Goal: Information Seeking & Learning: Check status

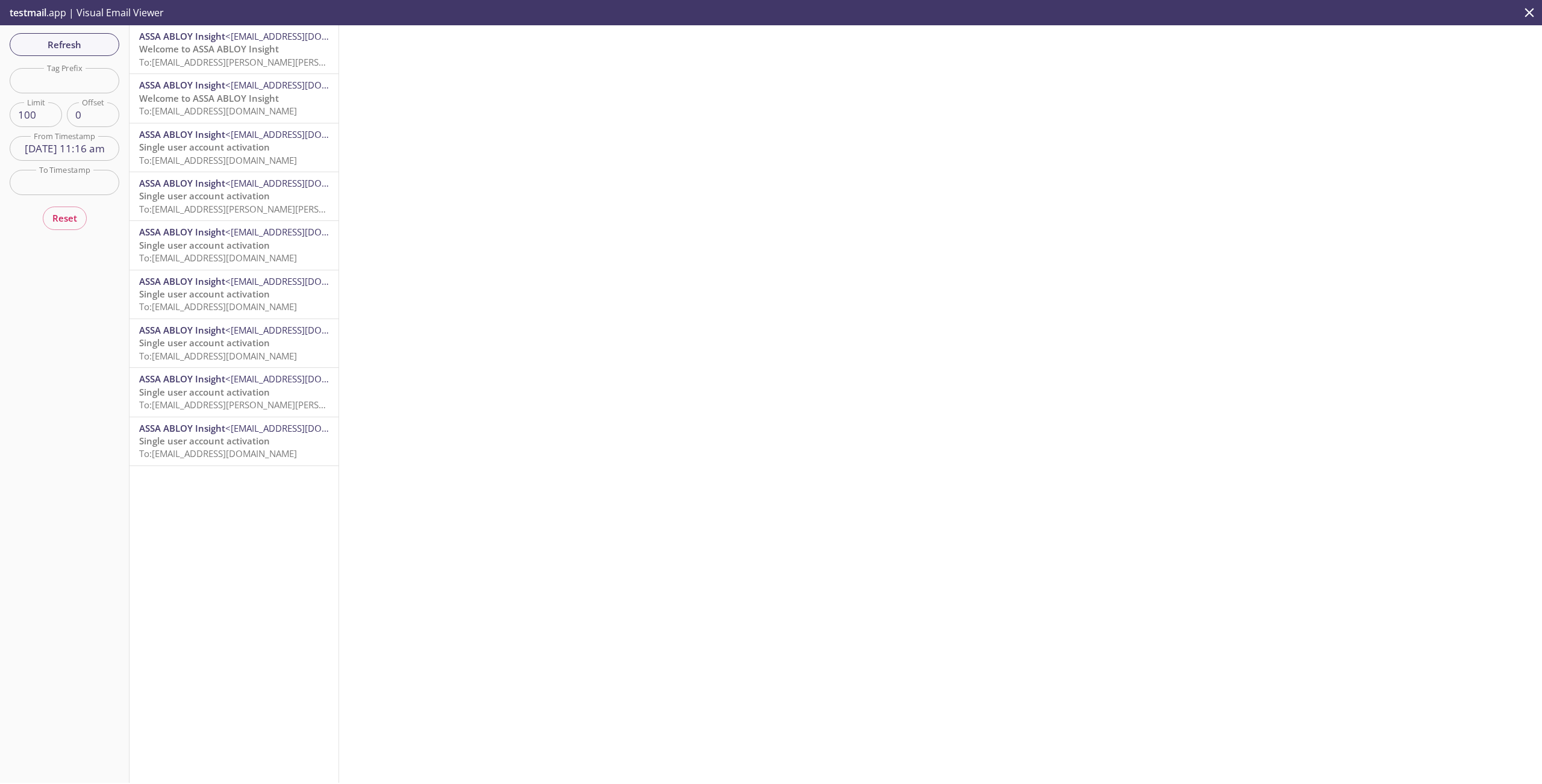
scroll to position [47, 0]
click at [208, 438] on span "Single user account activation" at bounding box center [204, 440] width 131 height 12
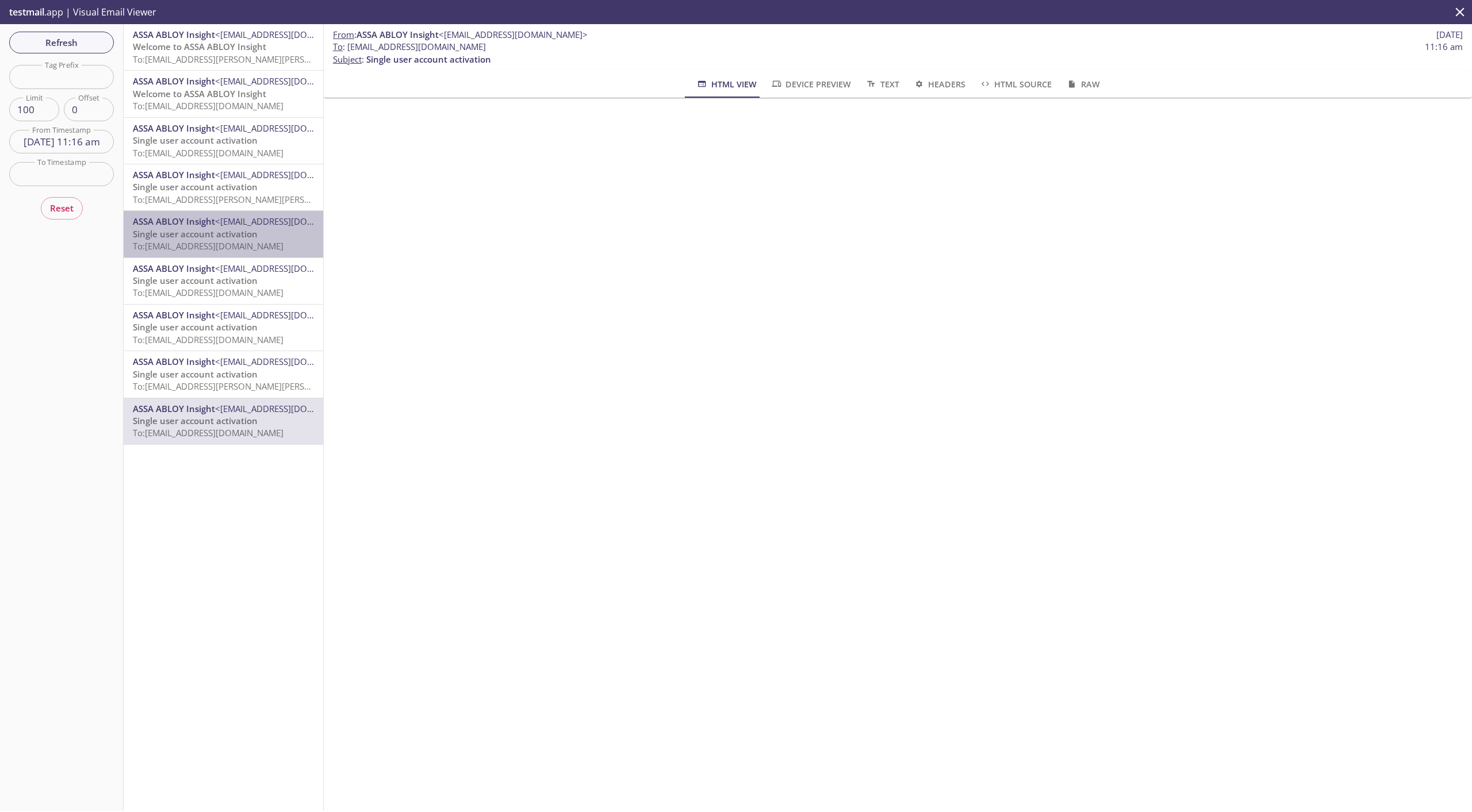
click at [227, 213] on div "ASSA ABLOY Insight <[EMAIL_ADDRESS][DOMAIN_NAME]> Single user account activatio…" at bounding box center [223, 233] width 200 height 46
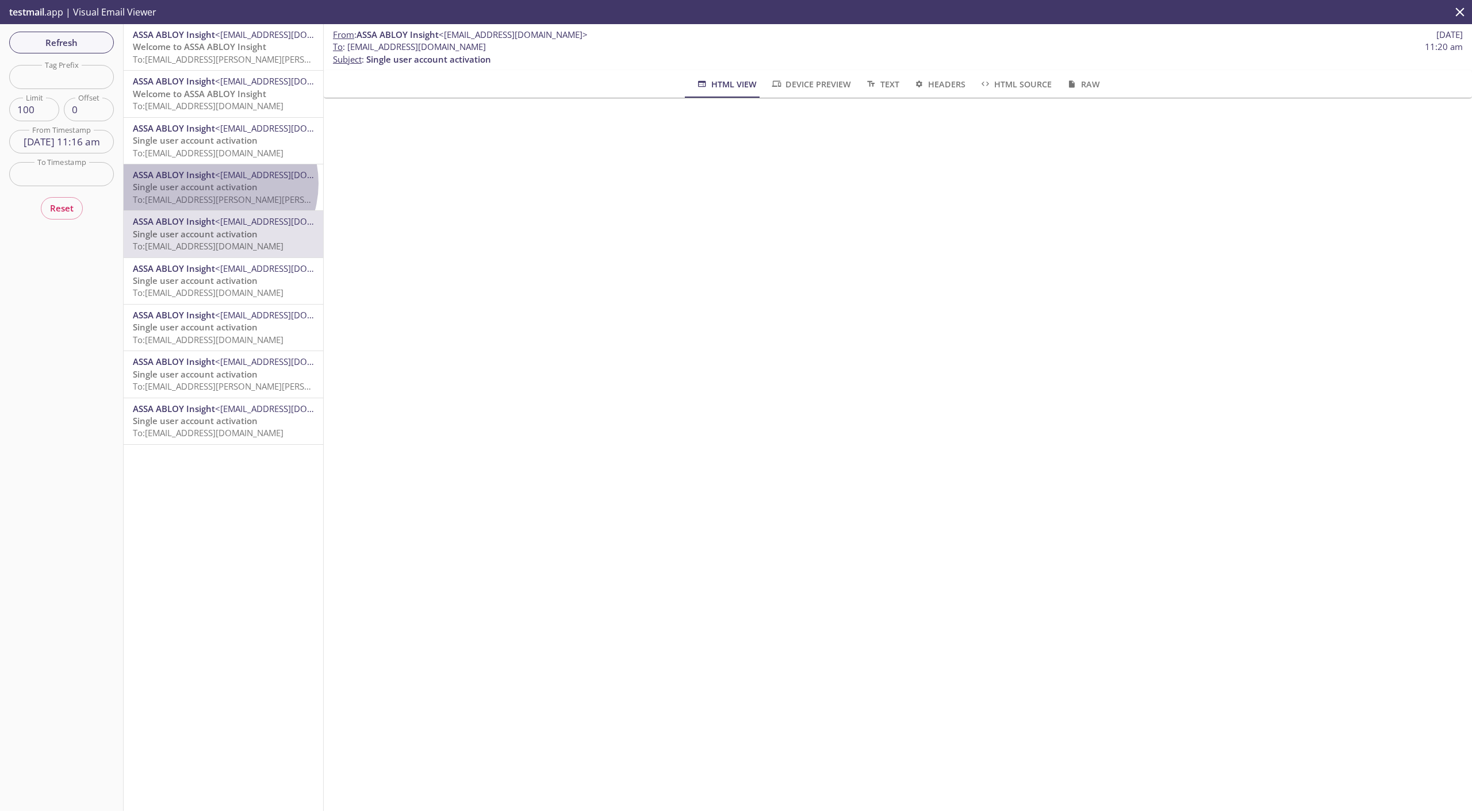
click at [213, 184] on span "Single user account activation" at bounding box center [195, 186] width 125 height 11
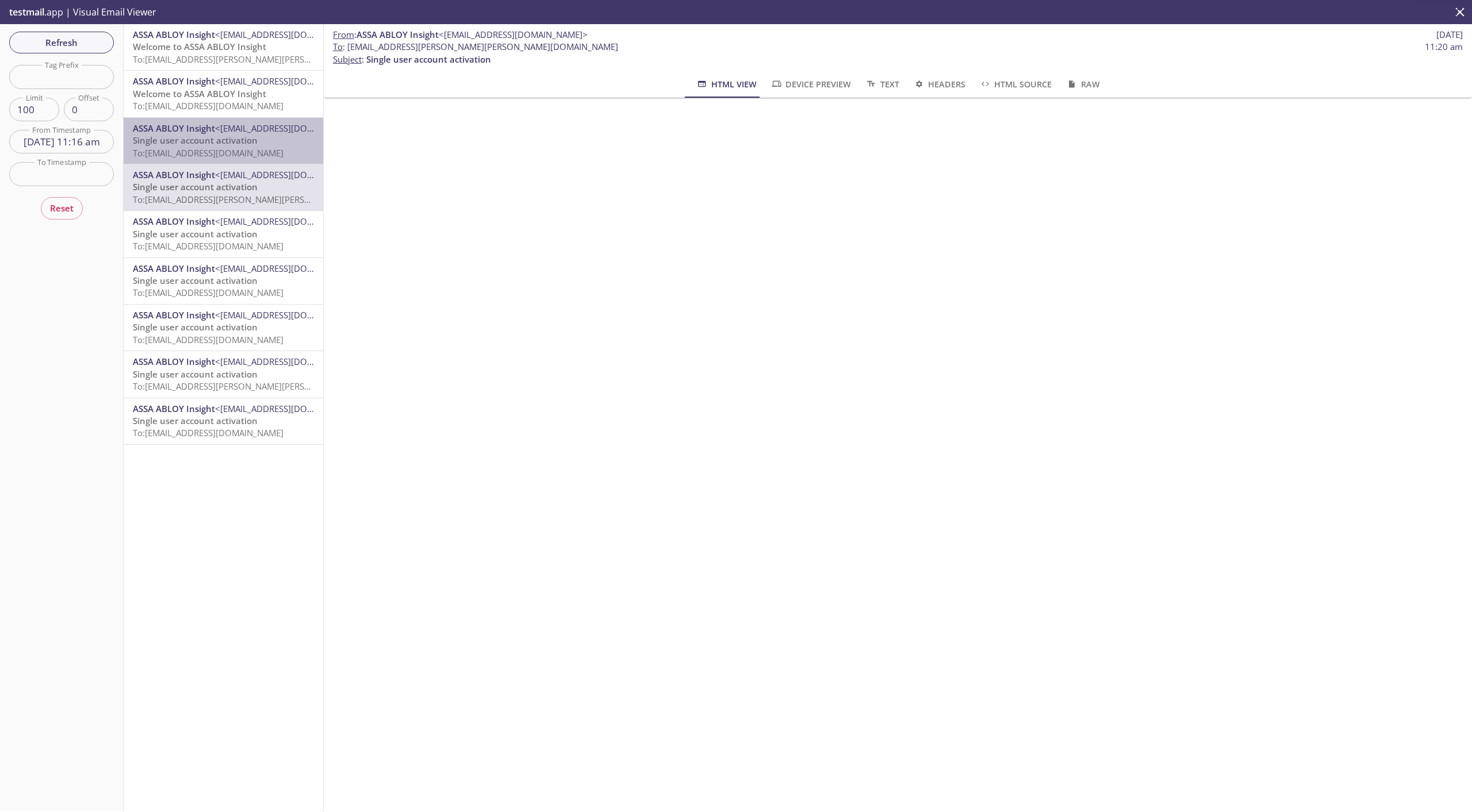
click at [223, 150] on span "To: [EMAIL_ADDRESS][DOMAIN_NAME]" at bounding box center [208, 152] width 151 height 11
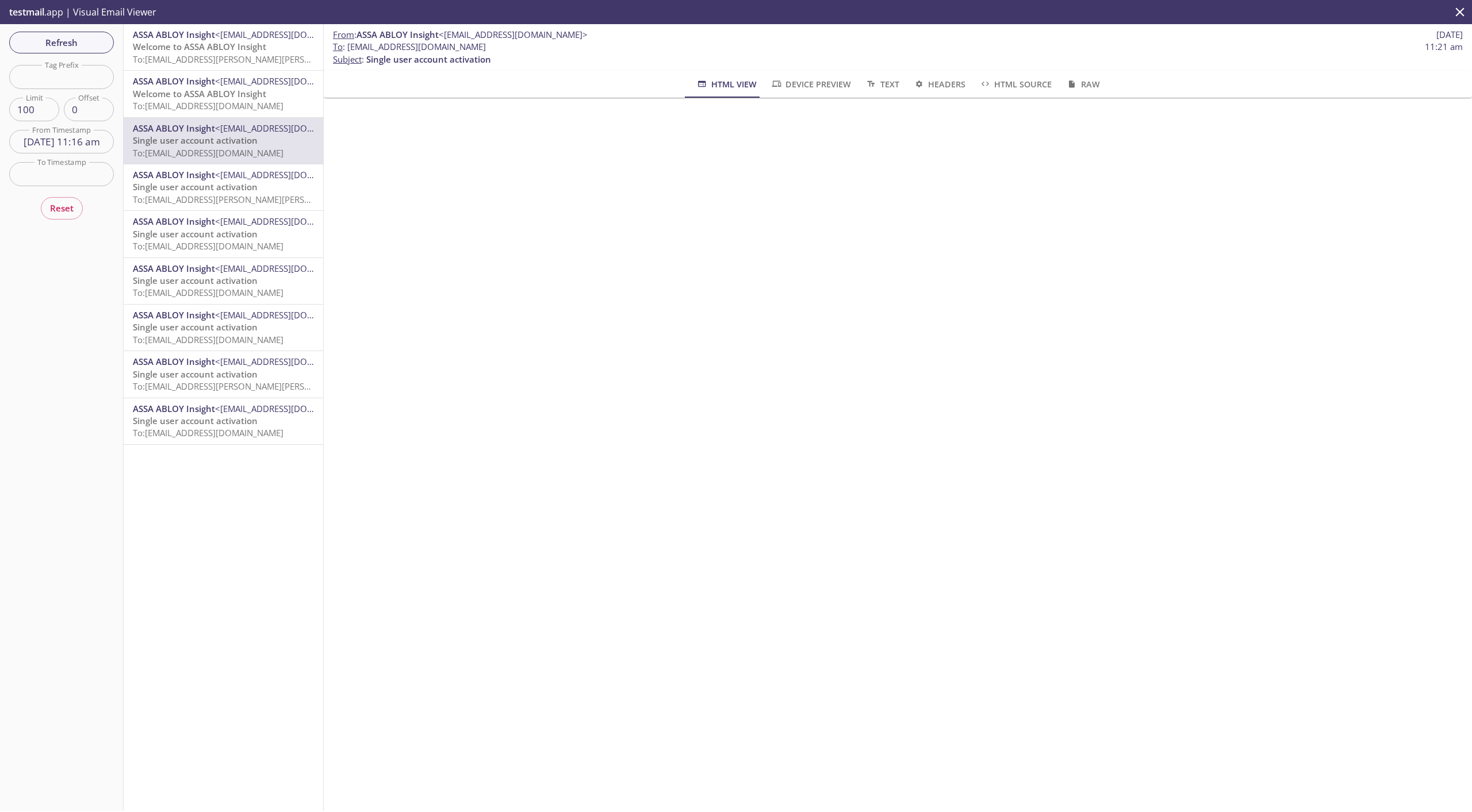
click at [220, 121] on div "ASSA ABLOY Insight <[EMAIL_ADDRESS][DOMAIN_NAME]> Single user account activatio…" at bounding box center [223, 141] width 200 height 46
click at [212, 97] on span "Welcome to ASSA ABLOY Insight" at bounding box center [199, 93] width 133 height 11
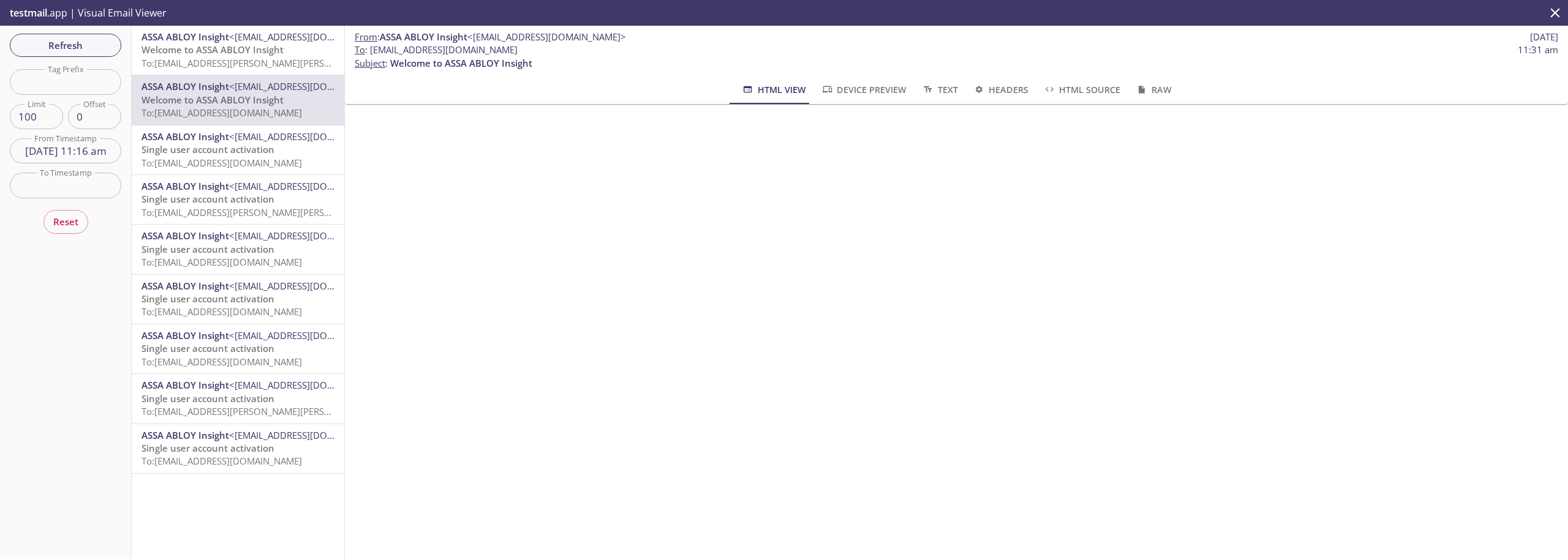
click at [78, 154] on input "[DATE] 11:16 am" at bounding box center [66, 151] width 112 height 25
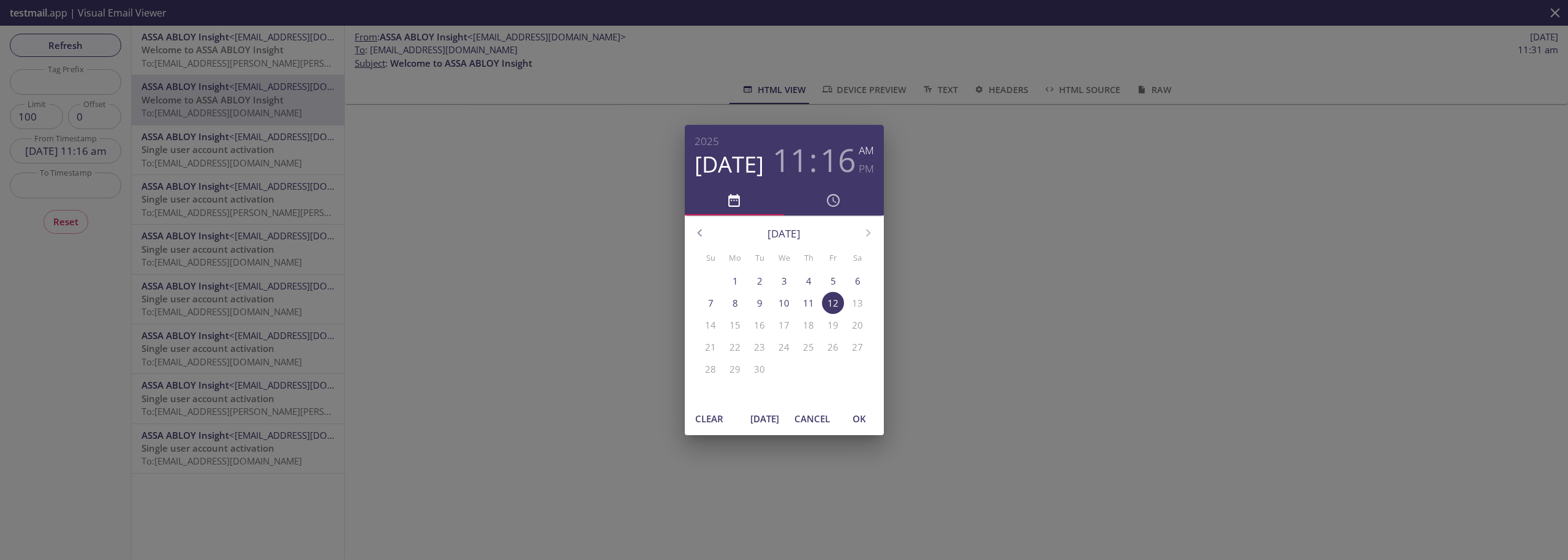
click at [758, 417] on span "[DATE]" at bounding box center [765, 419] width 30 height 16
click at [858, 423] on span "OK" at bounding box center [860, 419] width 30 height 16
type input "[DATE] 1:57 pm"
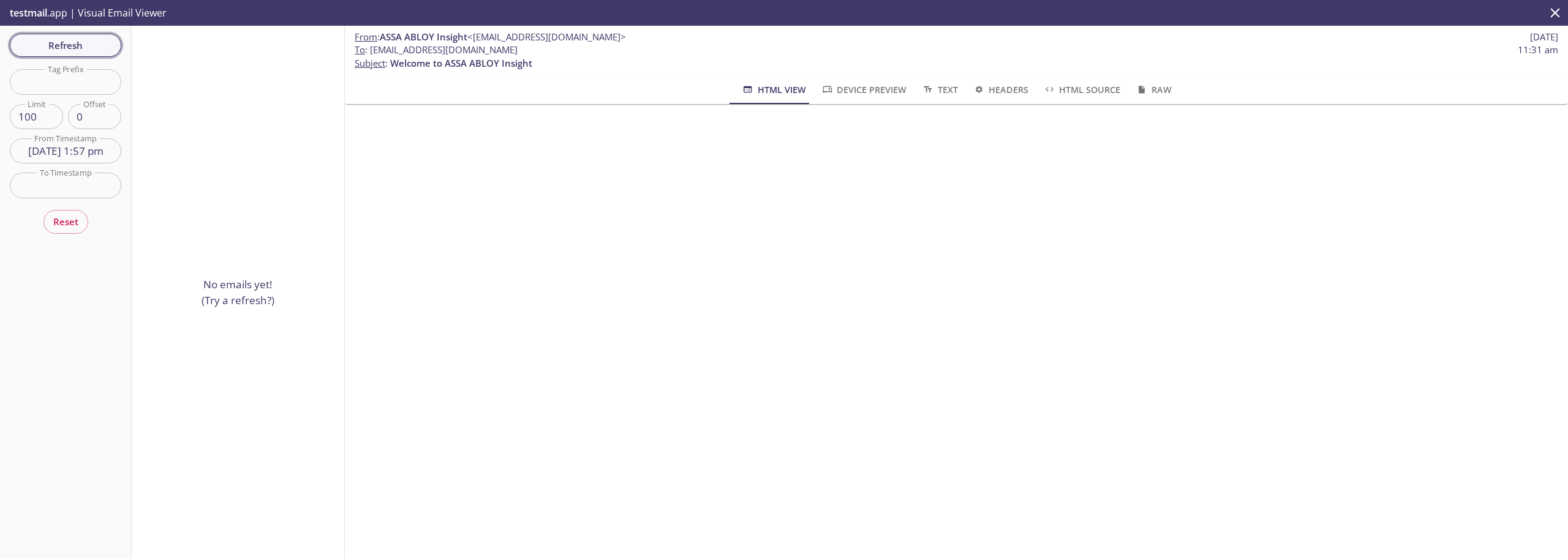
click at [58, 48] on span "Refresh" at bounding box center [66, 45] width 92 height 16
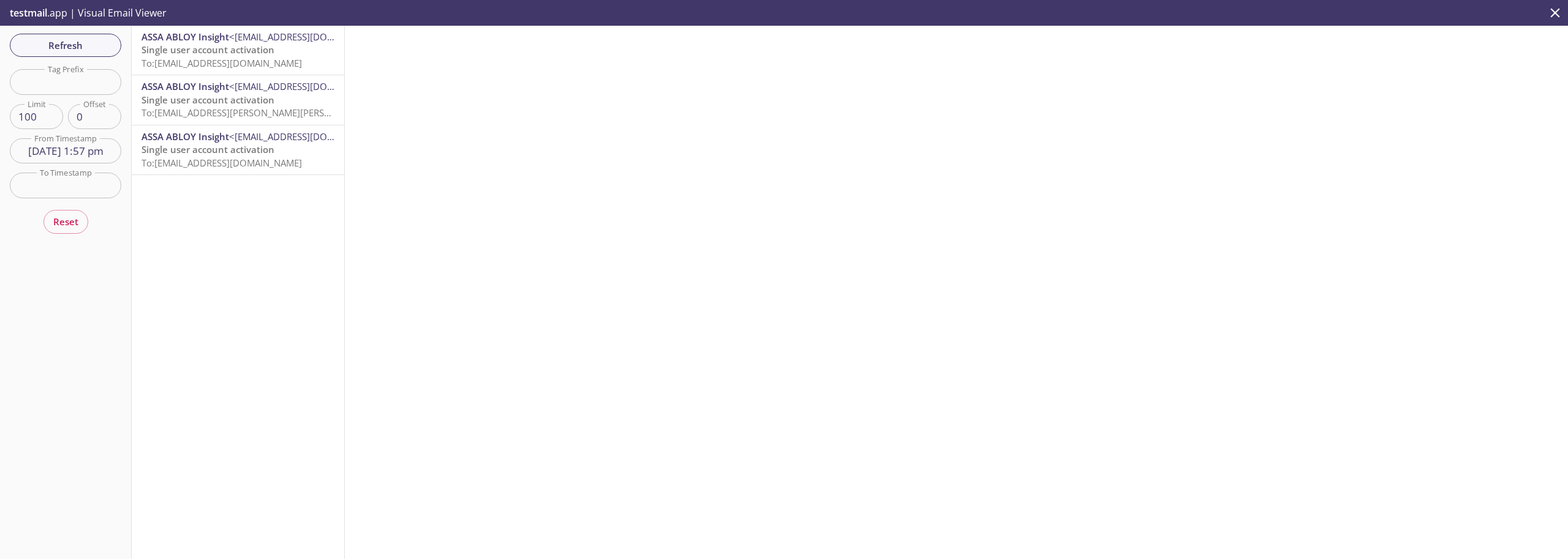
click at [181, 126] on div "ASSA ABLOY Insight <[EMAIL_ADDRESS][DOMAIN_NAME]> Single user account activatio…" at bounding box center [237, 150] width 213 height 49
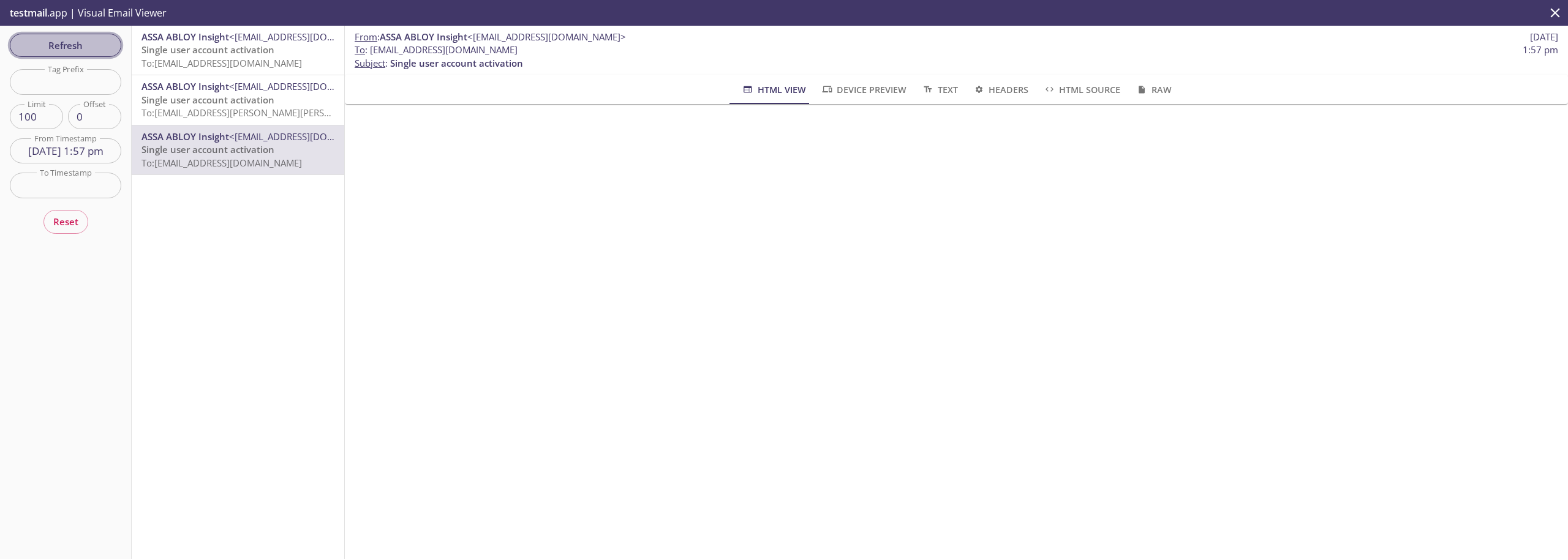
click at [108, 46] on span "Refresh" at bounding box center [66, 45] width 92 height 16
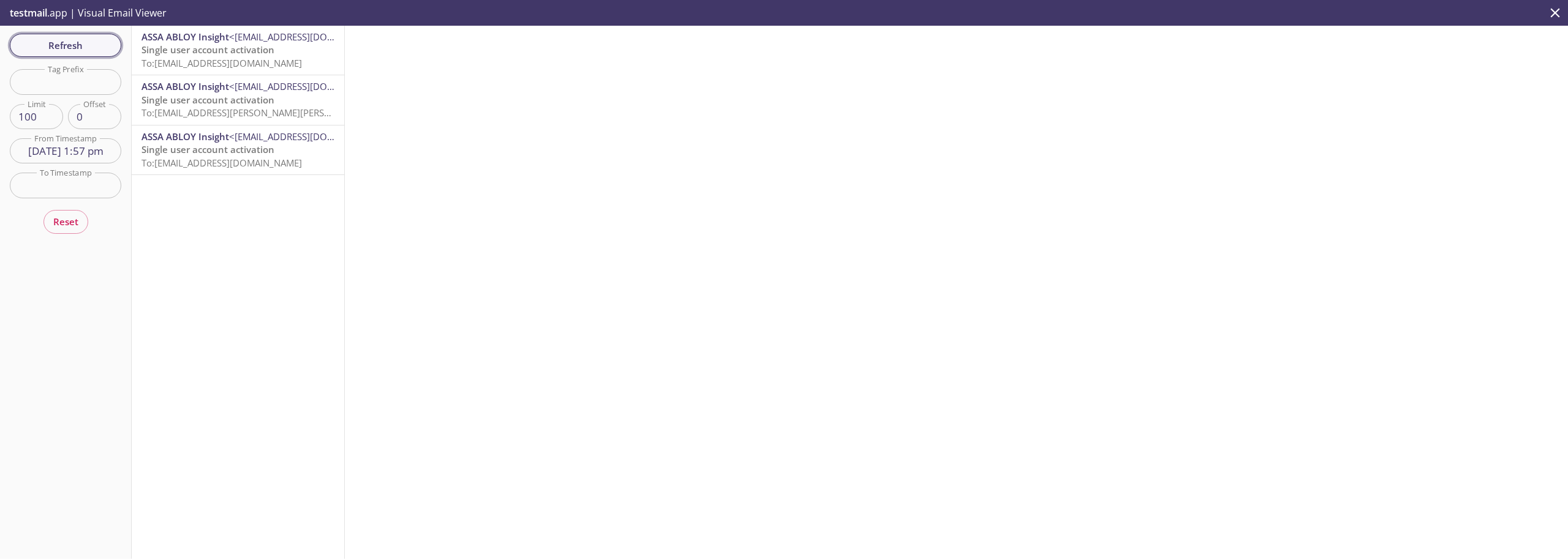
click at [31, 49] on span "Refresh" at bounding box center [66, 45] width 92 height 16
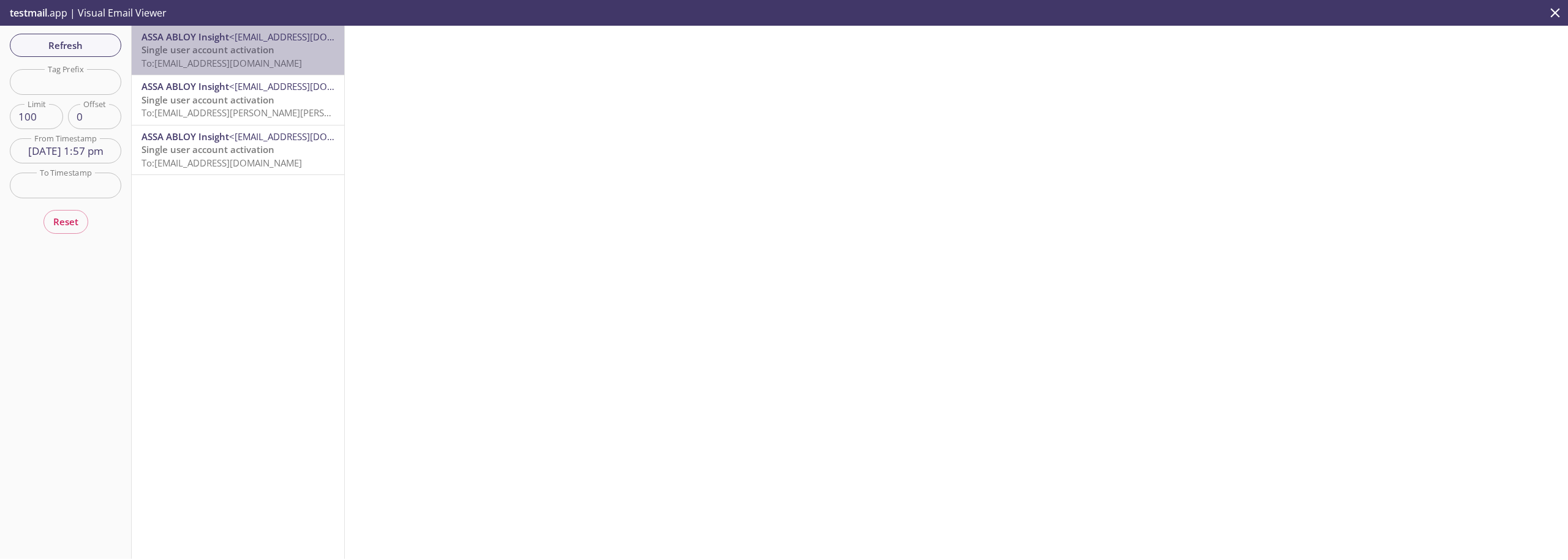
click at [239, 47] on span "Single user account activation" at bounding box center [208, 49] width 133 height 12
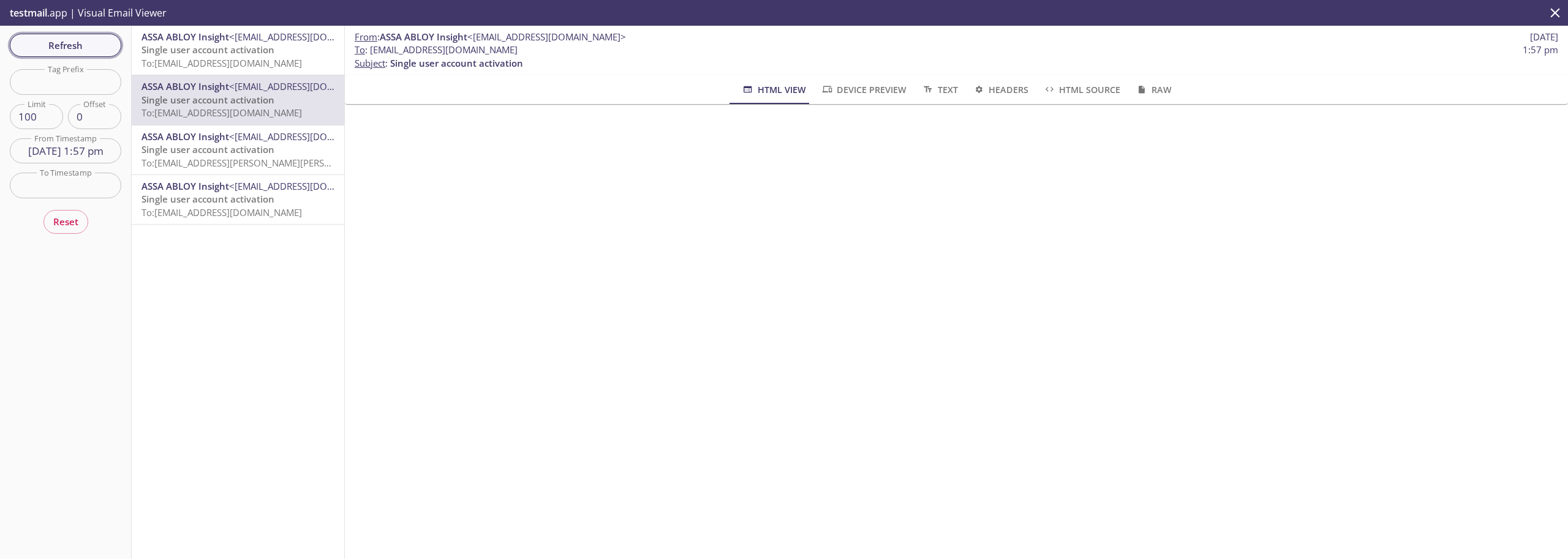
click at [56, 46] on span "Refresh" at bounding box center [66, 45] width 92 height 16
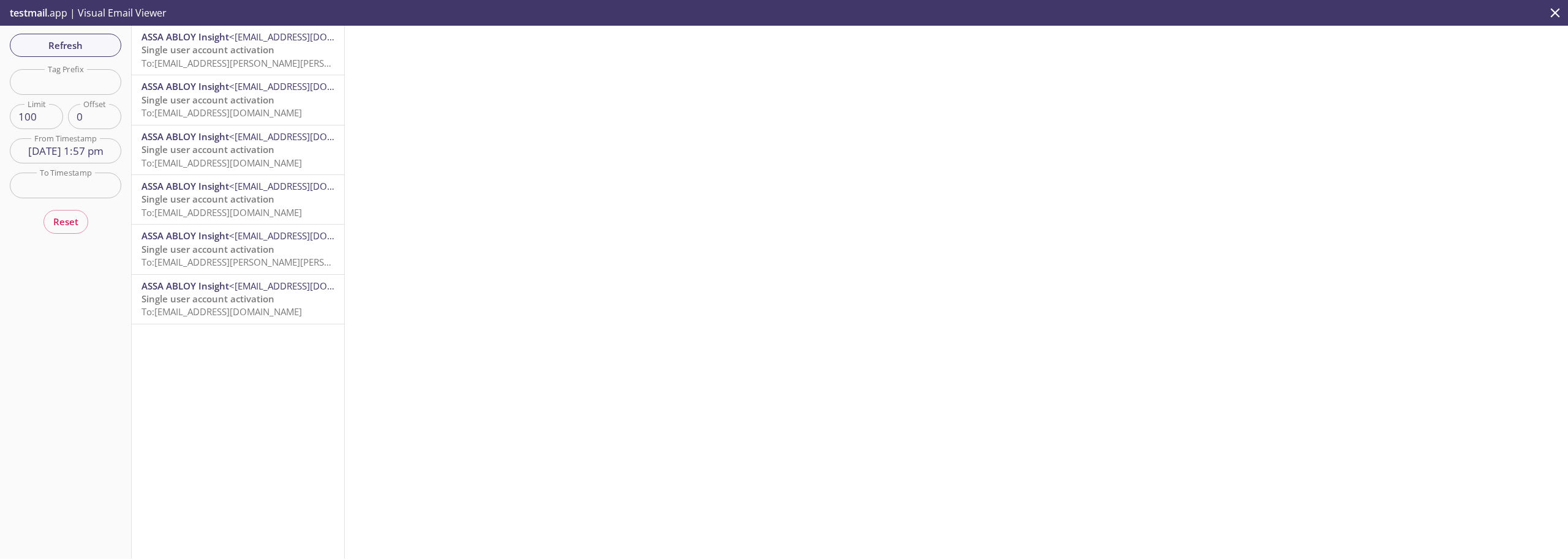
click at [210, 57] on span "To: [EMAIL_ADDRESS][PERSON_NAME][PERSON_NAME][DOMAIN_NAME]" at bounding box center [292, 63] width 302 height 12
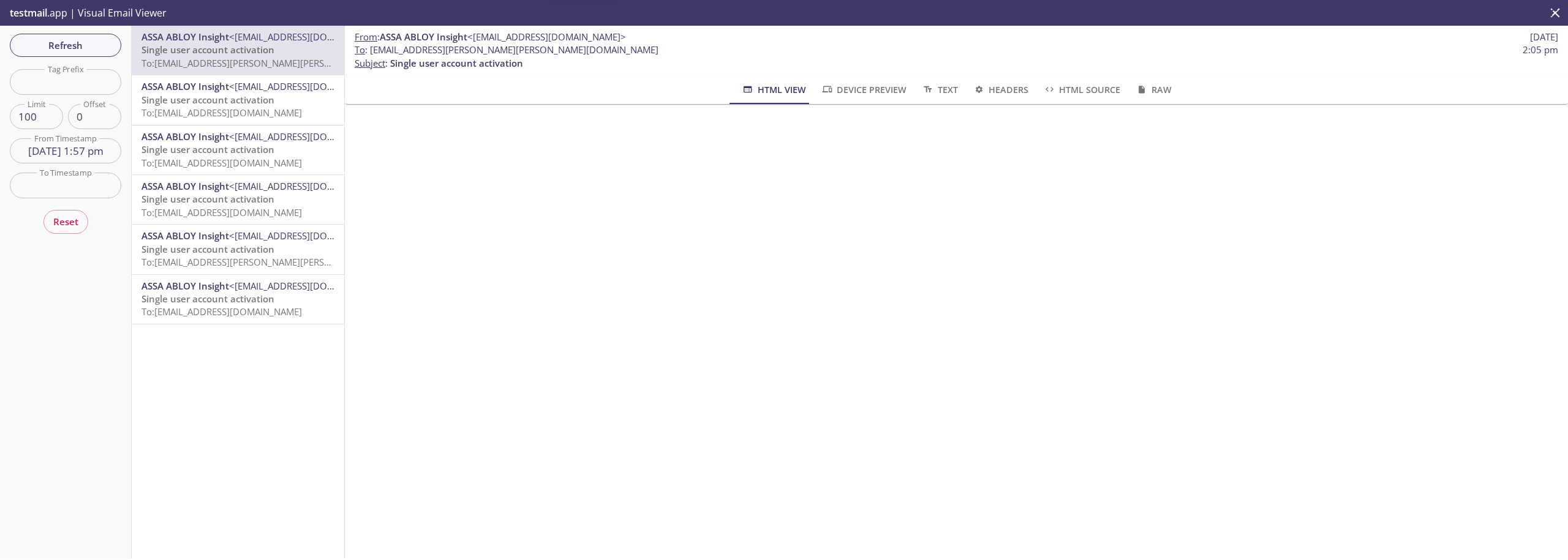
click at [209, 99] on span "Single user account activation" at bounding box center [208, 100] width 133 height 12
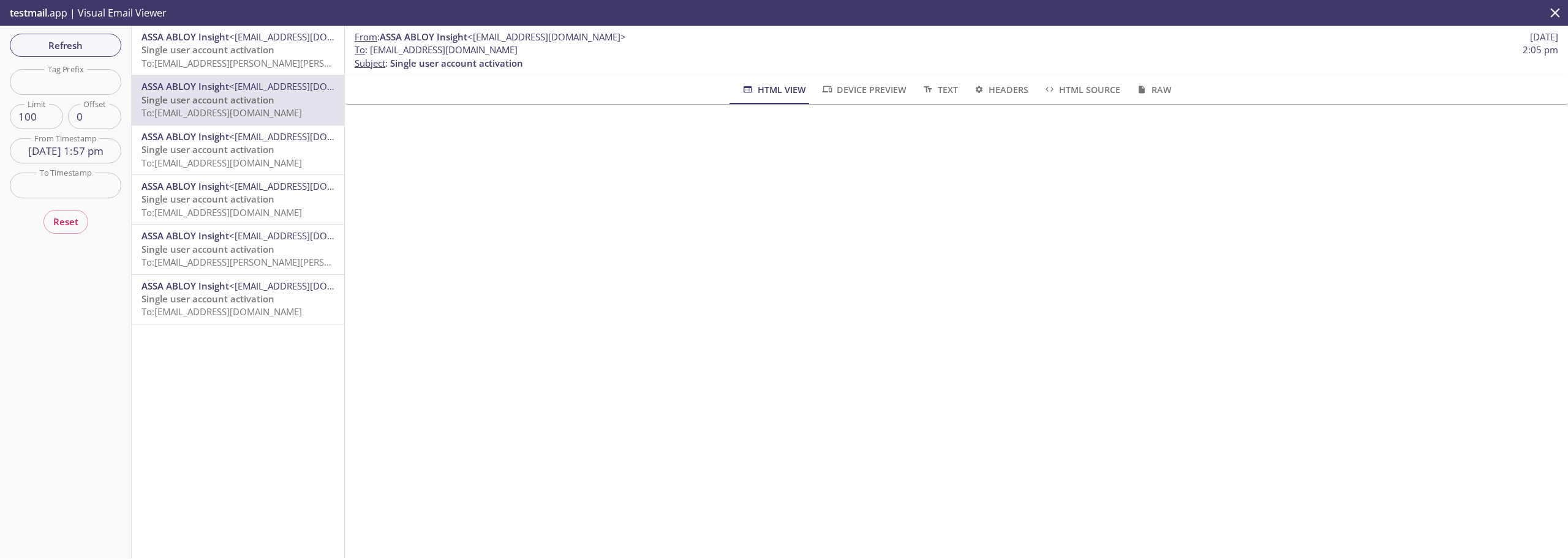
click at [218, 150] on span "Single user account activation" at bounding box center [208, 149] width 133 height 12
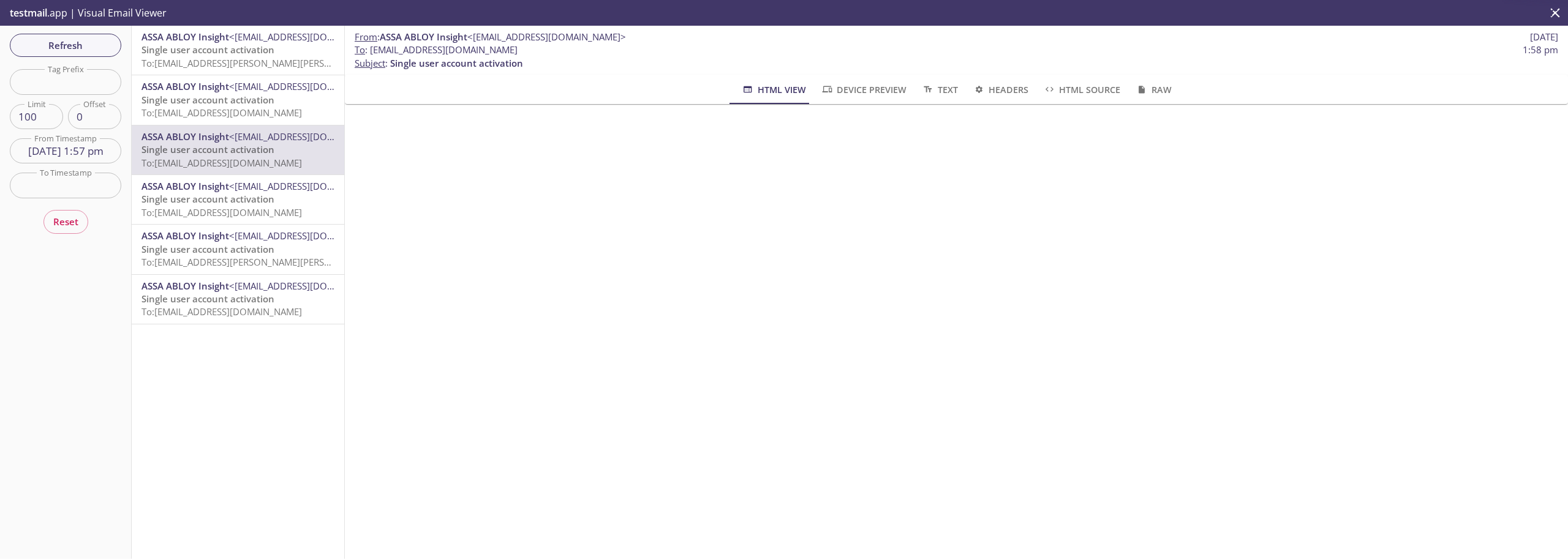
click at [214, 212] on span "To: [EMAIL_ADDRESS][DOMAIN_NAME]" at bounding box center [221, 212] width 160 height 12
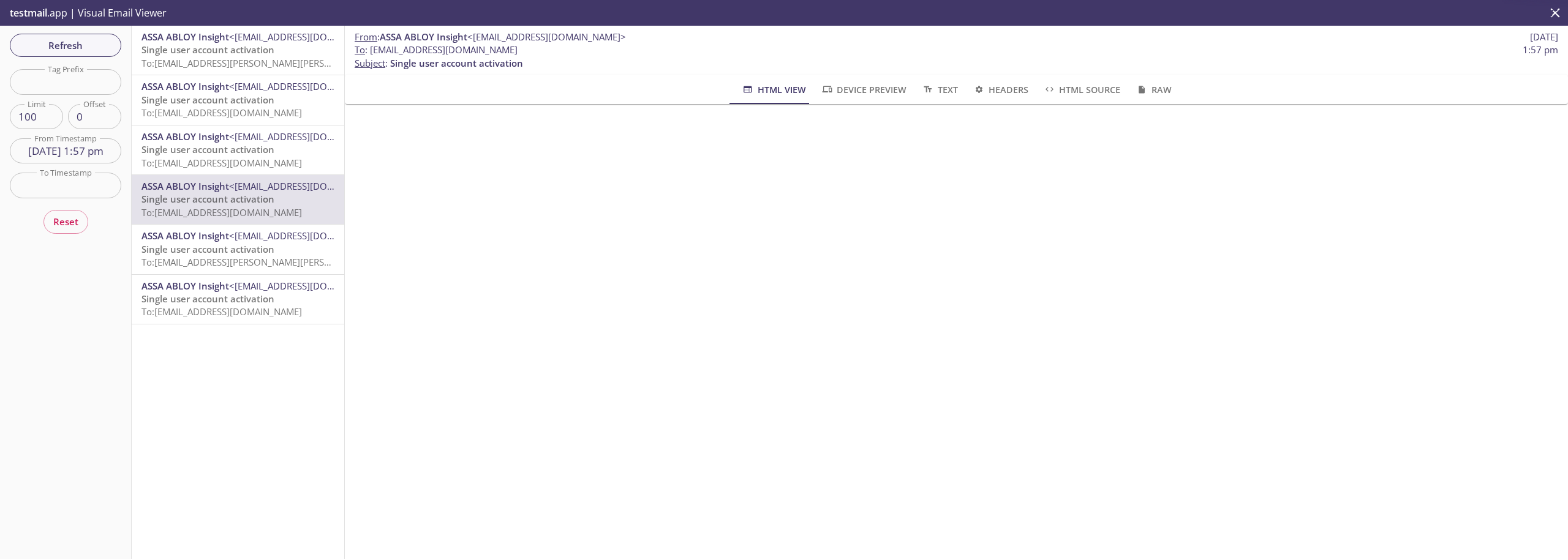
click at [232, 153] on span "Single user account activation" at bounding box center [208, 149] width 133 height 12
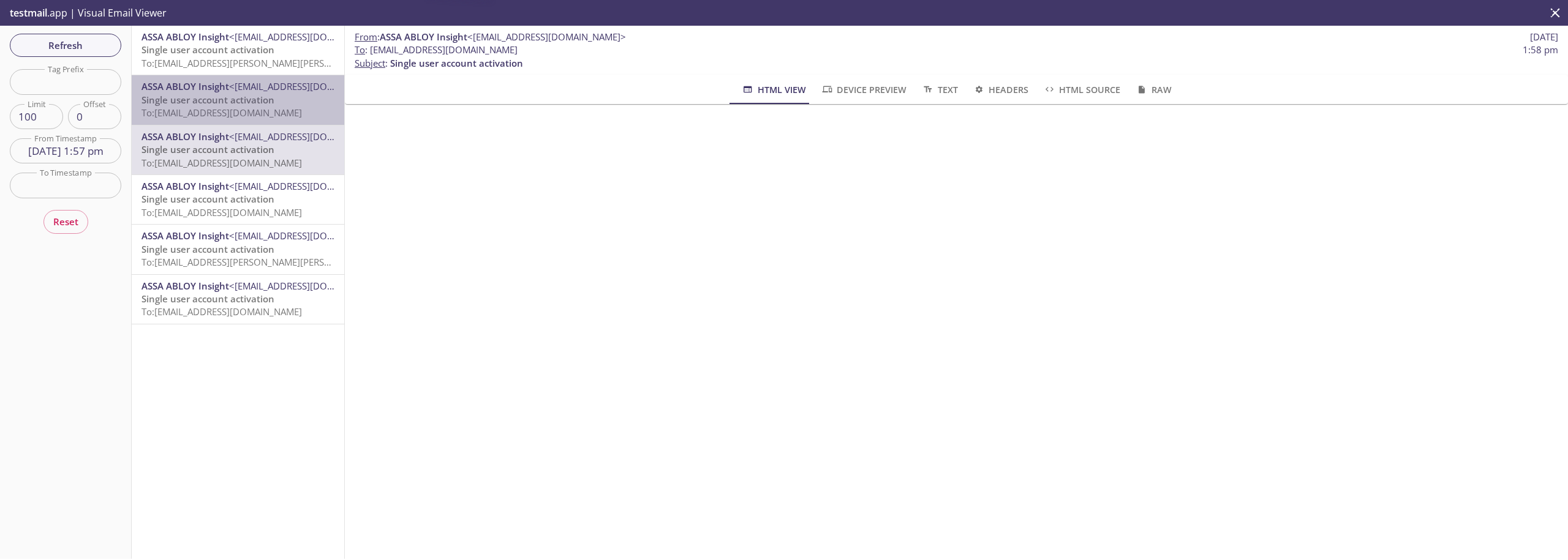
click at [247, 107] on span "To: [EMAIL_ADDRESS][DOMAIN_NAME]" at bounding box center [221, 112] width 160 height 12
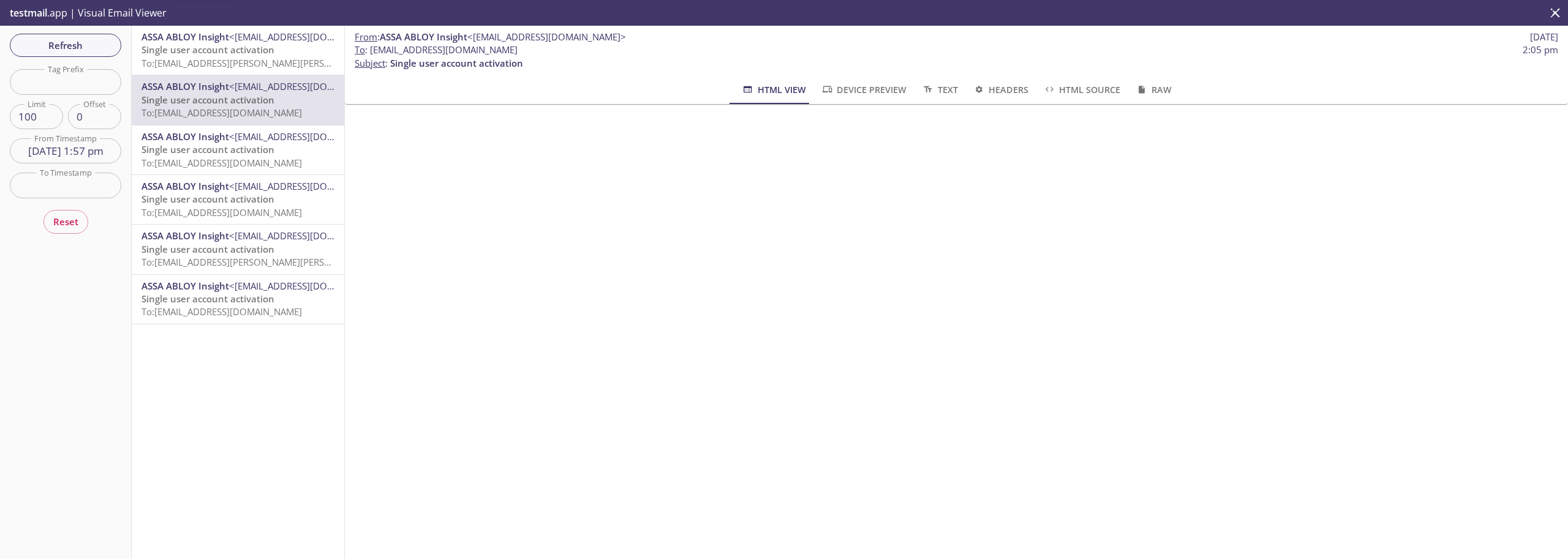
click at [263, 53] on span "Single user account activation" at bounding box center [208, 49] width 133 height 12
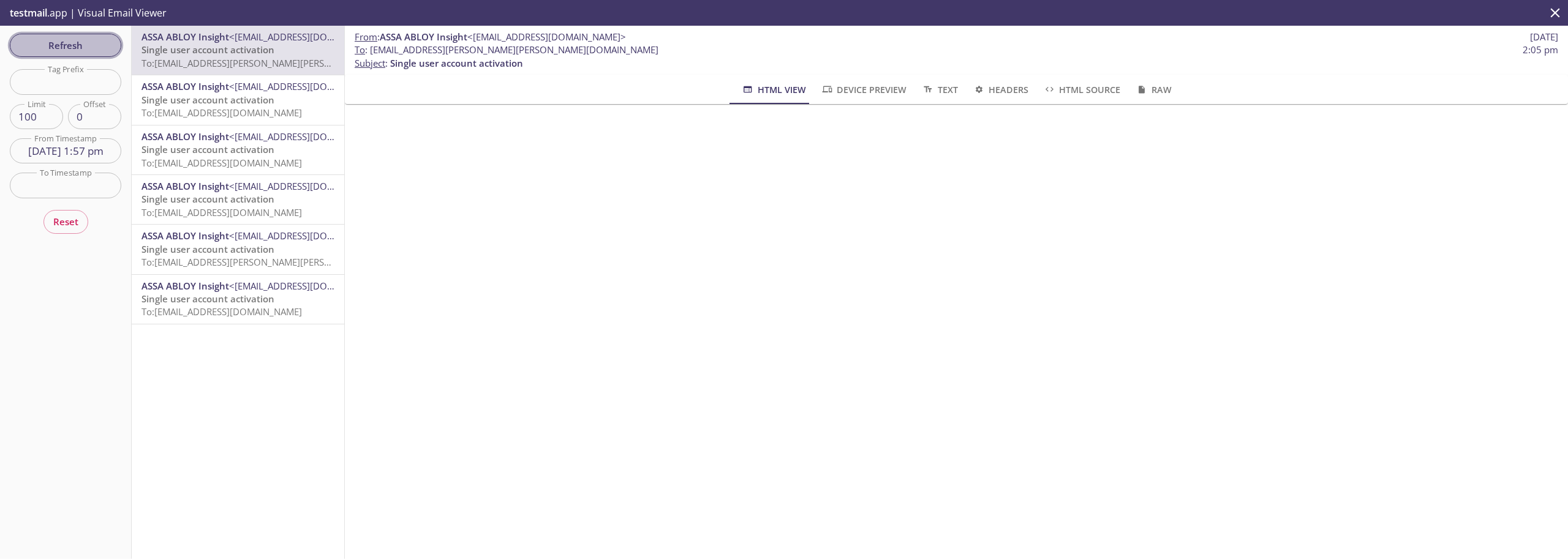
click at [76, 45] on span "Refresh" at bounding box center [66, 45] width 92 height 16
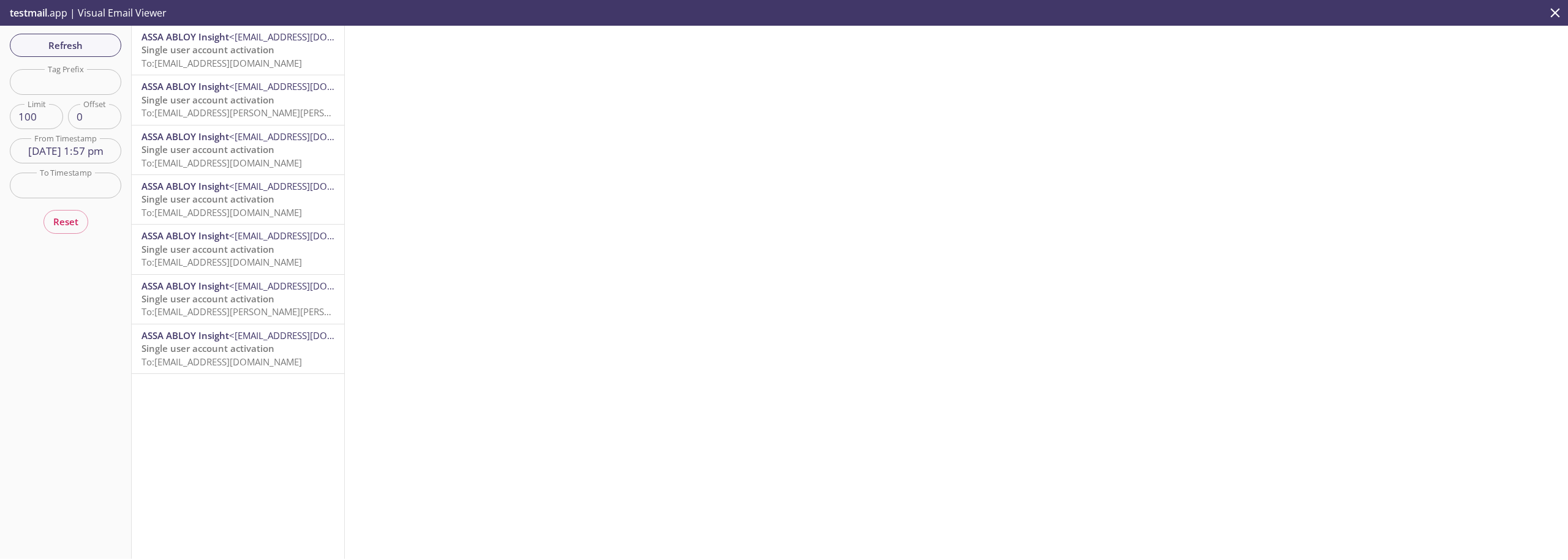
click at [220, 59] on span "To: [EMAIL_ADDRESS][DOMAIN_NAME]" at bounding box center [221, 63] width 160 height 12
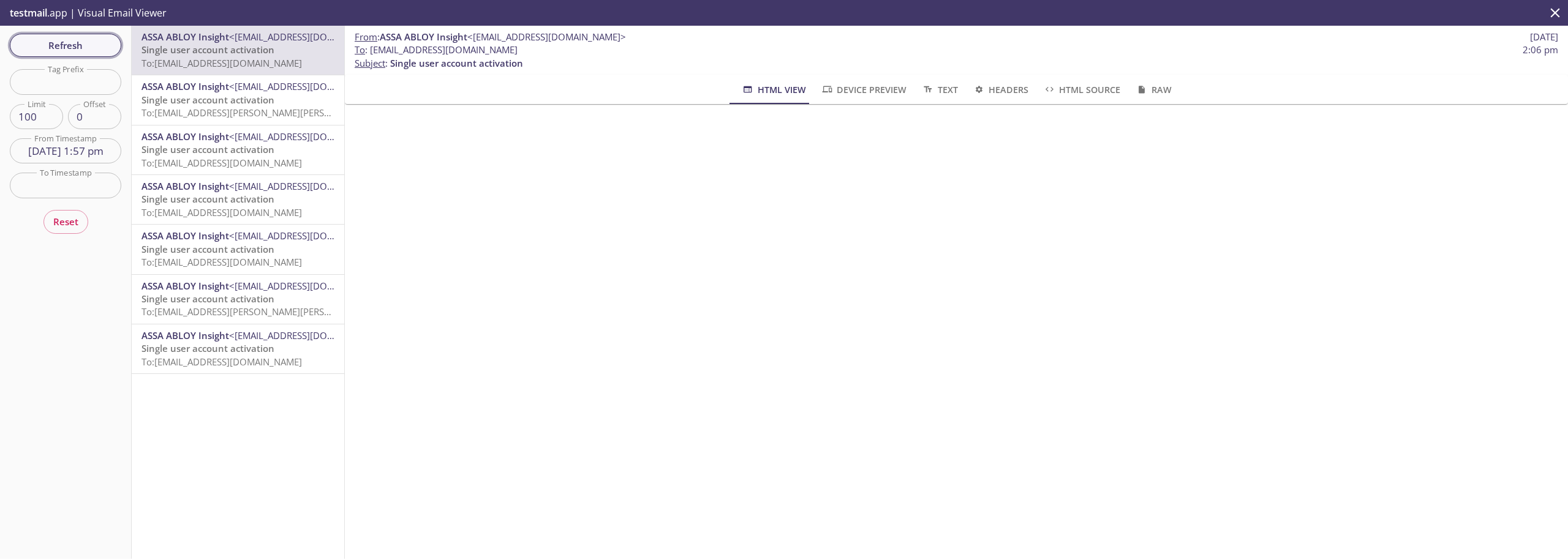
click at [90, 50] on span "Refresh" at bounding box center [66, 45] width 92 height 16
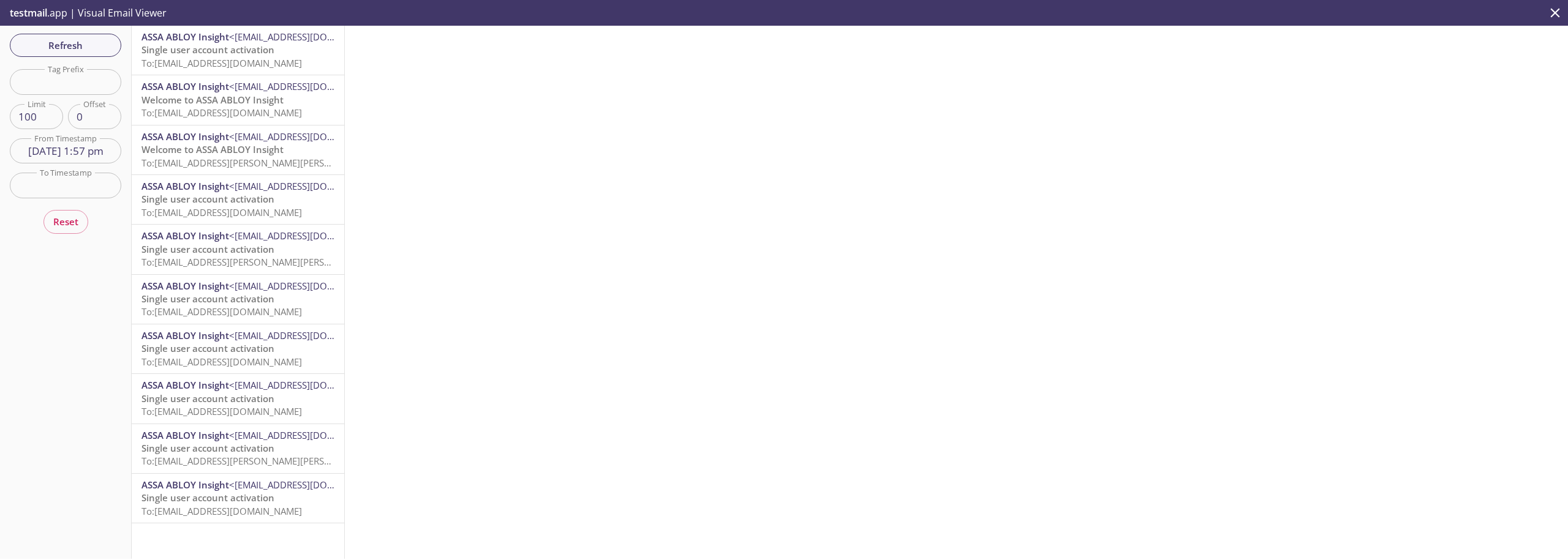
click at [218, 93] on span "ASSA ABLOY Insight" at bounding box center [185, 86] width 88 height 12
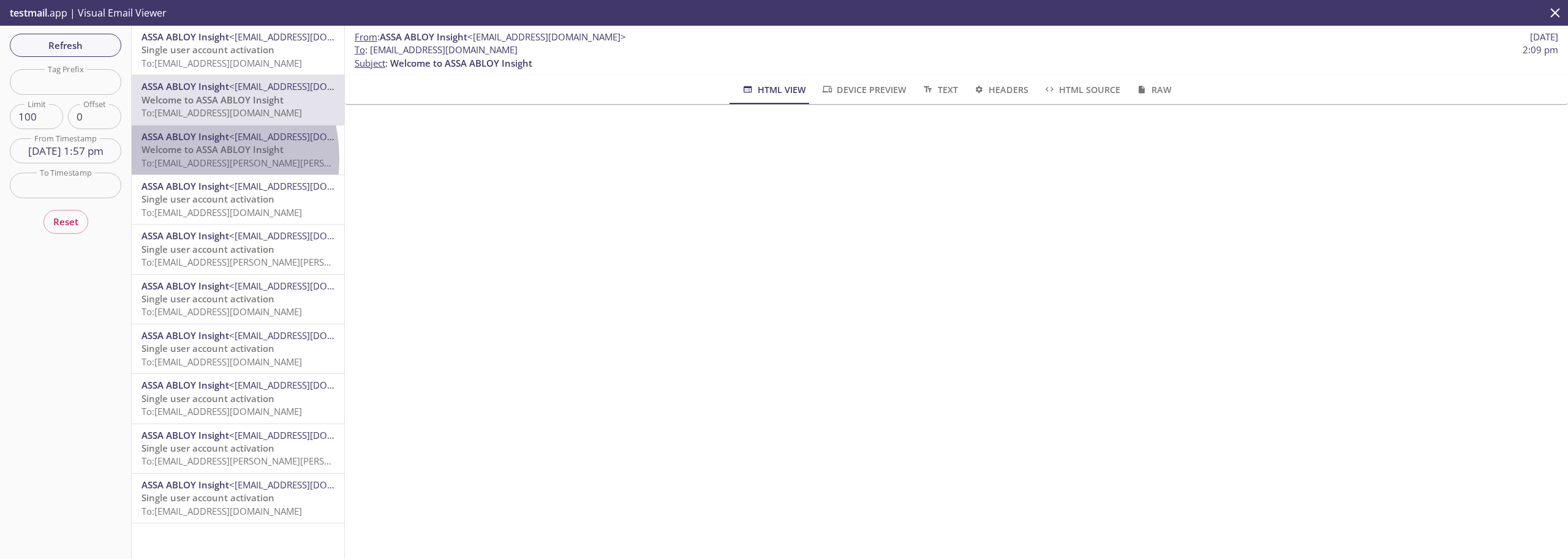
click at [173, 159] on span "To: [EMAIL_ADDRESS][PERSON_NAME][PERSON_NAME][DOMAIN_NAME]" at bounding box center [292, 162] width 302 height 12
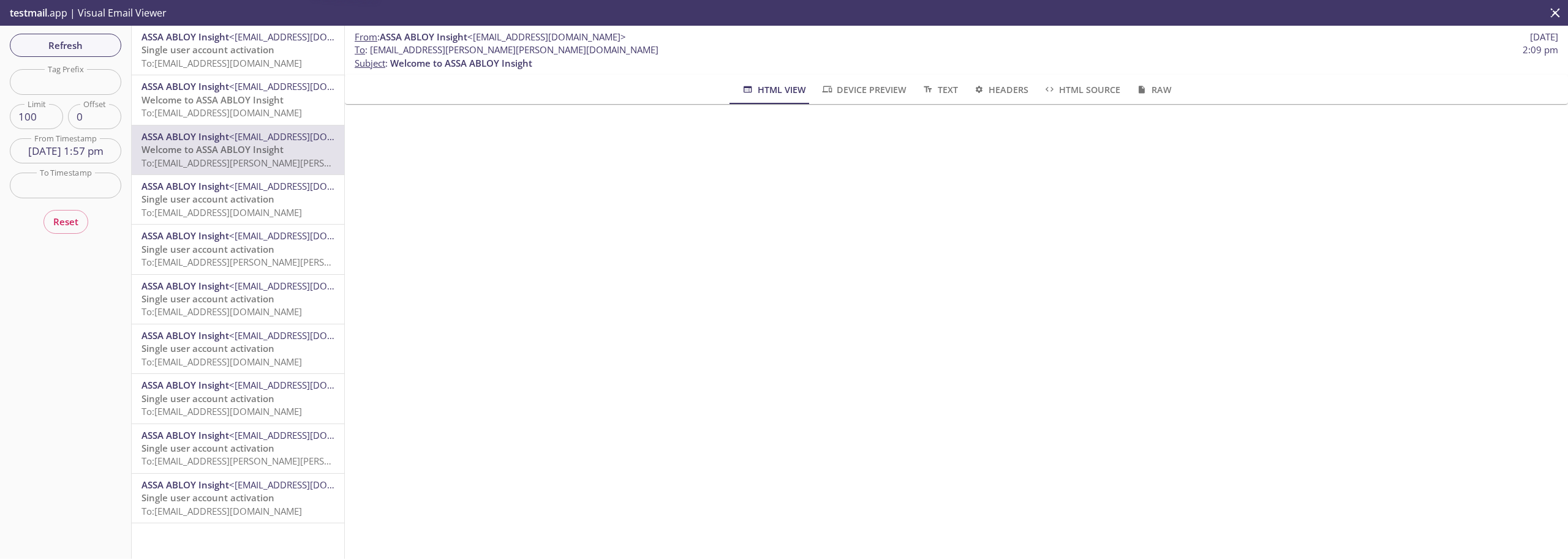
click at [210, 48] on span "Single user account activation" at bounding box center [208, 49] width 133 height 12
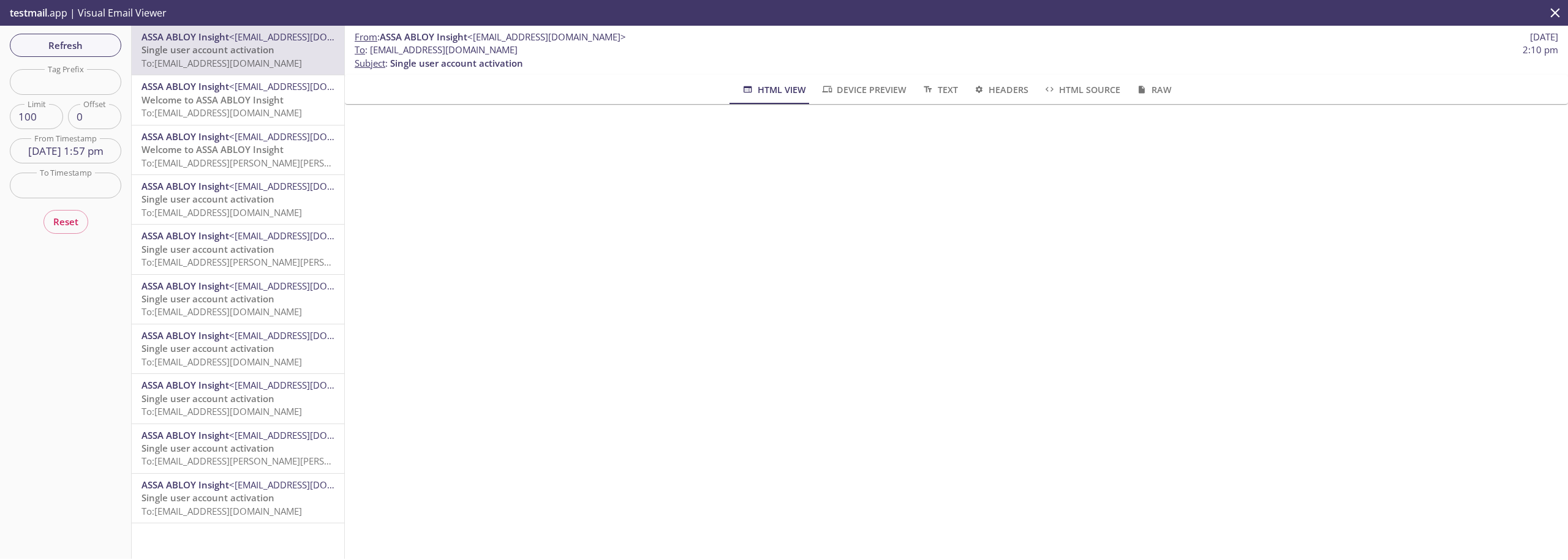
click at [186, 100] on span "Welcome to ASSA ABLOY Insight" at bounding box center [212, 100] width 142 height 12
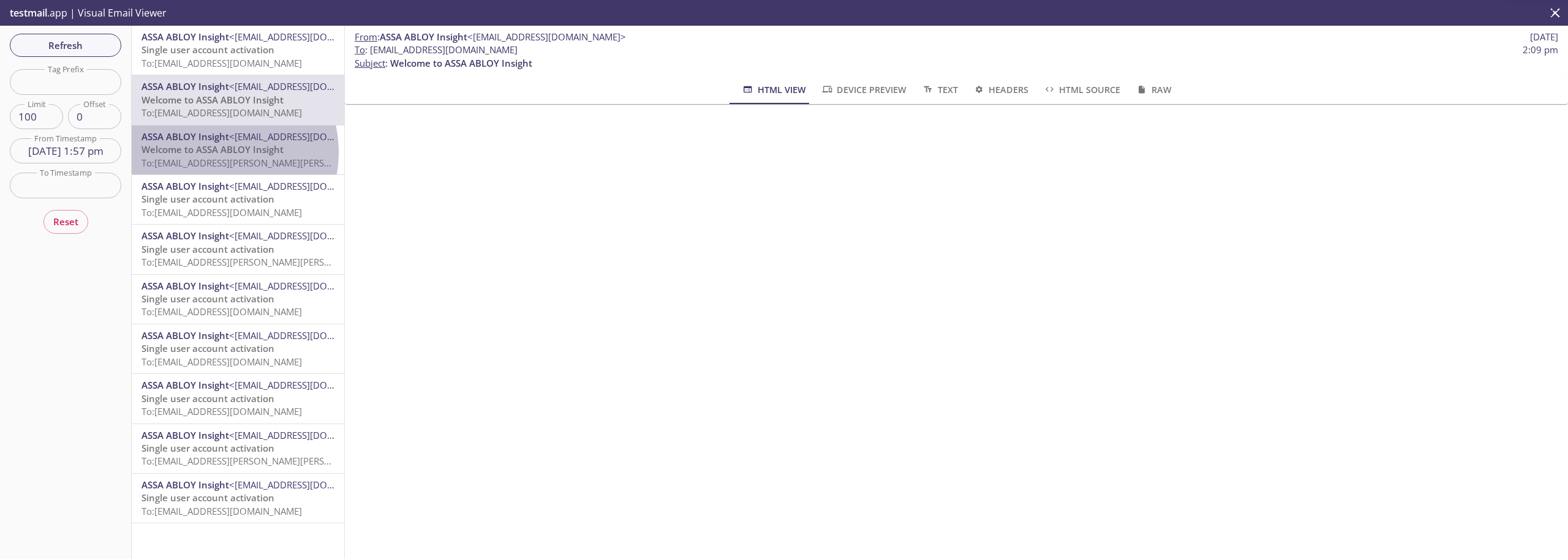
click at [211, 153] on span "Welcome to ASSA ABLOY Insight" at bounding box center [212, 149] width 142 height 12
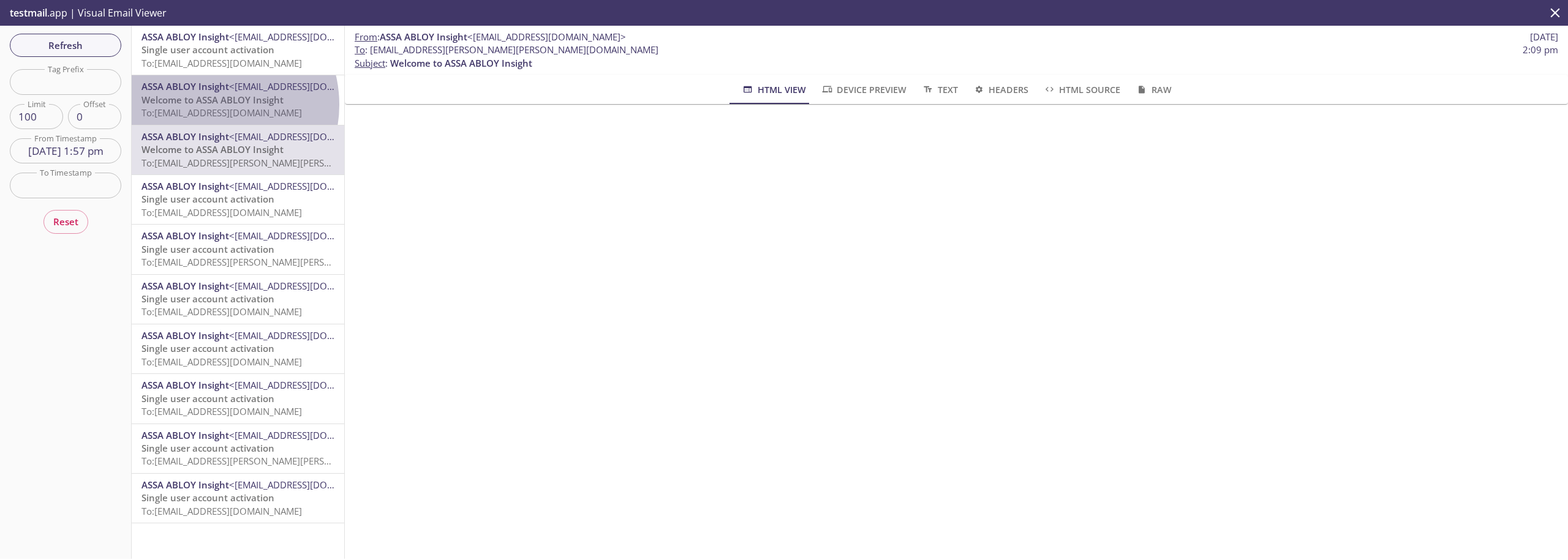
click at [211, 105] on span "Welcome to ASSA ABLOY Insight" at bounding box center [212, 100] width 142 height 12
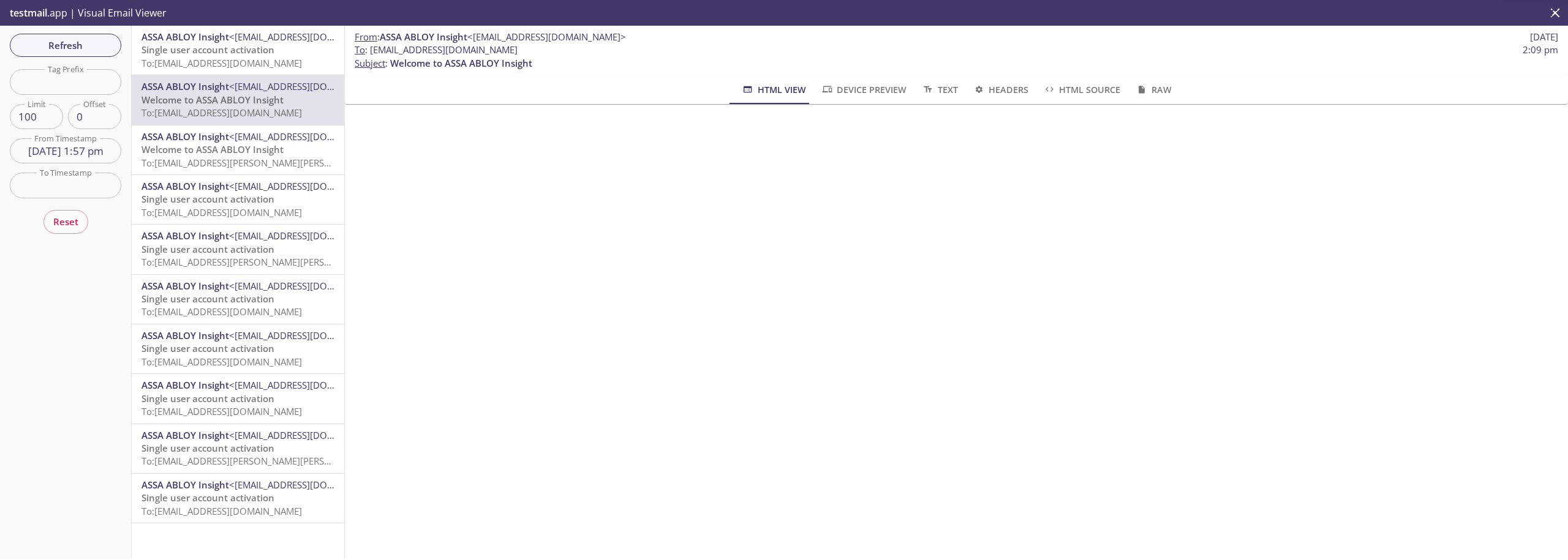
click at [210, 148] on span "Welcome to ASSA ABLOY Insight" at bounding box center [212, 149] width 142 height 12
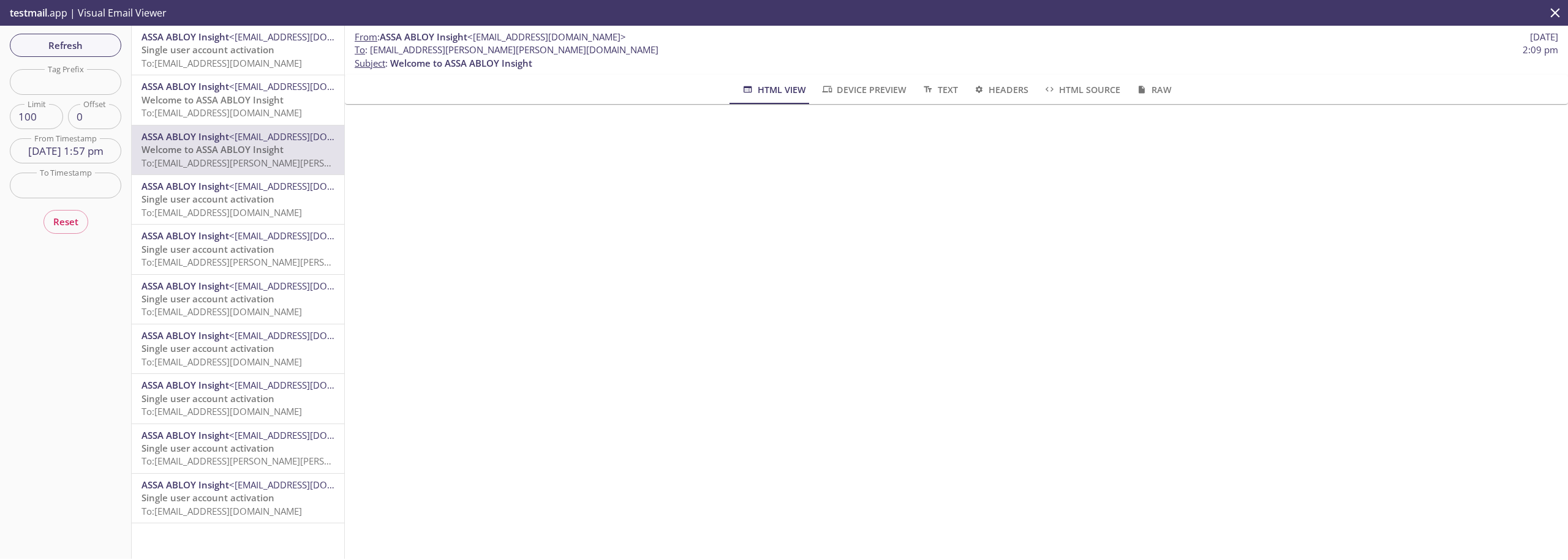
click at [206, 102] on span "Welcome to ASSA ABLOY Insight" at bounding box center [212, 100] width 142 height 12
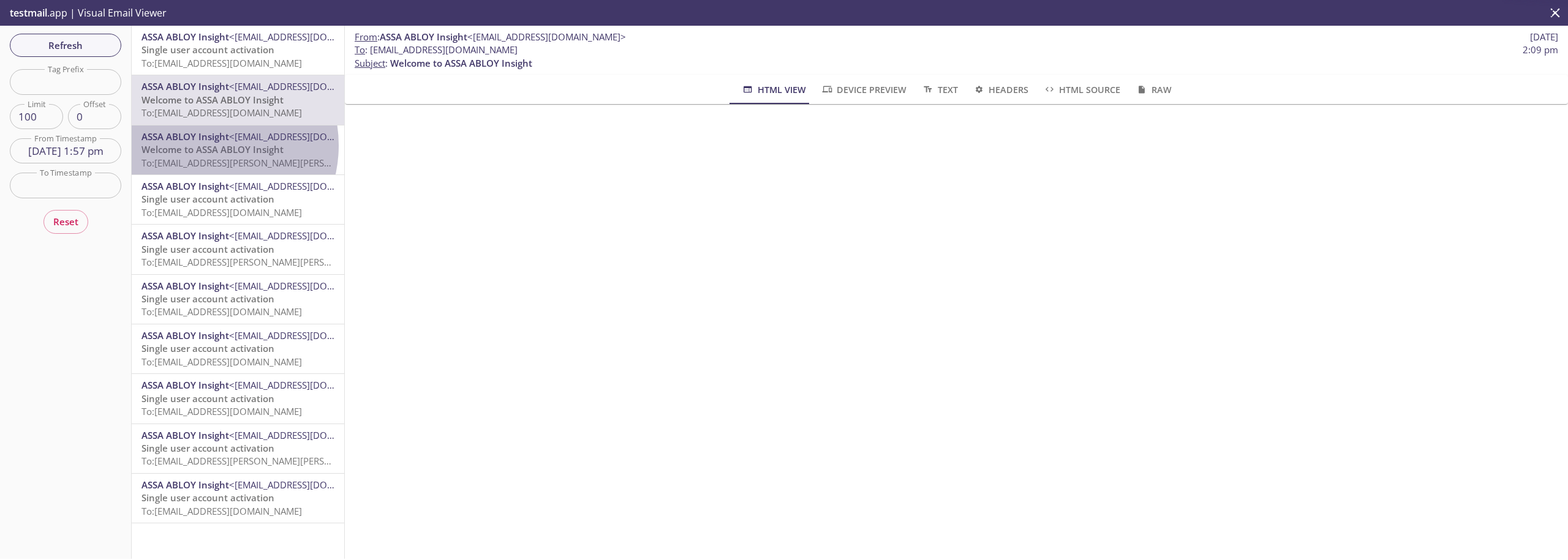
click at [206, 145] on span "Welcome to ASSA ABLOY Insight" at bounding box center [212, 149] width 142 height 12
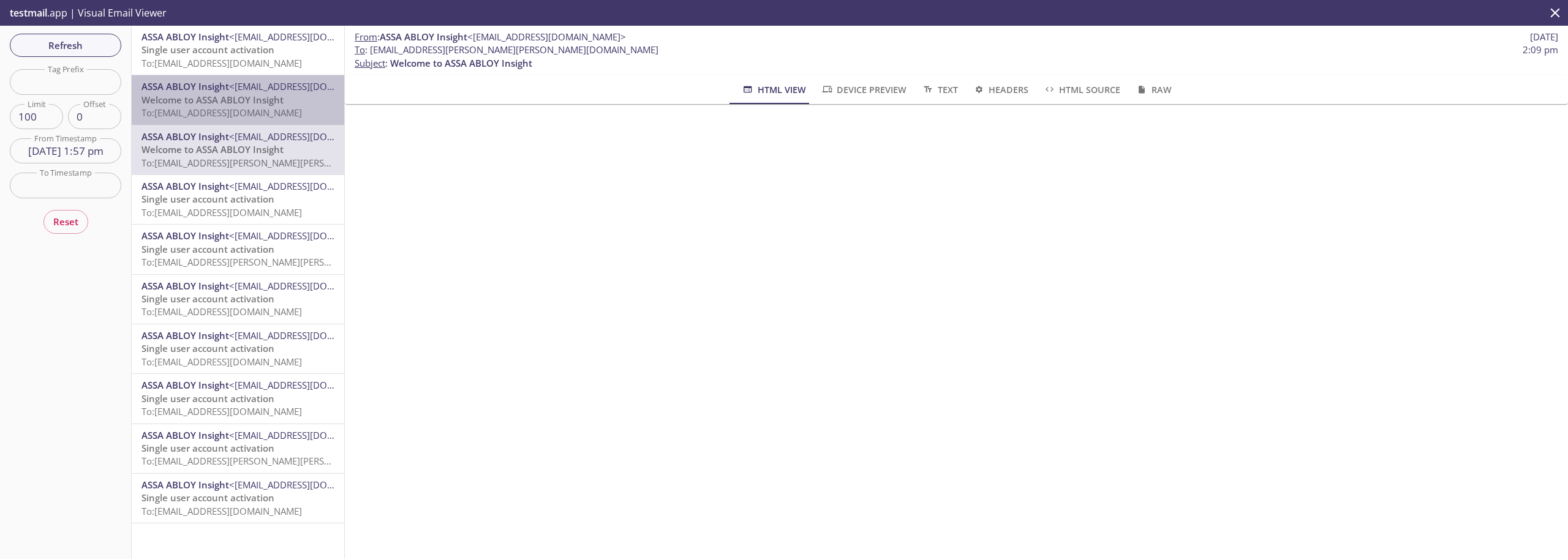
click at [239, 118] on span "To: [EMAIL_ADDRESS][DOMAIN_NAME]" at bounding box center [221, 112] width 160 height 12
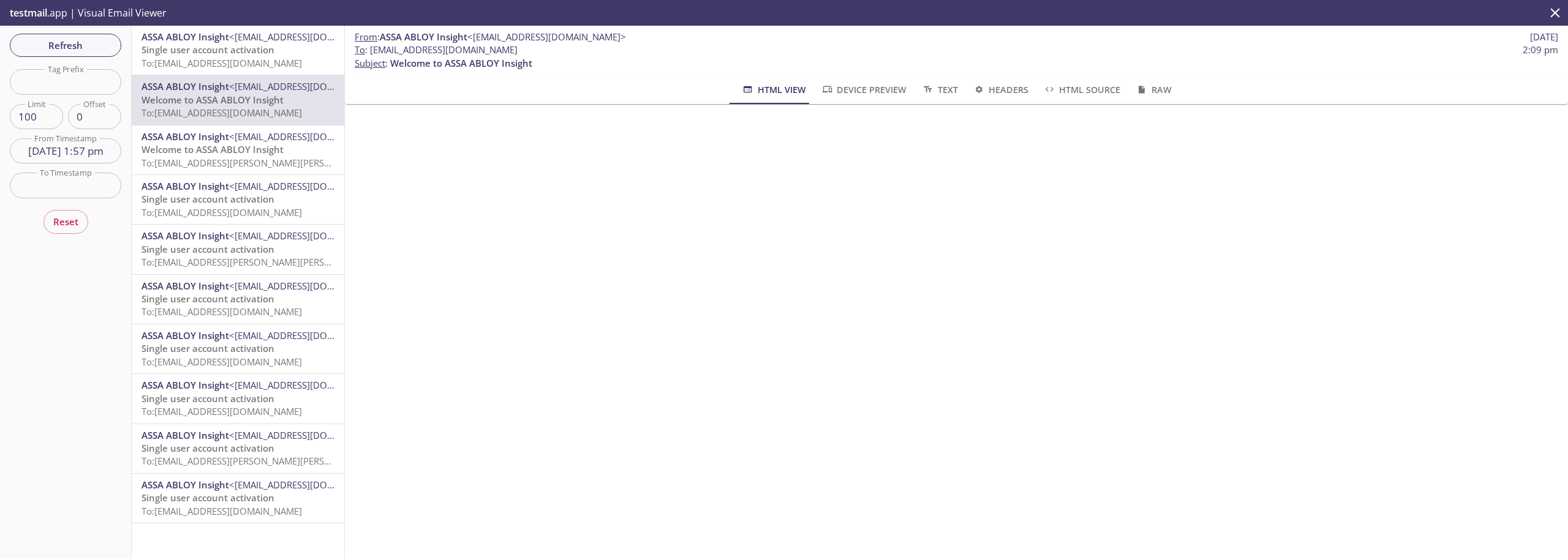
click at [181, 147] on span "Welcome to ASSA ABLOY Insight" at bounding box center [212, 149] width 142 height 12
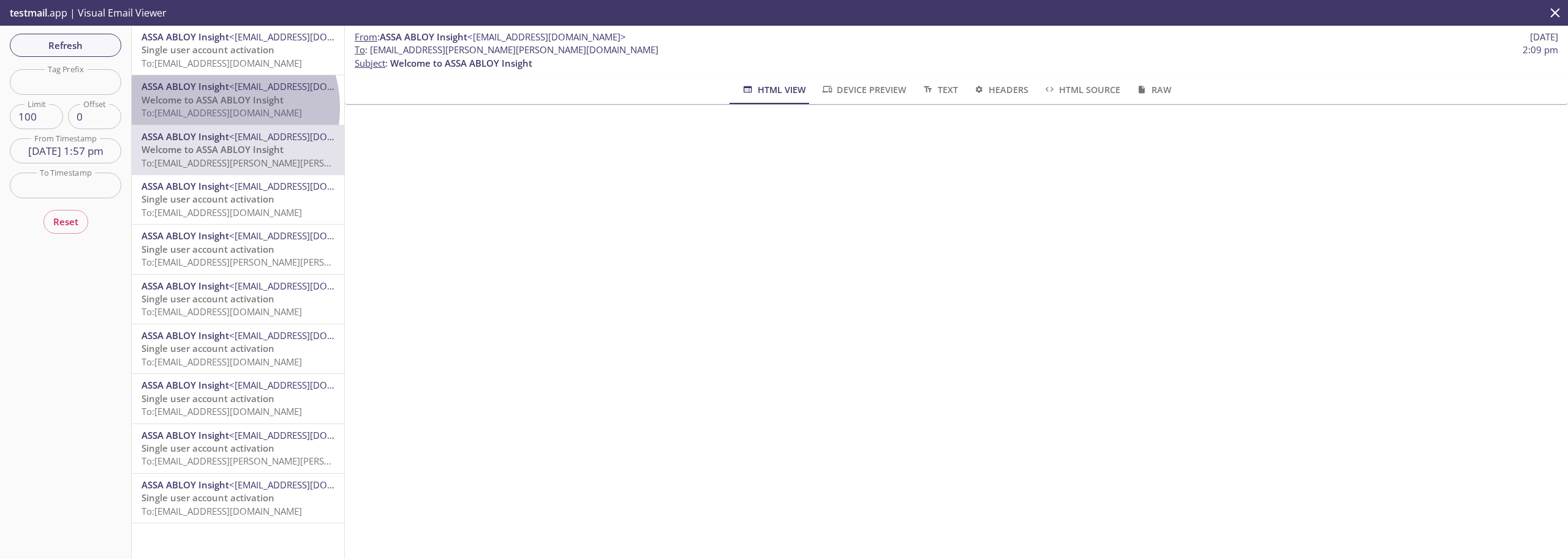
click at [214, 108] on span "To: [EMAIL_ADDRESS][DOMAIN_NAME]" at bounding box center [221, 112] width 160 height 12
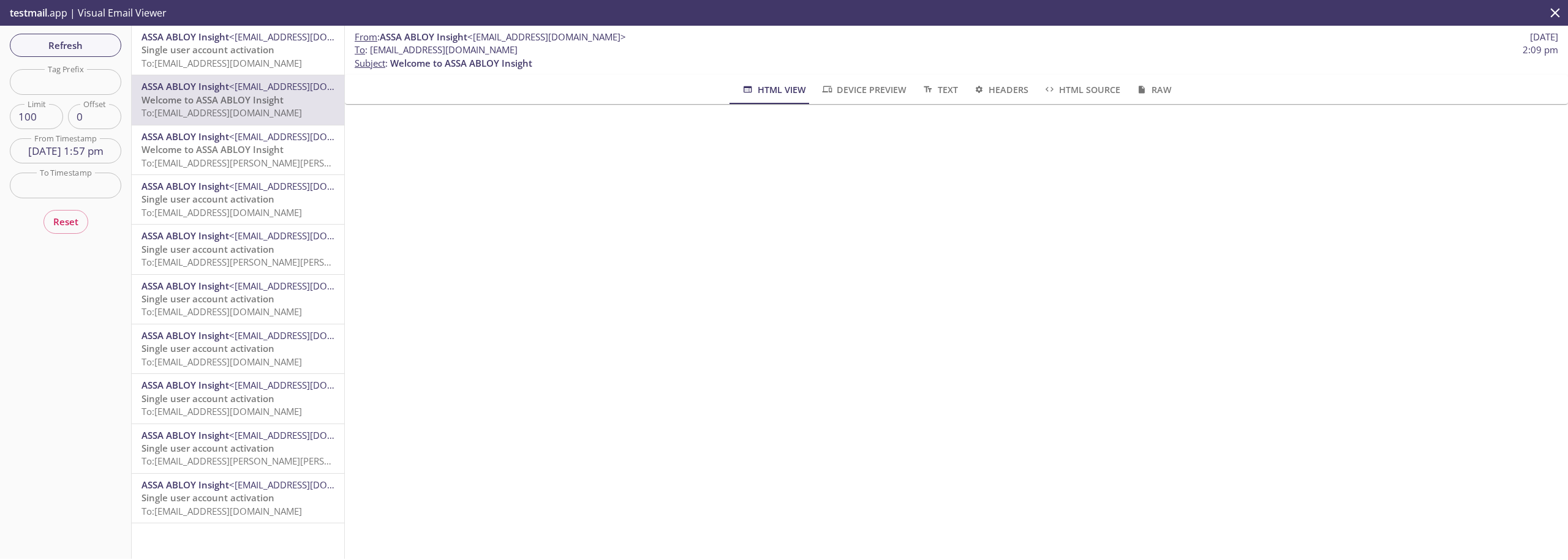
click at [237, 53] on span "Single user account activation" at bounding box center [208, 49] width 133 height 12
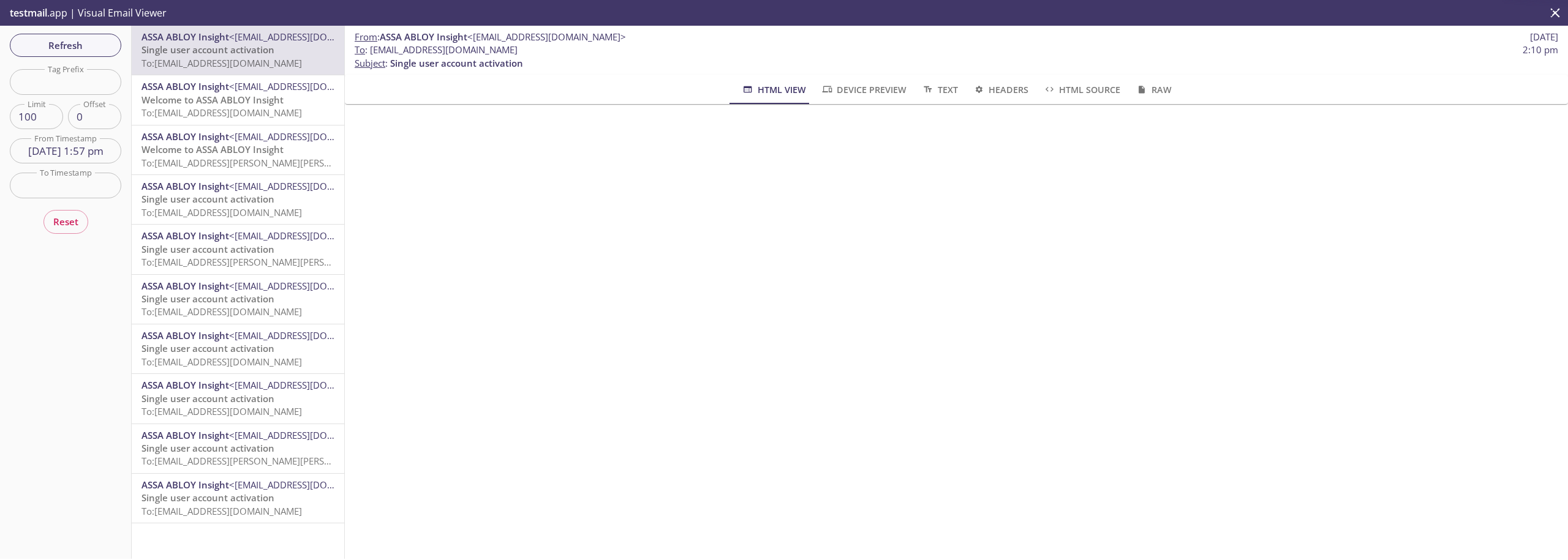
click at [215, 159] on span "To: [EMAIL_ADDRESS][PERSON_NAME][PERSON_NAME][DOMAIN_NAME]" at bounding box center [292, 162] width 302 height 12
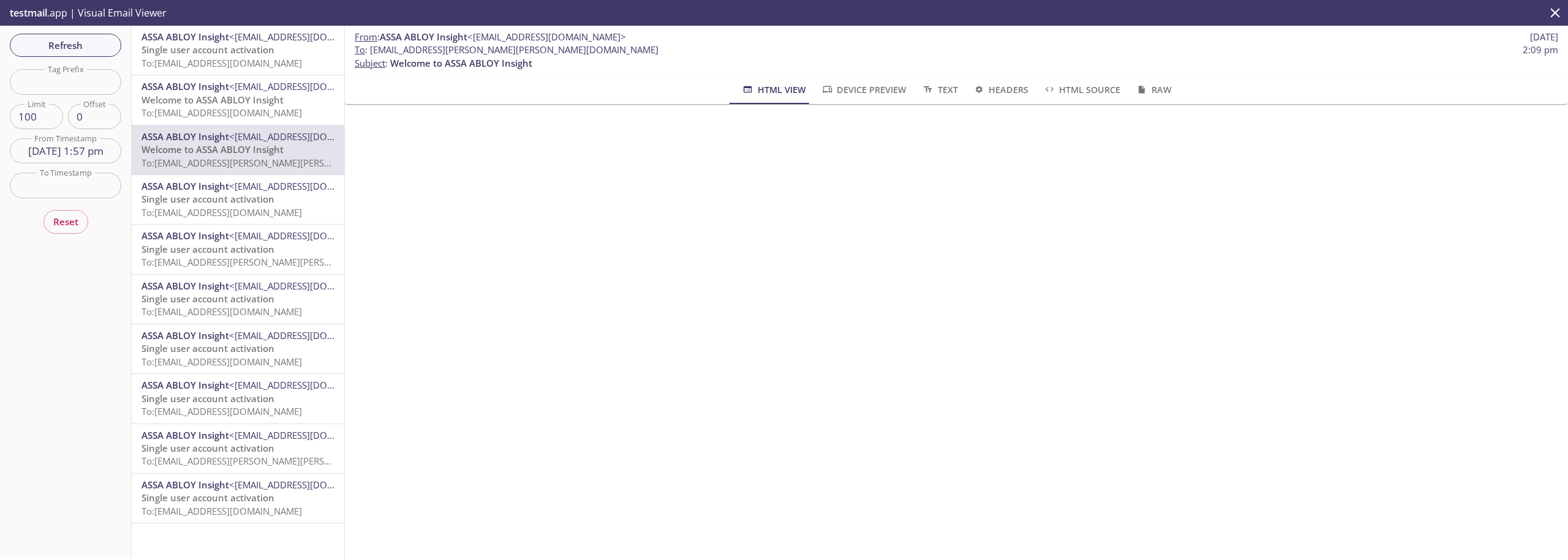
click at [237, 109] on span "To: [EMAIL_ADDRESS][DOMAIN_NAME]" at bounding box center [221, 112] width 160 height 12
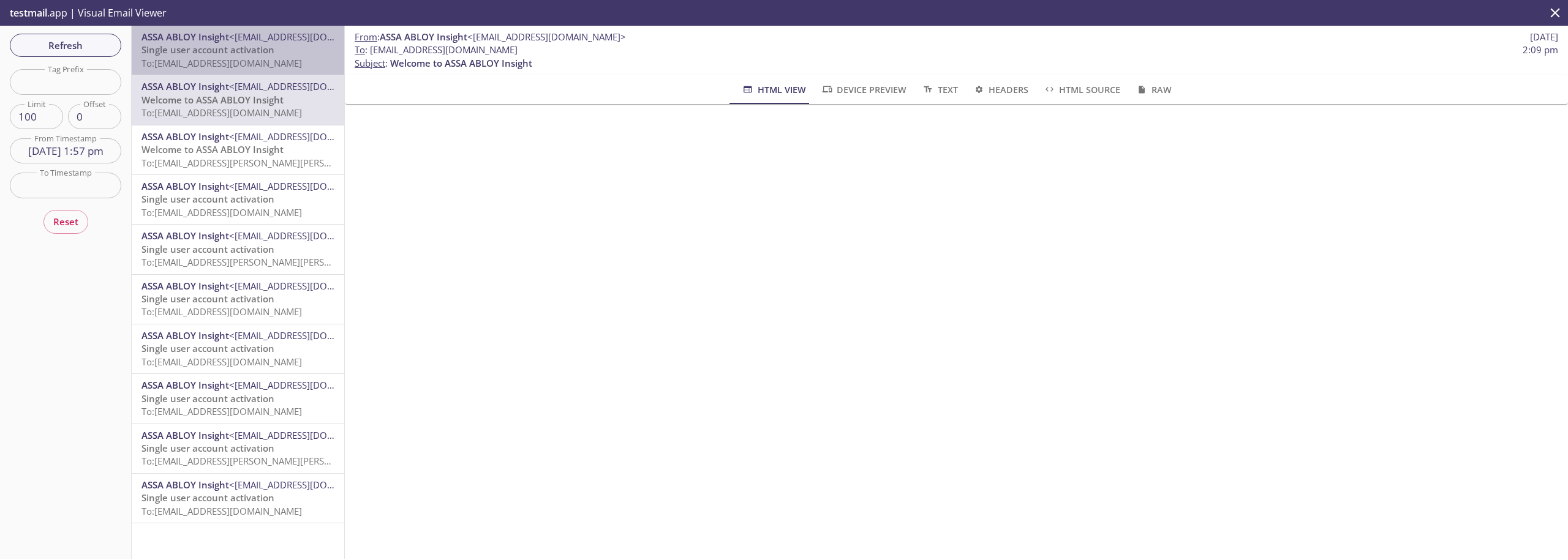
click at [250, 59] on span "To: [EMAIL_ADDRESS][DOMAIN_NAME]" at bounding box center [221, 63] width 160 height 12
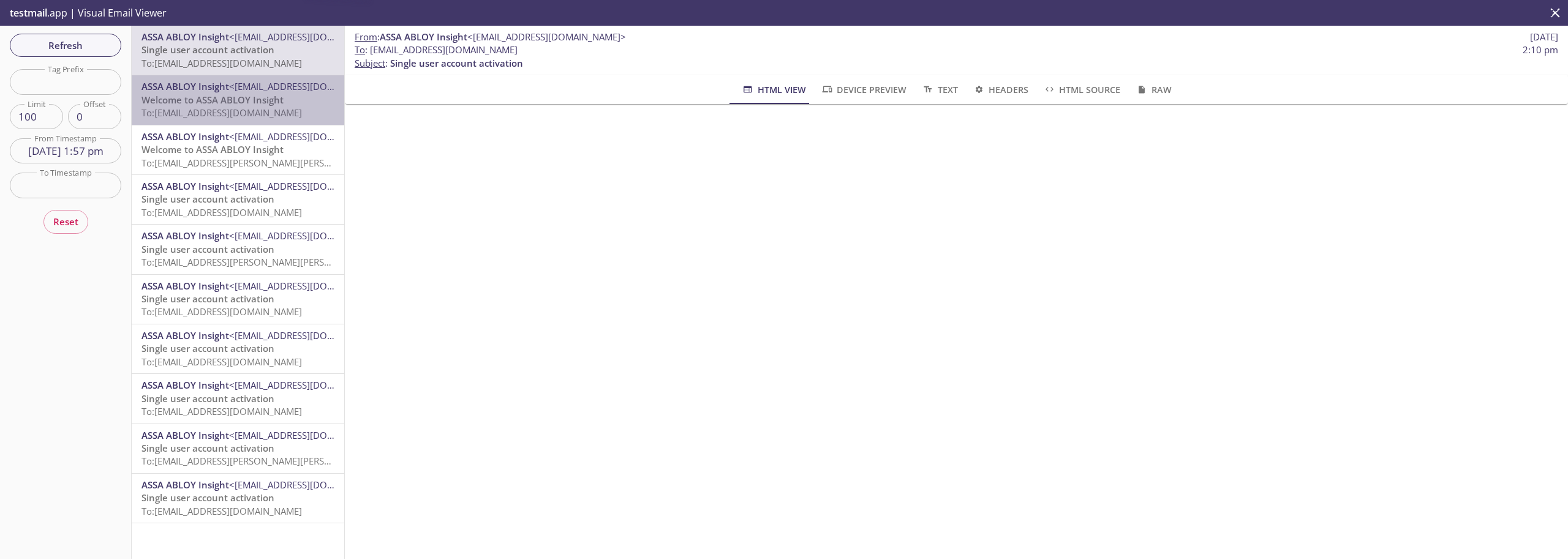
click at [247, 105] on span "Welcome to ASSA ABLOY Insight" at bounding box center [212, 100] width 142 height 12
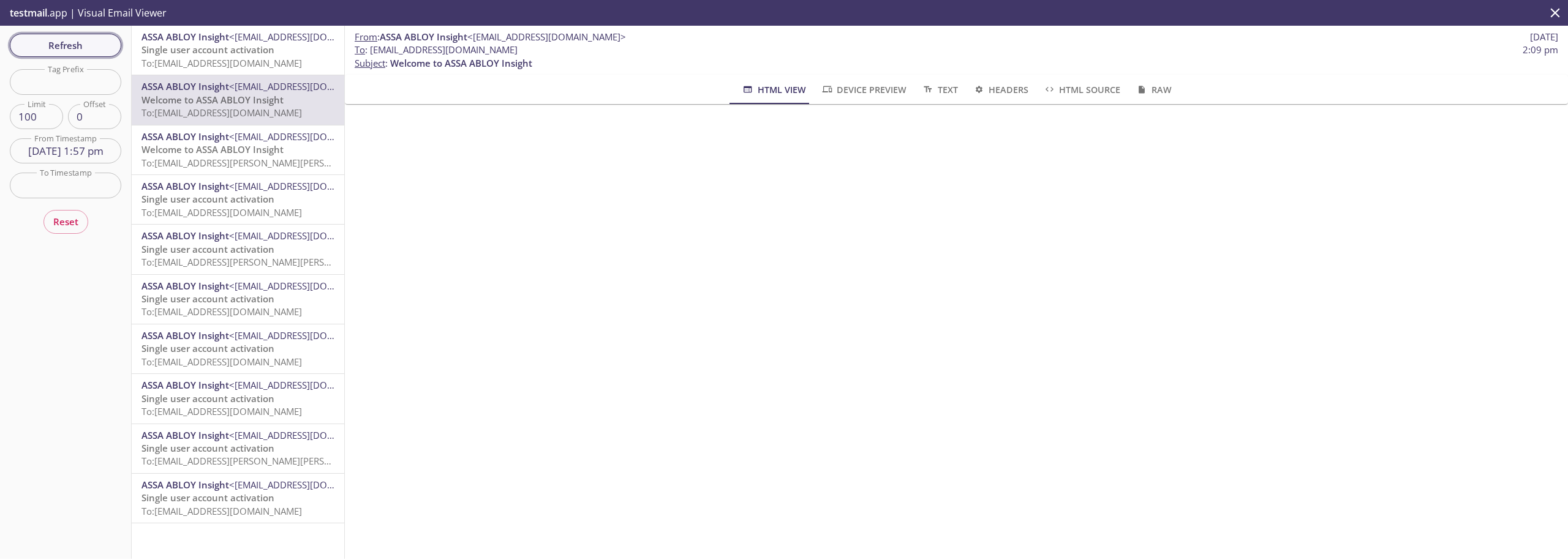
click at [88, 44] on span "Refresh" at bounding box center [66, 45] width 92 height 16
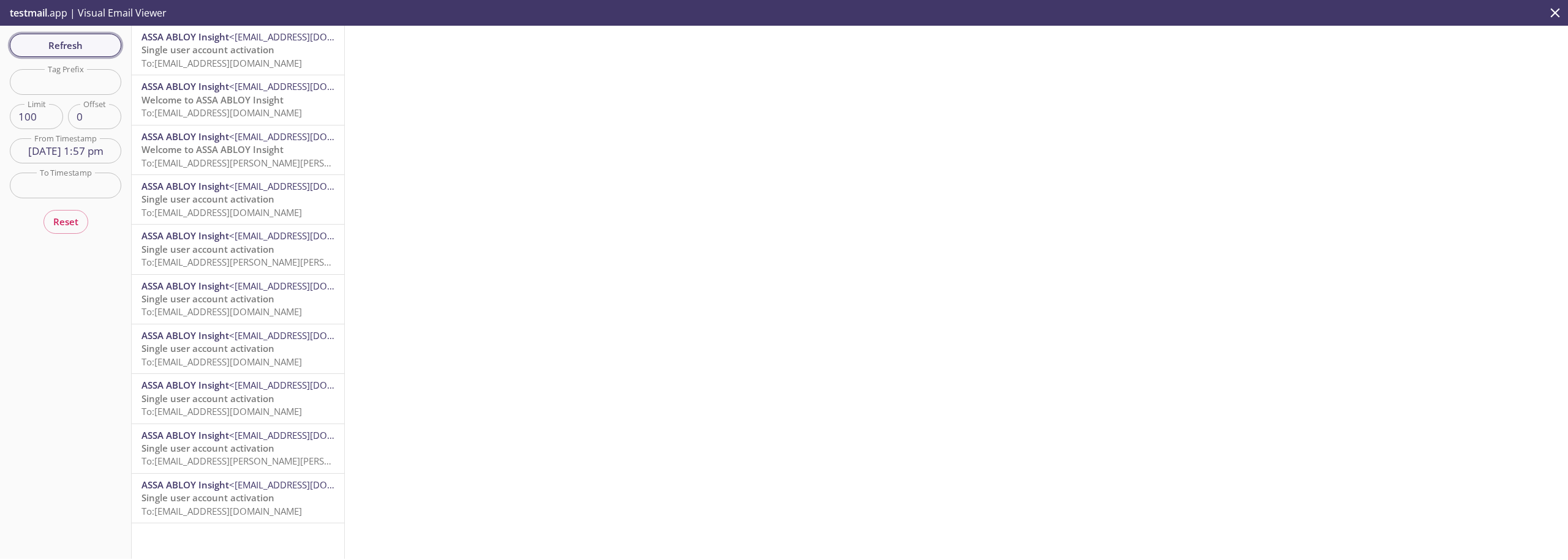
click at [90, 35] on button "Refresh" at bounding box center [66, 45] width 112 height 23
click at [87, 42] on span "Refresh" at bounding box center [66, 45] width 92 height 16
click at [191, 109] on span "To: [EMAIL_ADDRESS][DOMAIN_NAME]" at bounding box center [221, 112] width 160 height 12
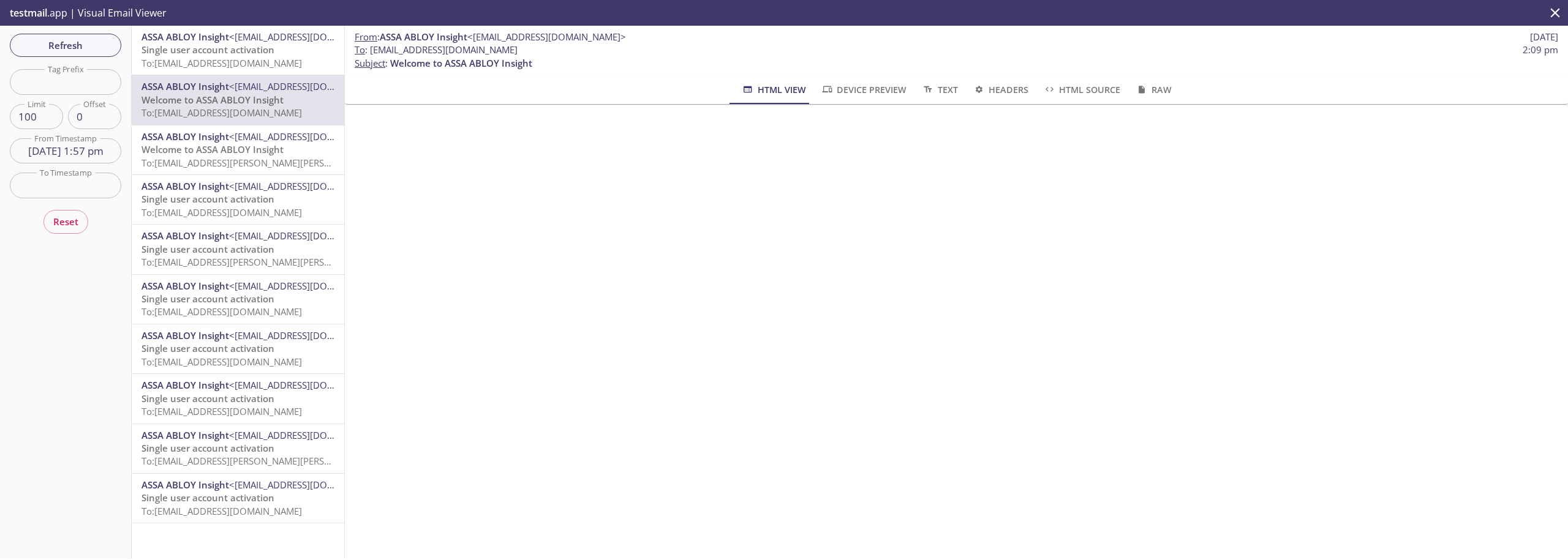
click at [195, 143] on span "ASSA ABLOY Insight" at bounding box center [185, 136] width 88 height 12
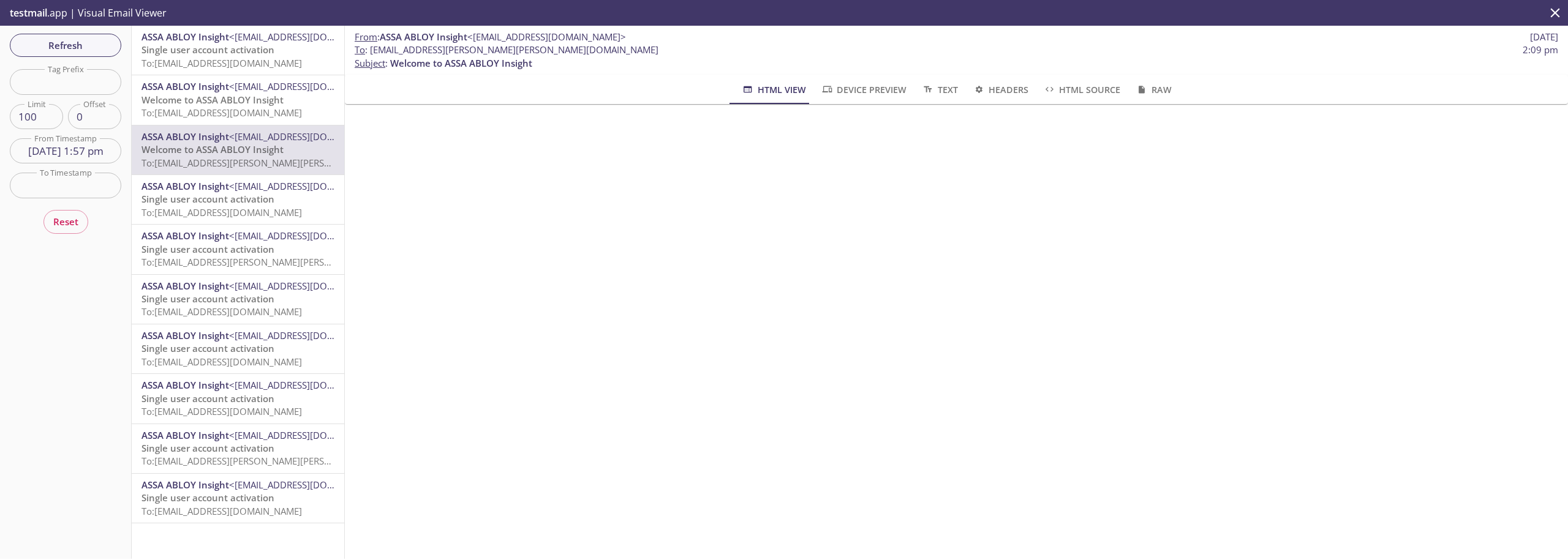
click at [195, 198] on span "Single user account activation" at bounding box center [208, 198] width 133 height 12
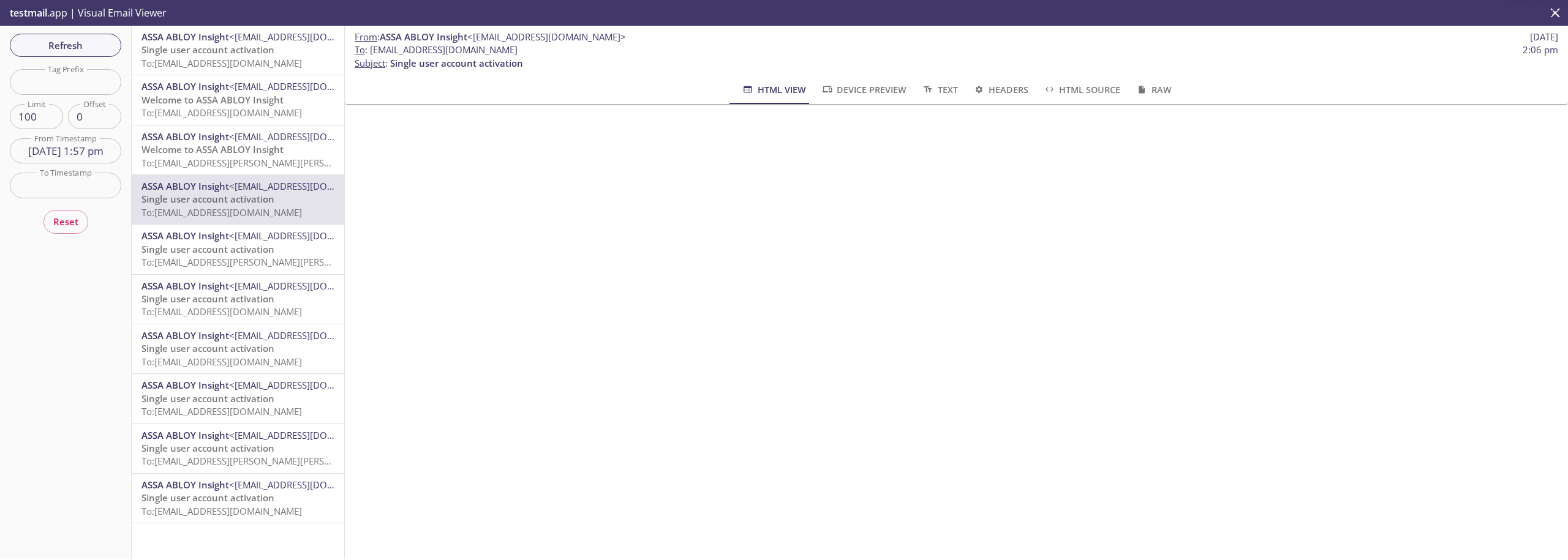
click at [219, 145] on span "Welcome to ASSA ABLOY Insight" at bounding box center [212, 149] width 142 height 12
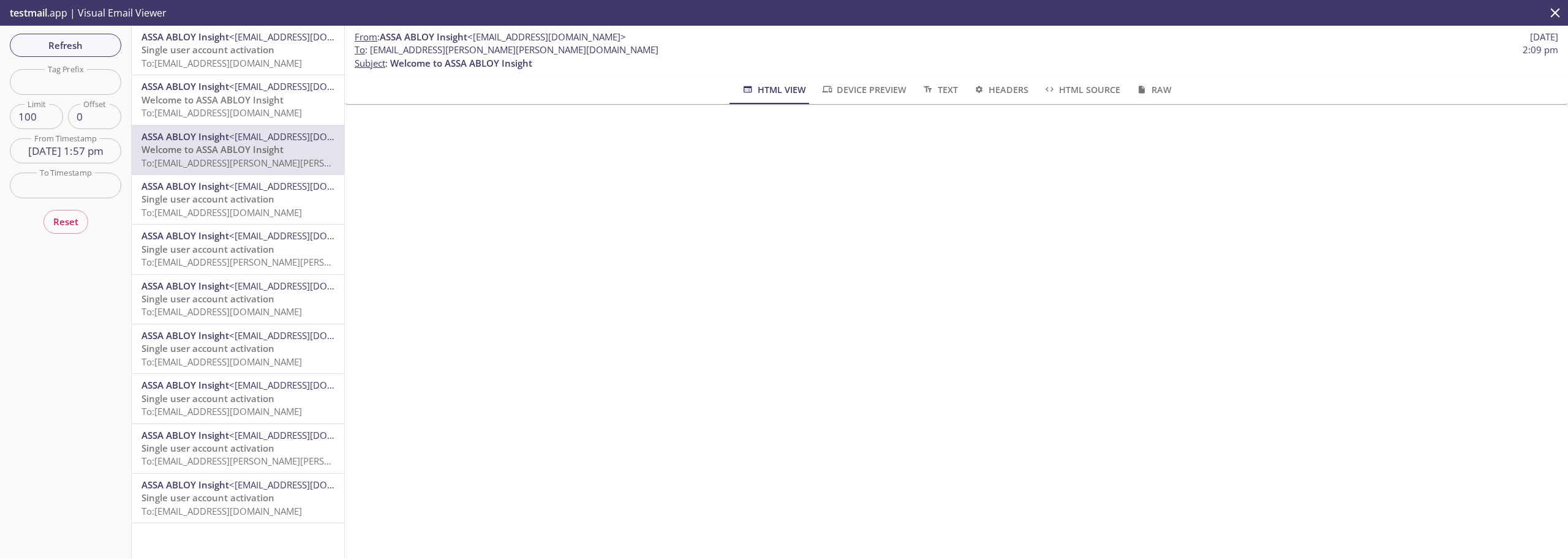
click at [219, 99] on span "Welcome to ASSA ABLOY Insight" at bounding box center [212, 100] width 142 height 12
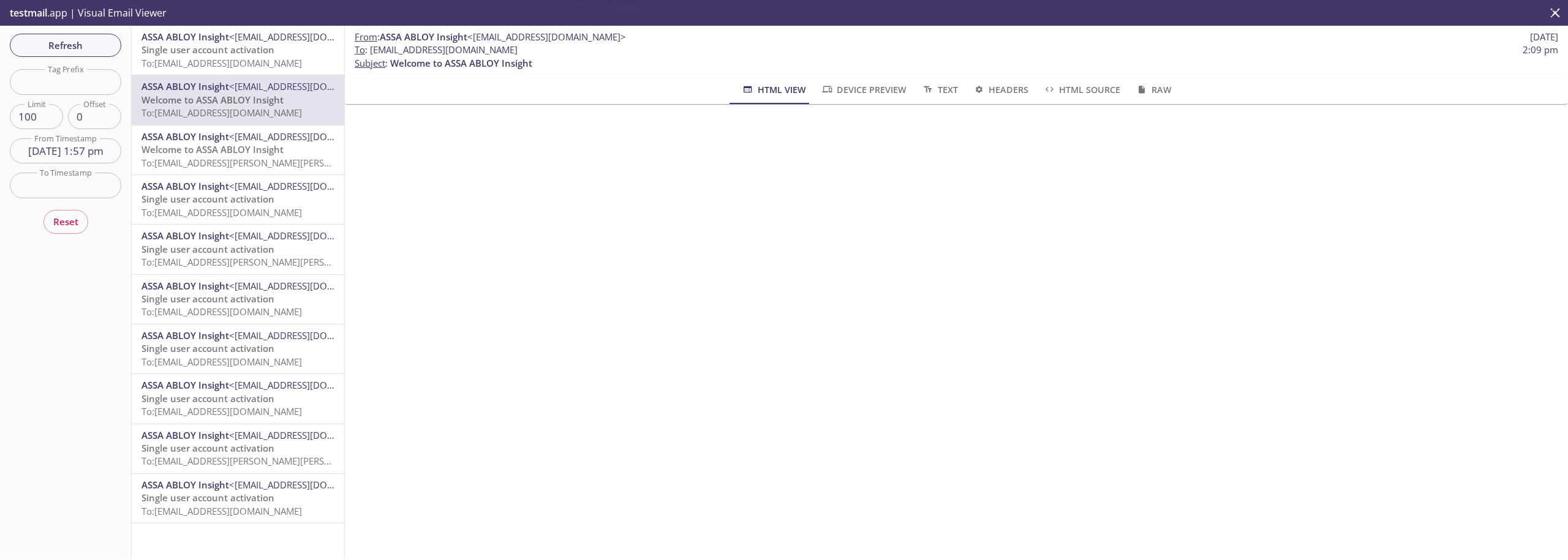
click at [260, 174] on div "ASSA ABLOY Insight <[EMAIL_ADDRESS][DOMAIN_NAME]> Welcome to ASSA ABLOY Insight…" at bounding box center [237, 150] width 213 height 49
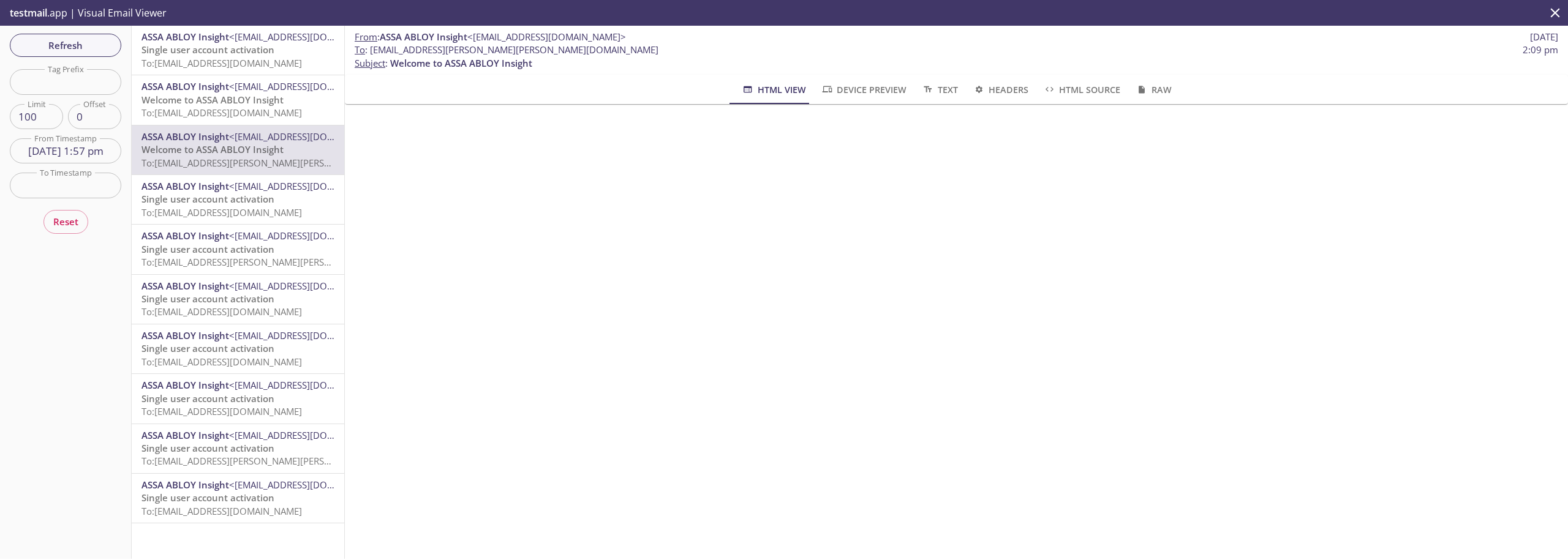
drag, startPoint x: 1555, startPoint y: 9, endPoint x: 1536, endPoint y: 13, distance: 19.4
click at [1555, 9] on icon "close" at bounding box center [1555, 13] width 16 height 16
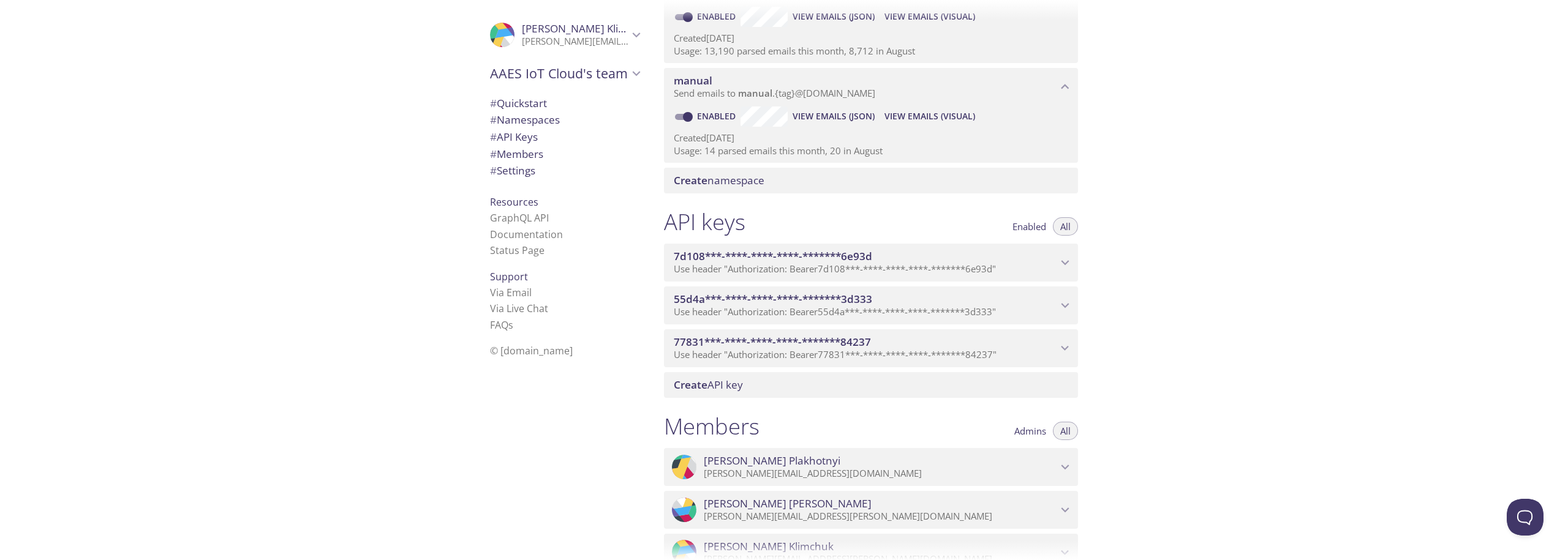
scroll to position [400, 0]
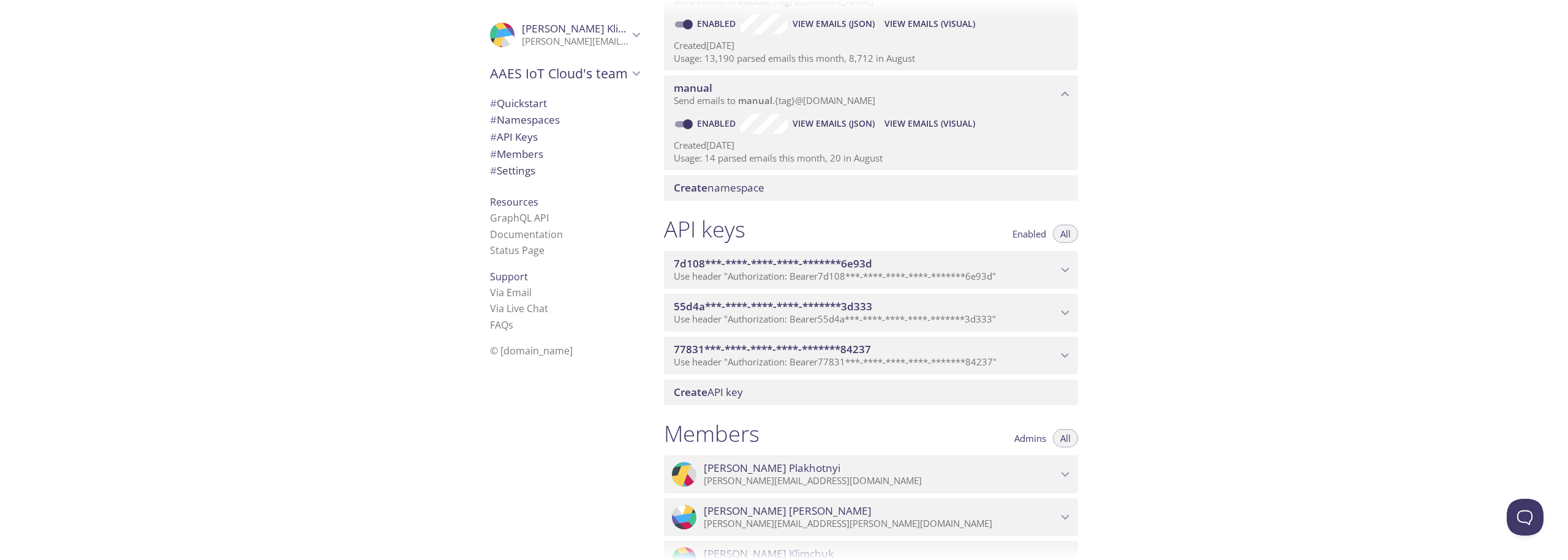
click at [901, 124] on span "View Emails (Visual)" at bounding box center [929, 124] width 90 height 15
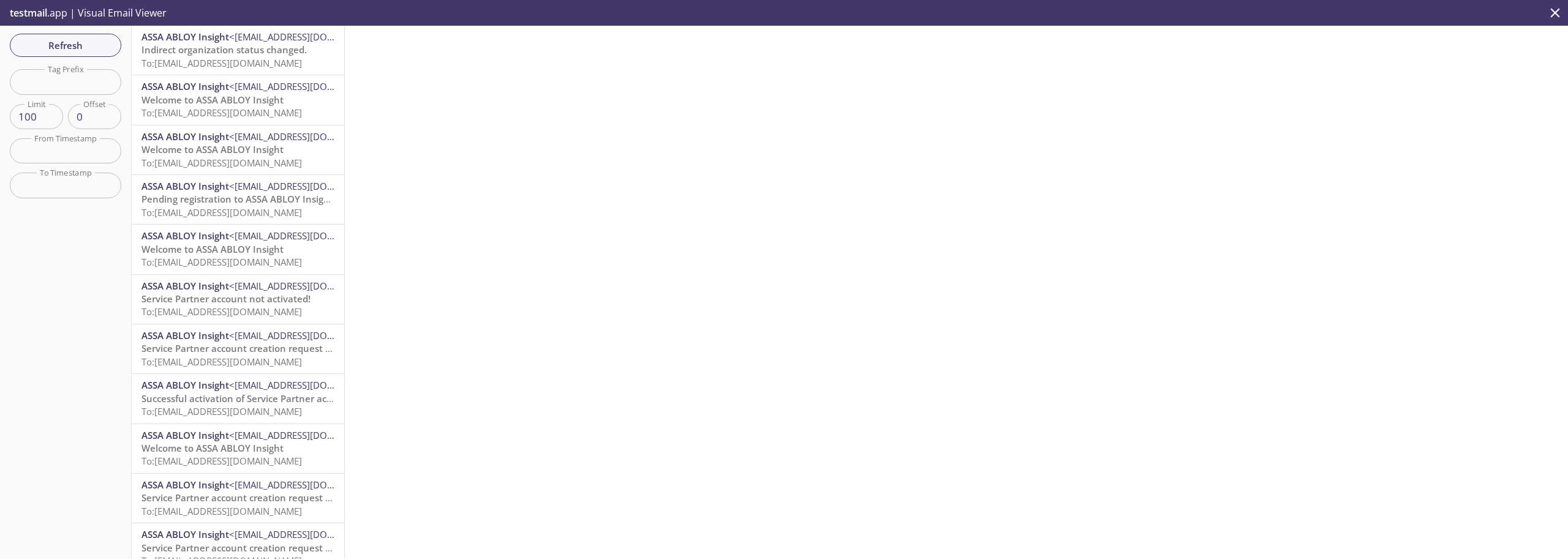
click at [201, 52] on span "Indirect organization status changed." at bounding box center [224, 49] width 165 height 12
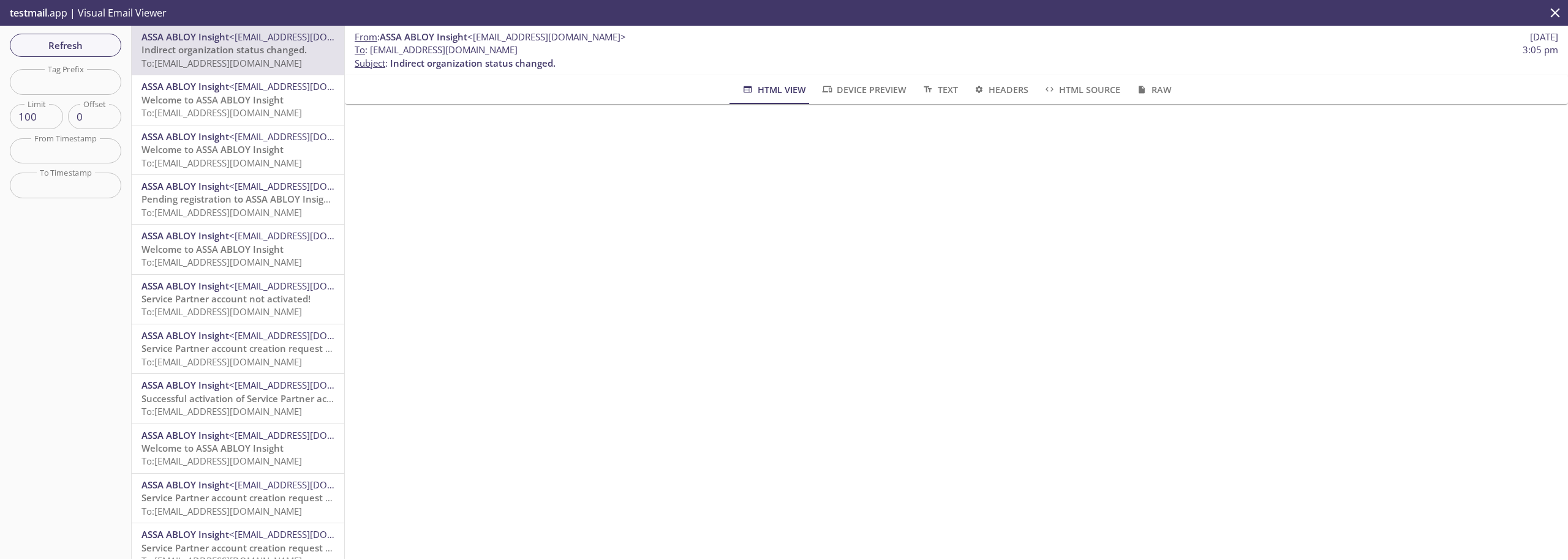
drag, startPoint x: 559, startPoint y: 50, endPoint x: 370, endPoint y: 49, distance: 189.0
click at [370, 49] on span "To : [EMAIL_ADDRESS][DOMAIN_NAME] 3:05 pm" at bounding box center [956, 50] width 1204 height 13
copy span "[EMAIL_ADDRESS][DOMAIN_NAME]"
click at [64, 32] on div "Refresh Filters Tag Prefix Tag Prefix Limit 100 Limit Offset 0 Offset From Time…" at bounding box center [66, 292] width 131 height 533
click at [68, 40] on span "Refresh" at bounding box center [66, 45] width 92 height 16
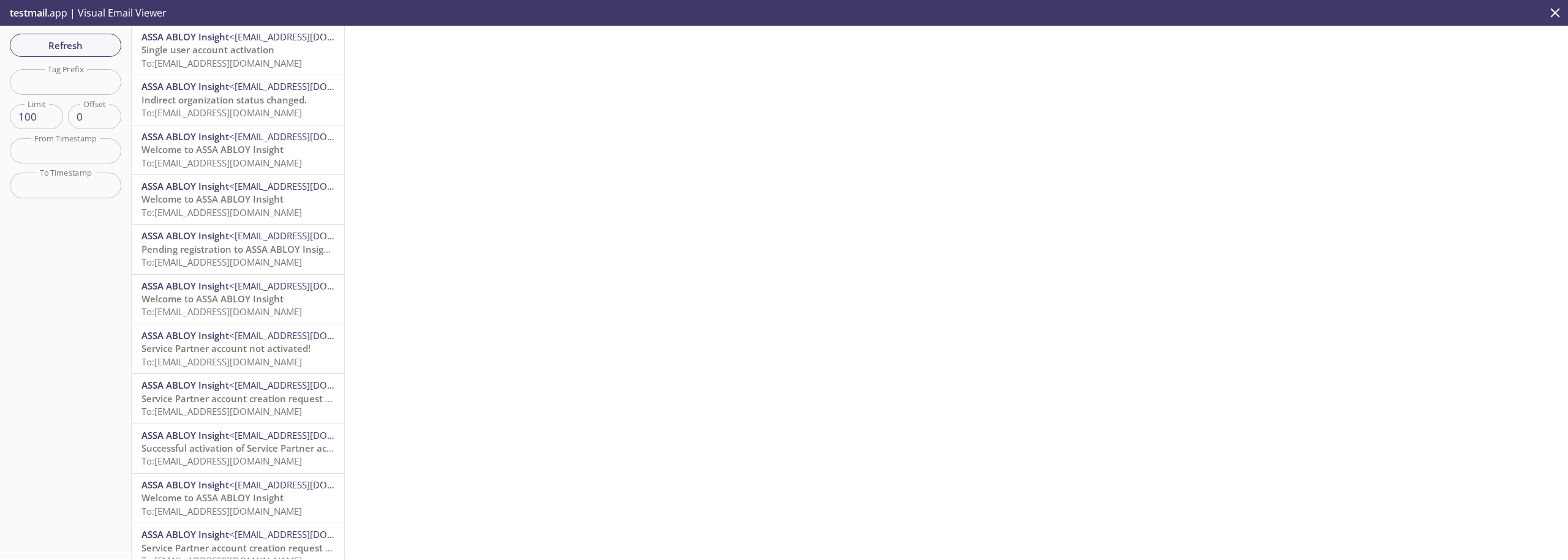
click at [198, 48] on span "Single user account activation" at bounding box center [208, 49] width 133 height 12
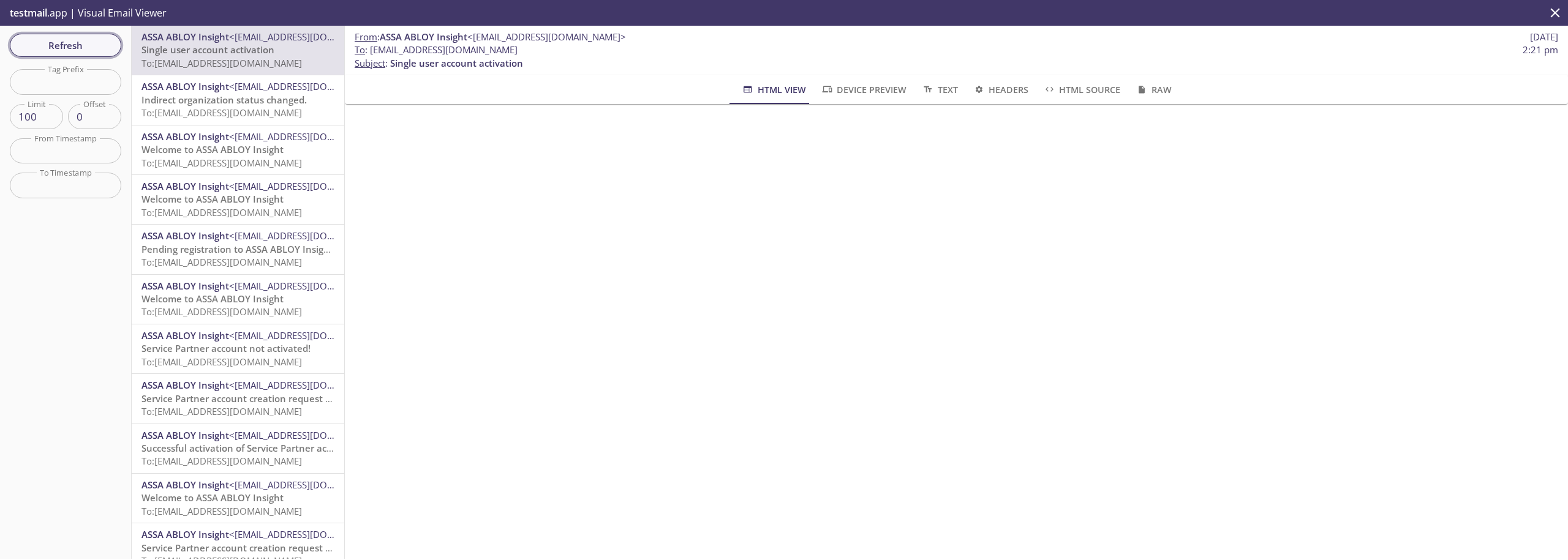
click at [68, 48] on span "Refresh" at bounding box center [66, 45] width 92 height 16
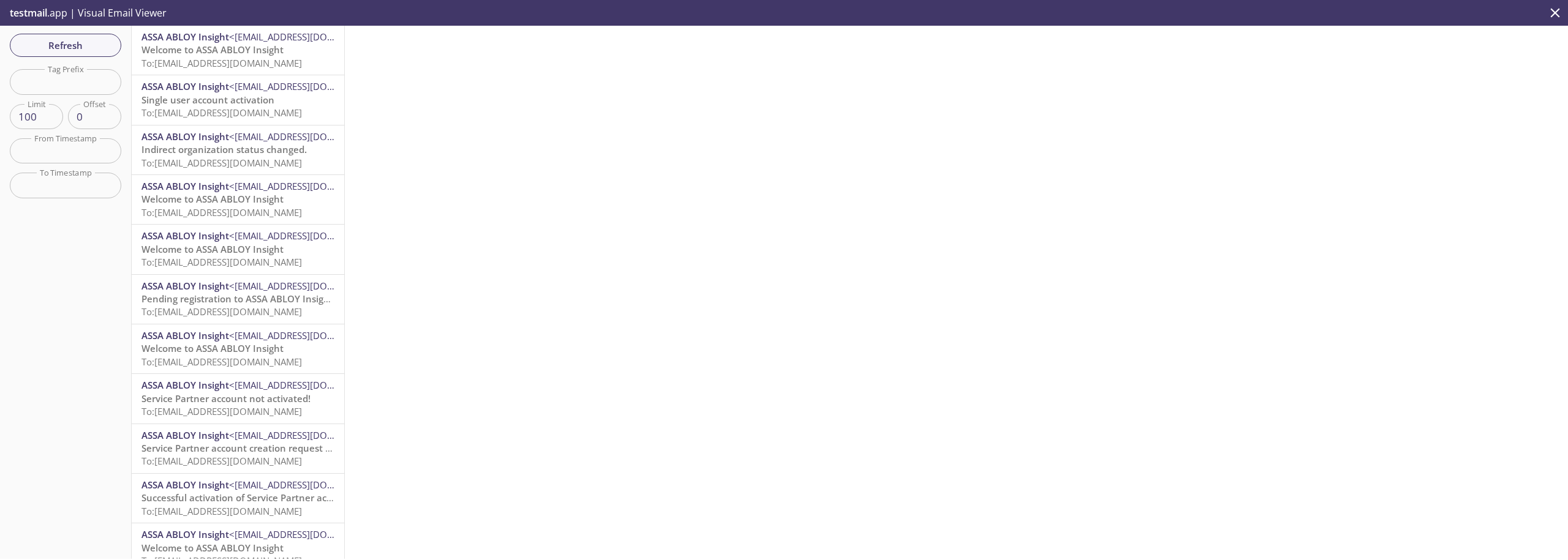
click at [195, 56] on span "Welcome to ASSA ABLOY Insight" at bounding box center [212, 49] width 142 height 12
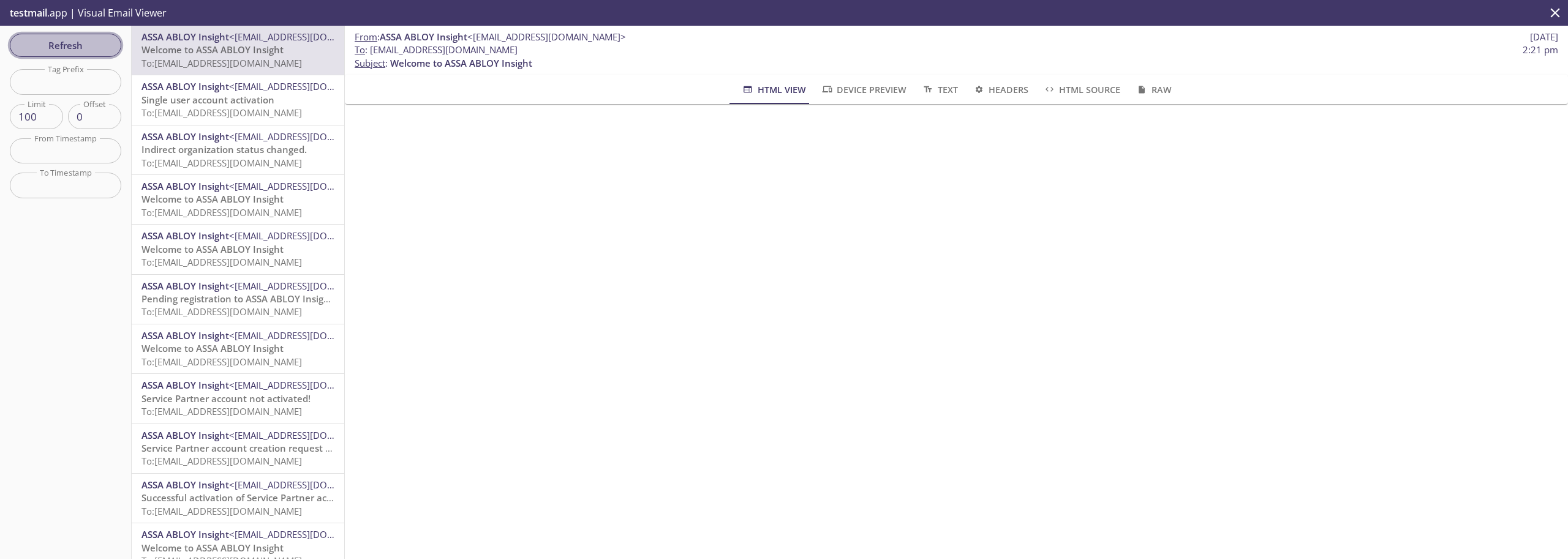
click at [96, 49] on span "Refresh" at bounding box center [66, 45] width 92 height 16
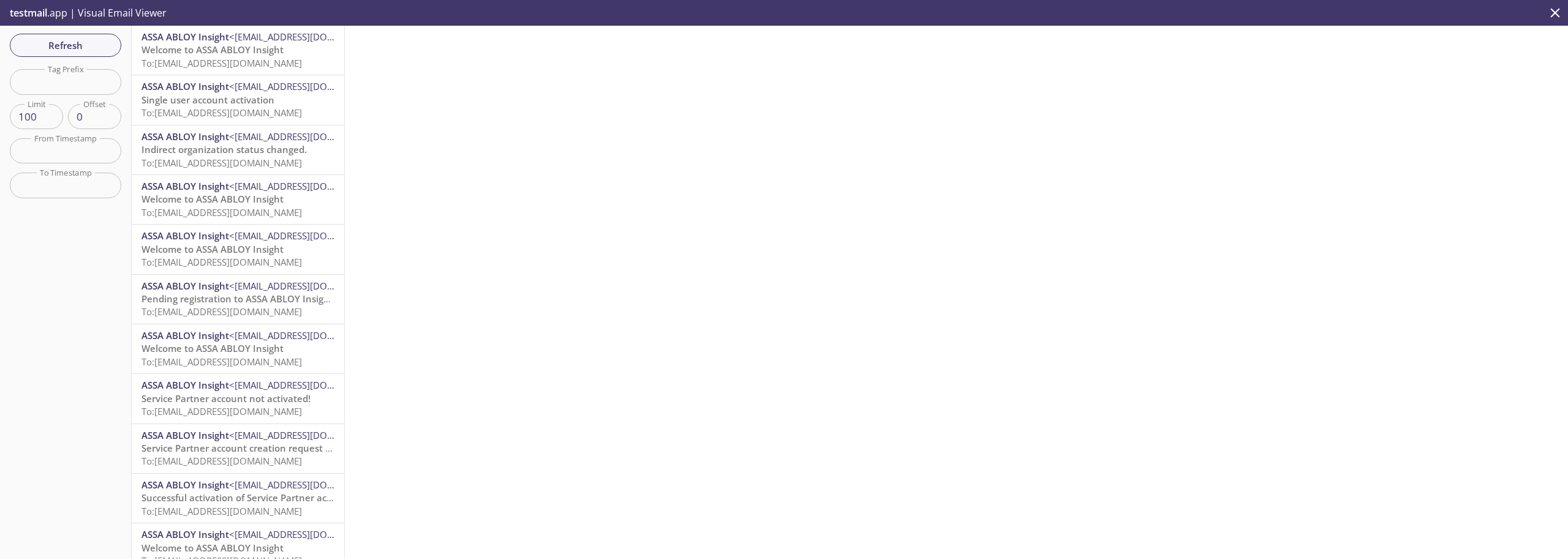
click at [196, 64] on span "To: [EMAIL_ADDRESS][DOMAIN_NAME]" at bounding box center [221, 63] width 160 height 12
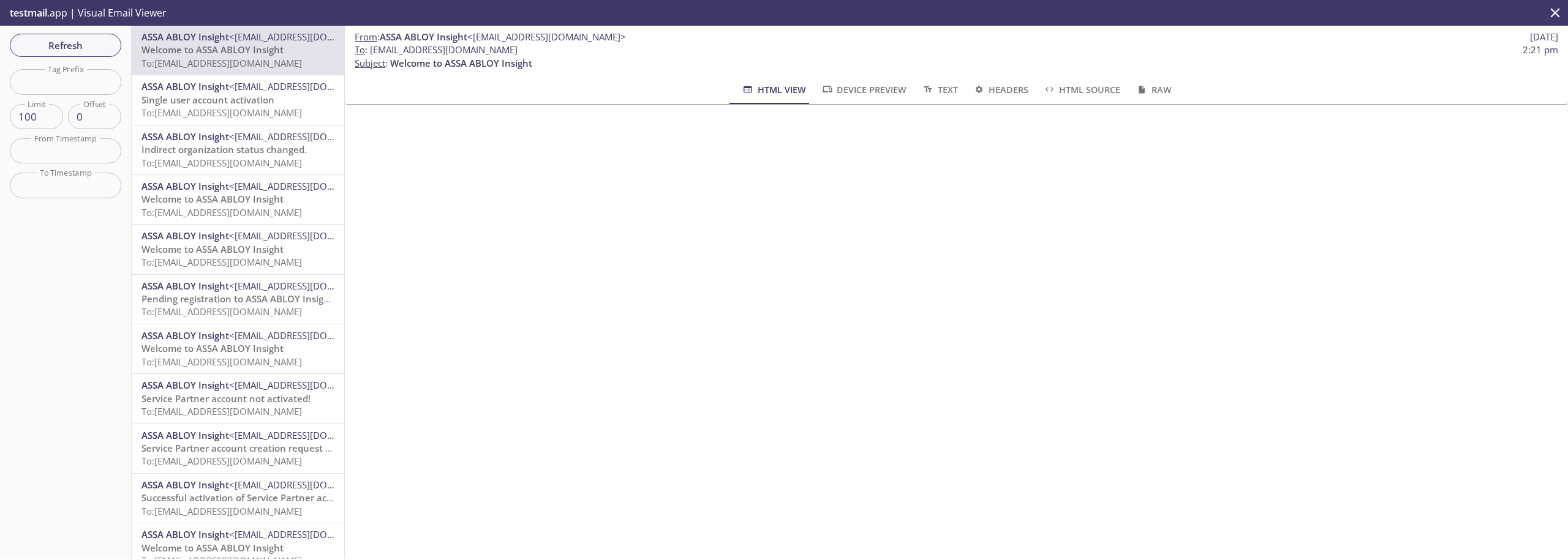
click at [203, 192] on span "ASSA ABLOY Insight" at bounding box center [185, 186] width 88 height 12
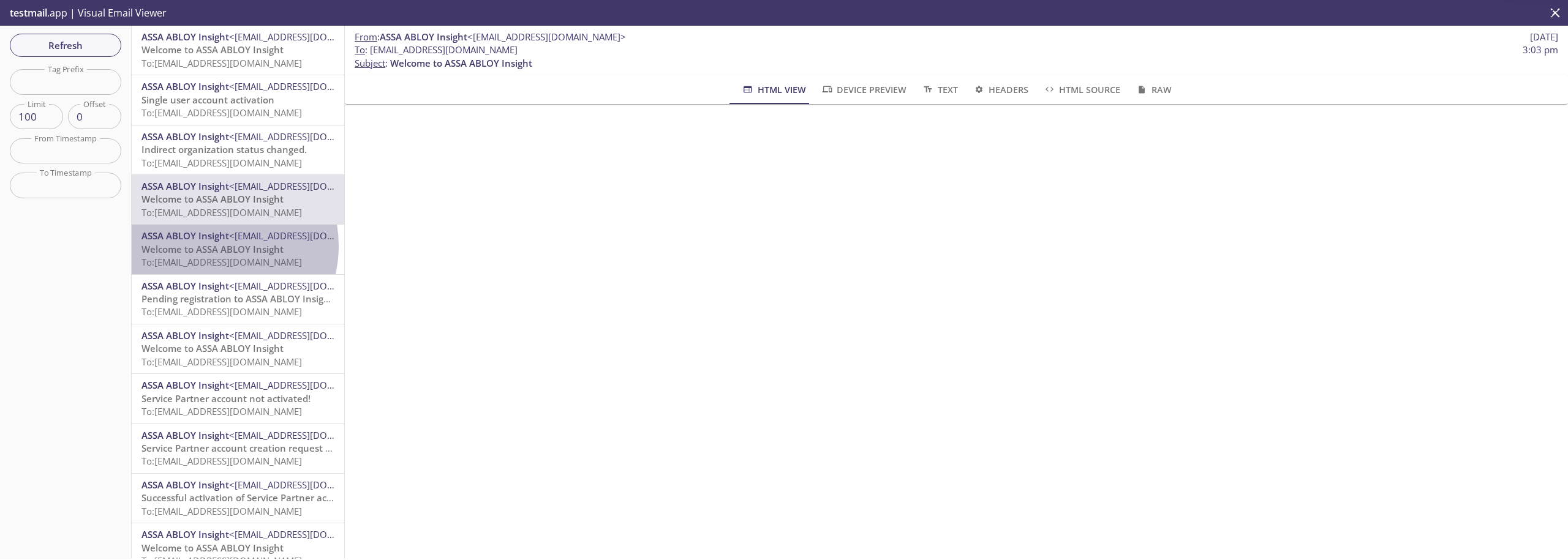
click at [212, 246] on span "Welcome to ASSA ABLOY Insight" at bounding box center [212, 249] width 142 height 12
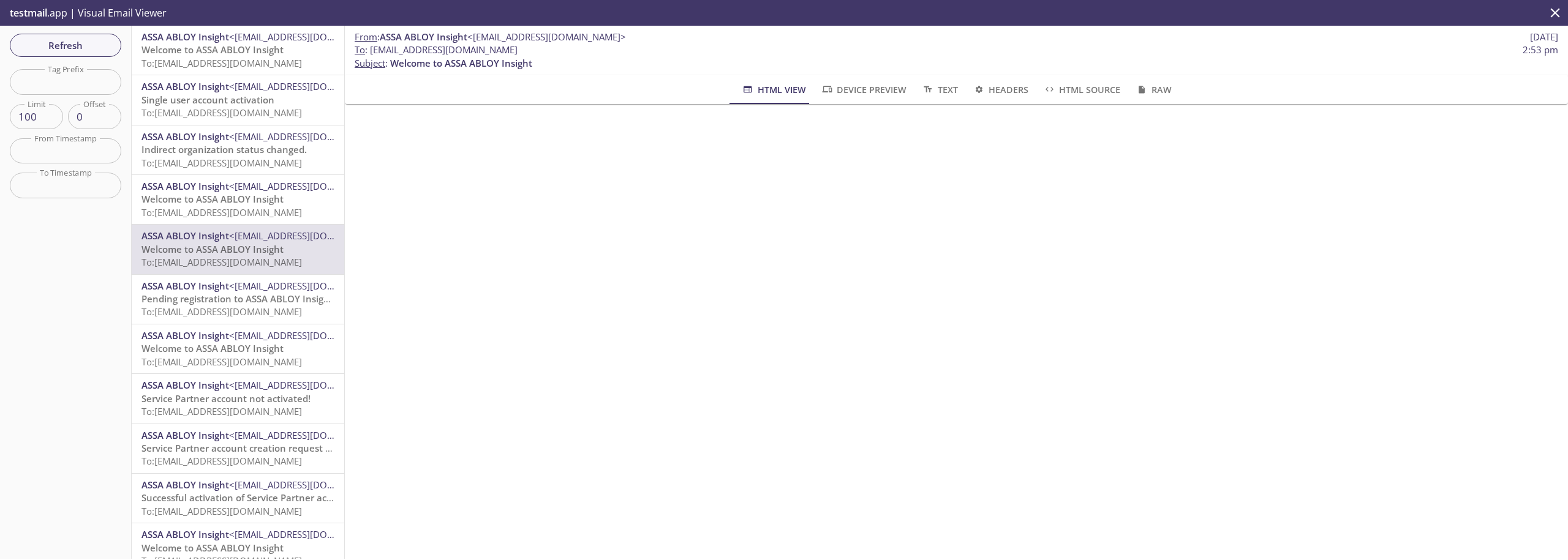
click at [198, 158] on span "To: [EMAIL_ADDRESS][DOMAIN_NAME]" at bounding box center [221, 162] width 160 height 12
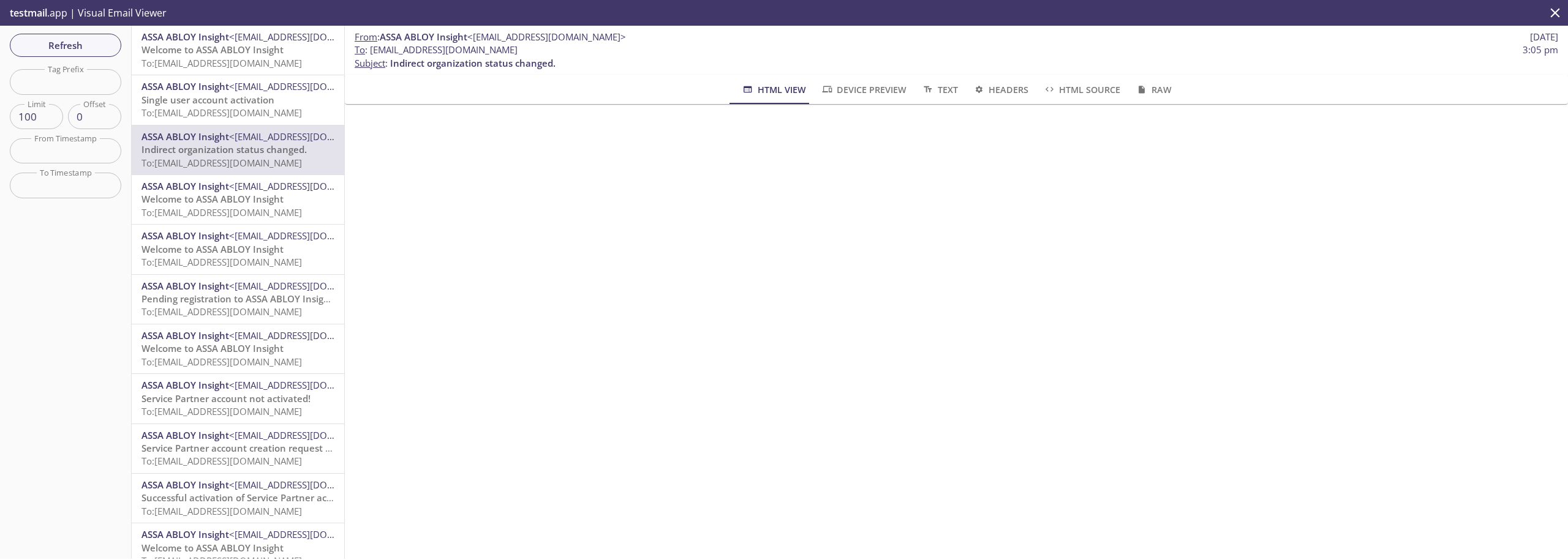
click at [1554, 15] on icon "close" at bounding box center [1555, 12] width 9 height 9
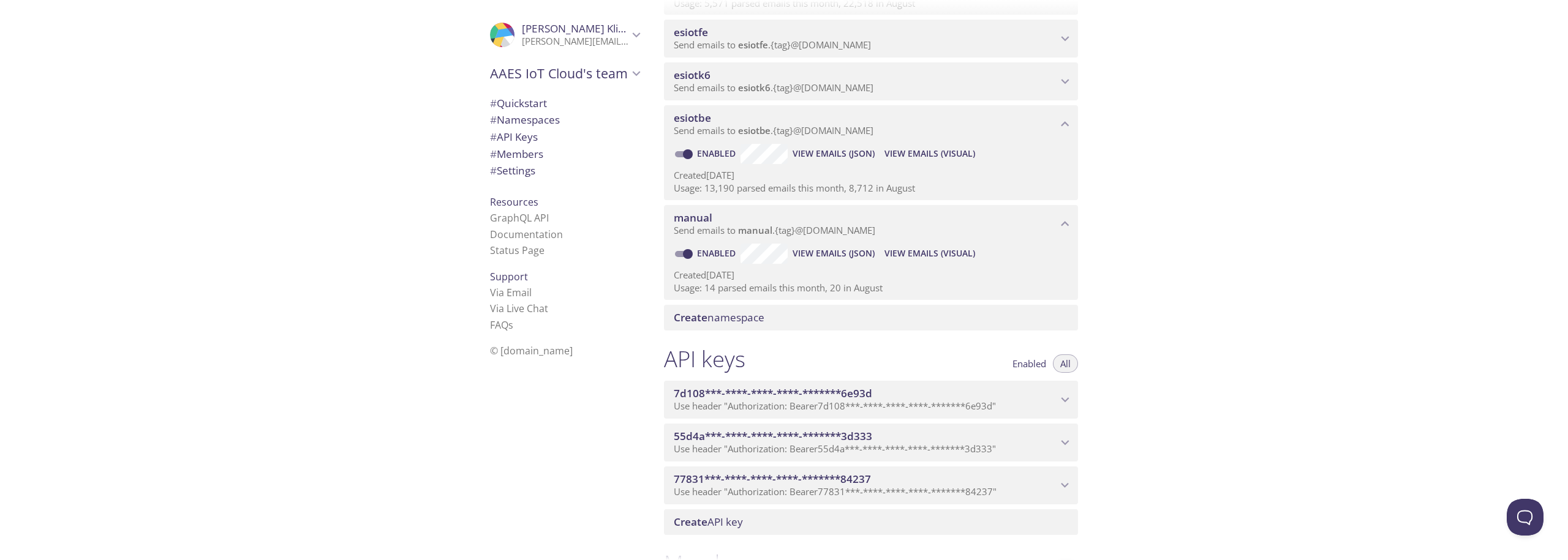
scroll to position [124, 0]
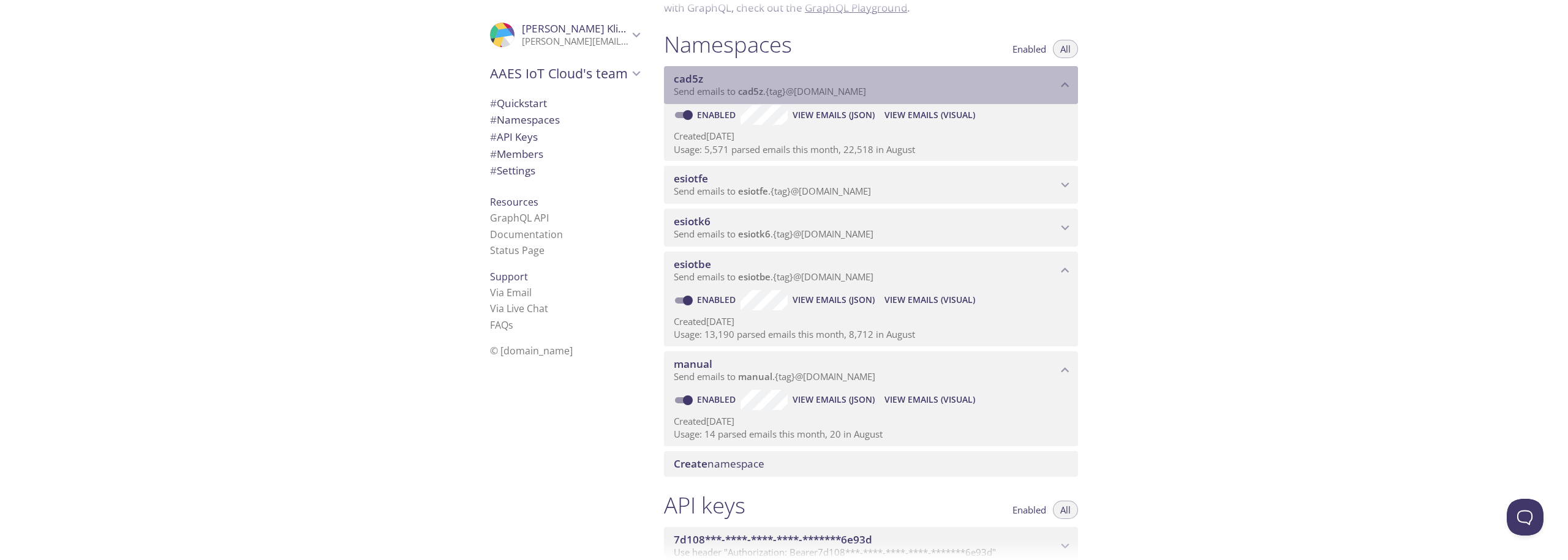
click at [1059, 79] on icon "cad5z namespace" at bounding box center [1064, 85] width 16 height 16
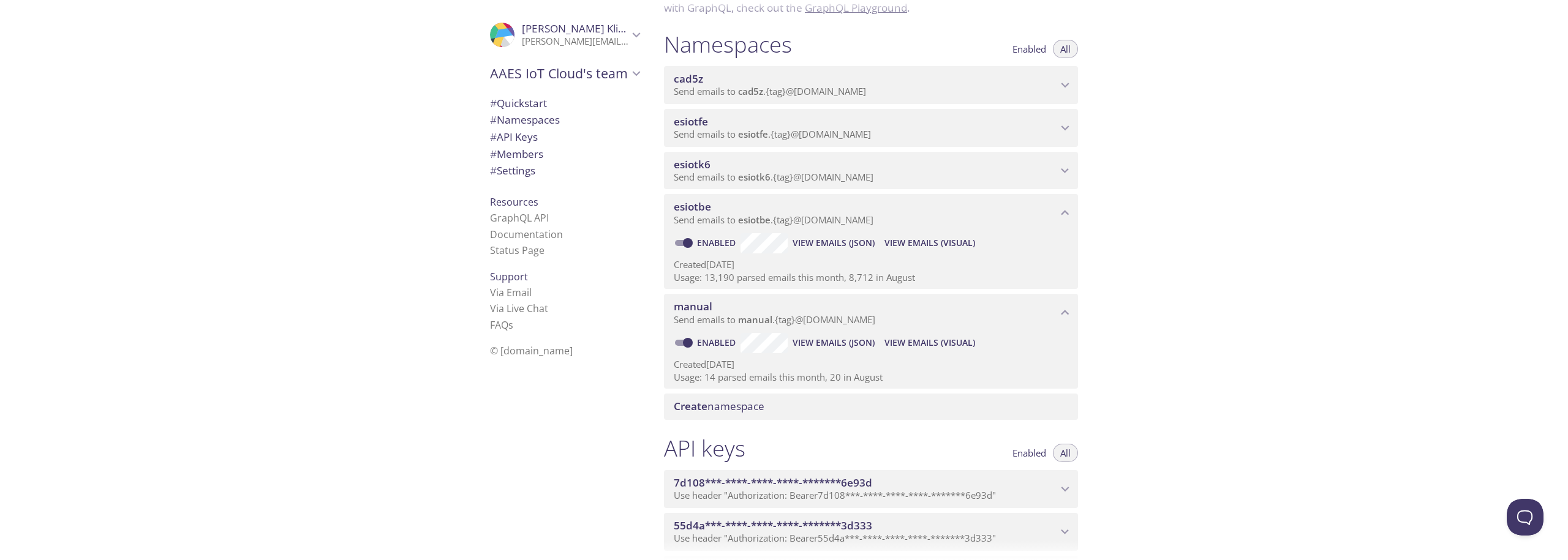
click at [1063, 81] on icon "cad5z namespace" at bounding box center [1064, 85] width 16 height 16
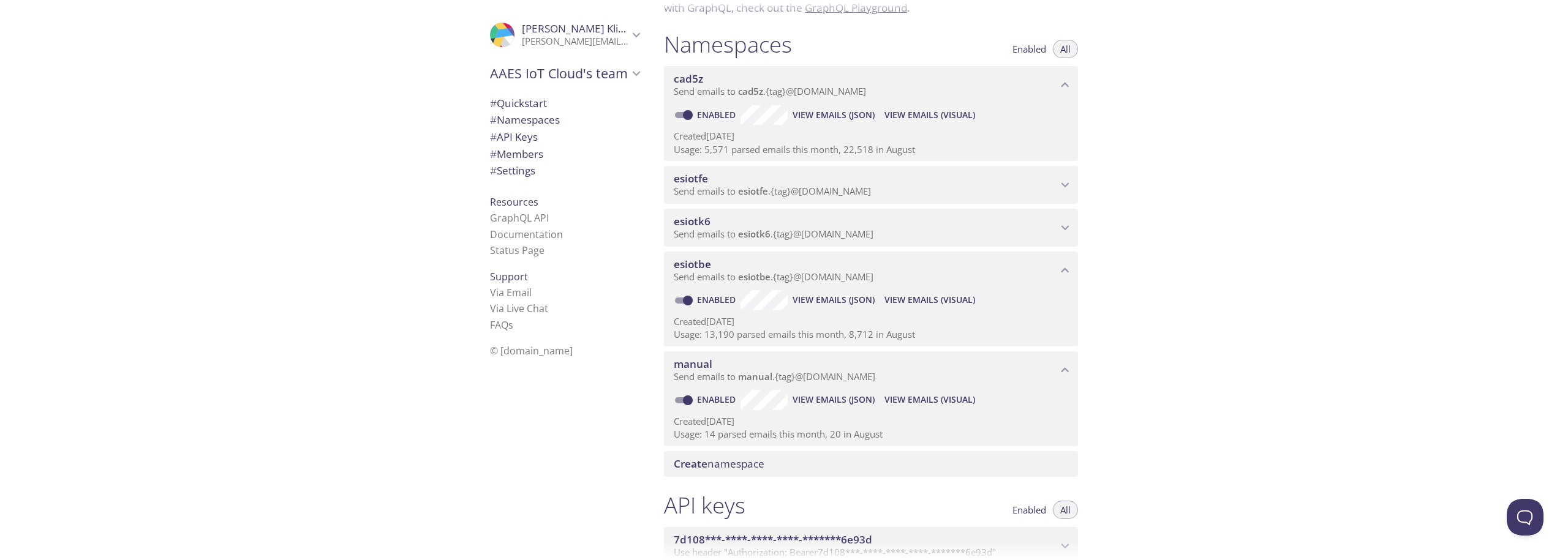
click at [691, 111] on input "Enabled" at bounding box center [687, 115] width 44 height 15
checkbox input "false"
click at [1054, 82] on span "cad5z" at bounding box center [865, 78] width 384 height 13
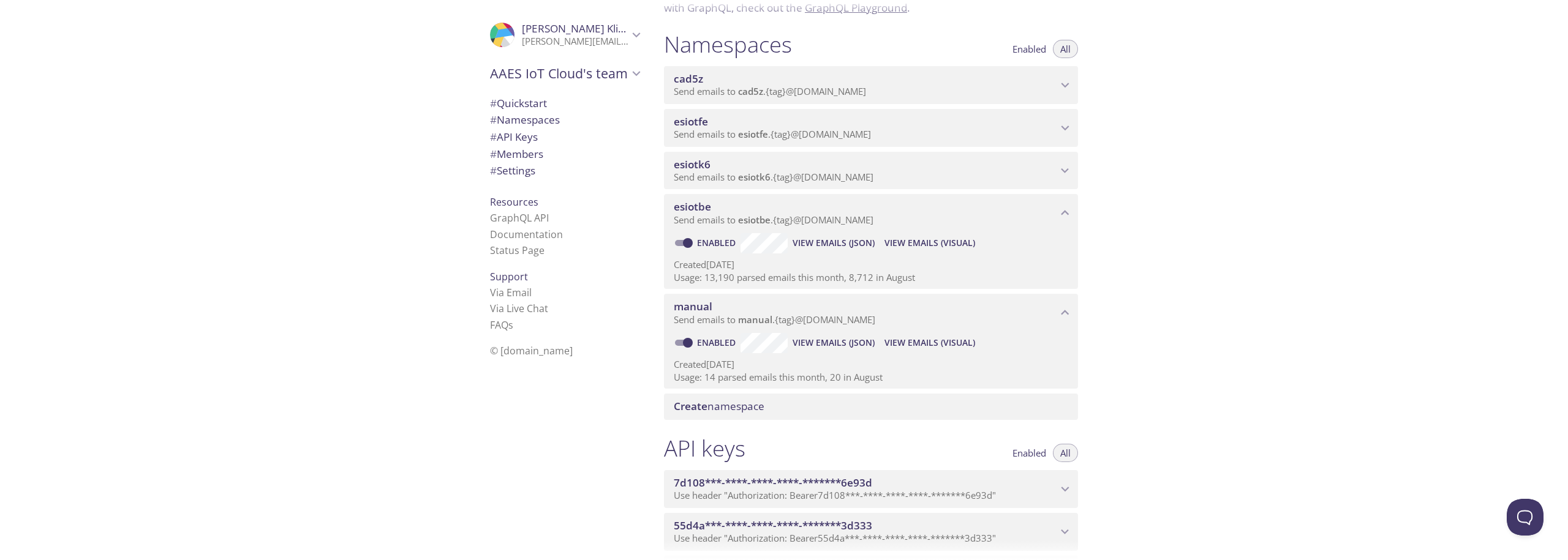
click at [920, 246] on span "View Emails (Visual)" at bounding box center [929, 243] width 90 height 15
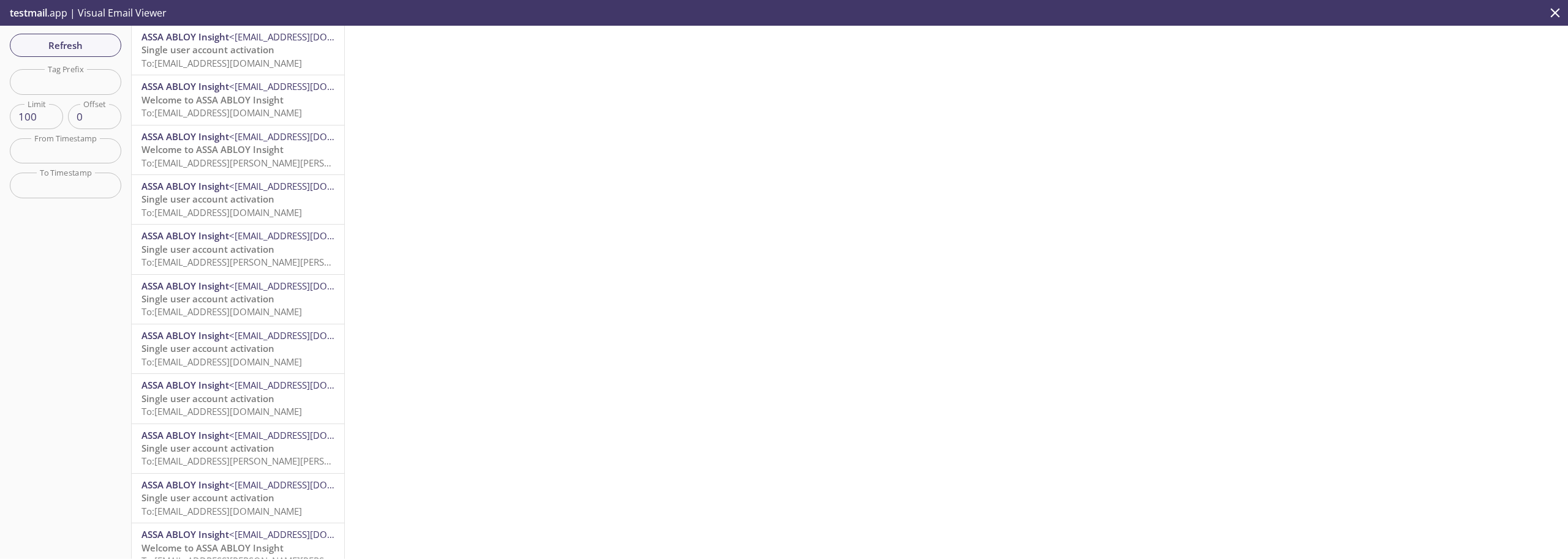
click at [178, 48] on span "Single user account activation" at bounding box center [208, 49] width 133 height 12
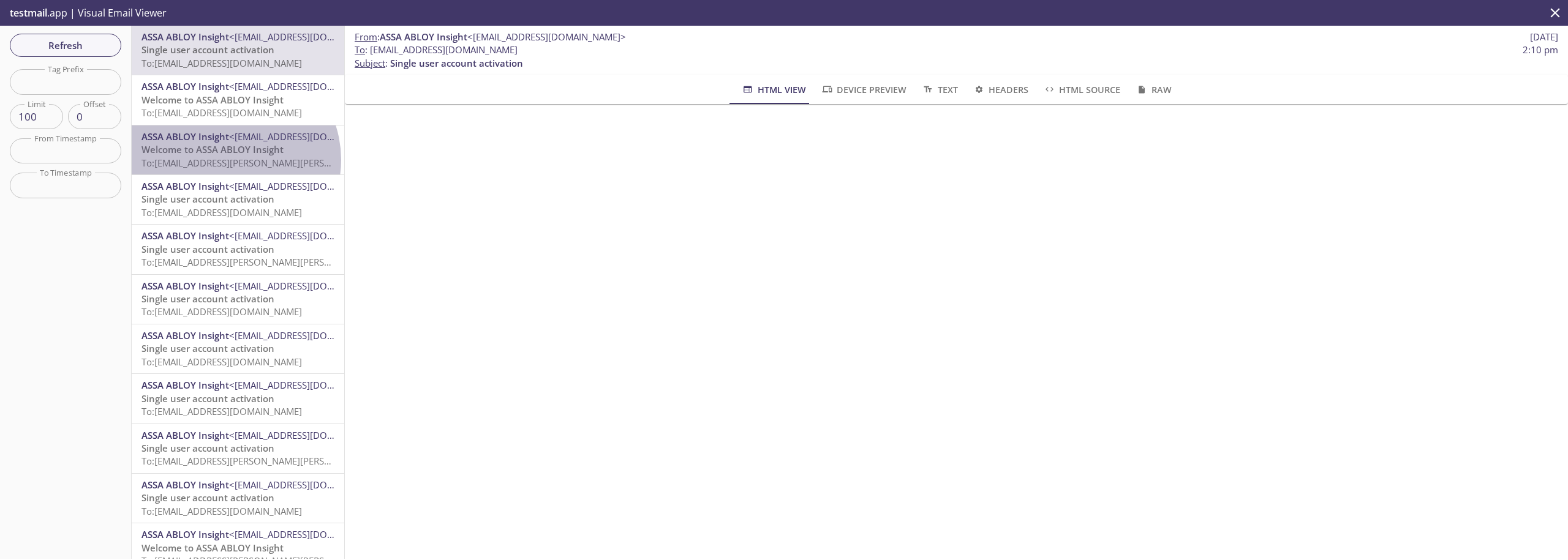
click at [229, 160] on span "To: [EMAIL_ADDRESS][PERSON_NAME][PERSON_NAME][DOMAIN_NAME]" at bounding box center [292, 162] width 302 height 12
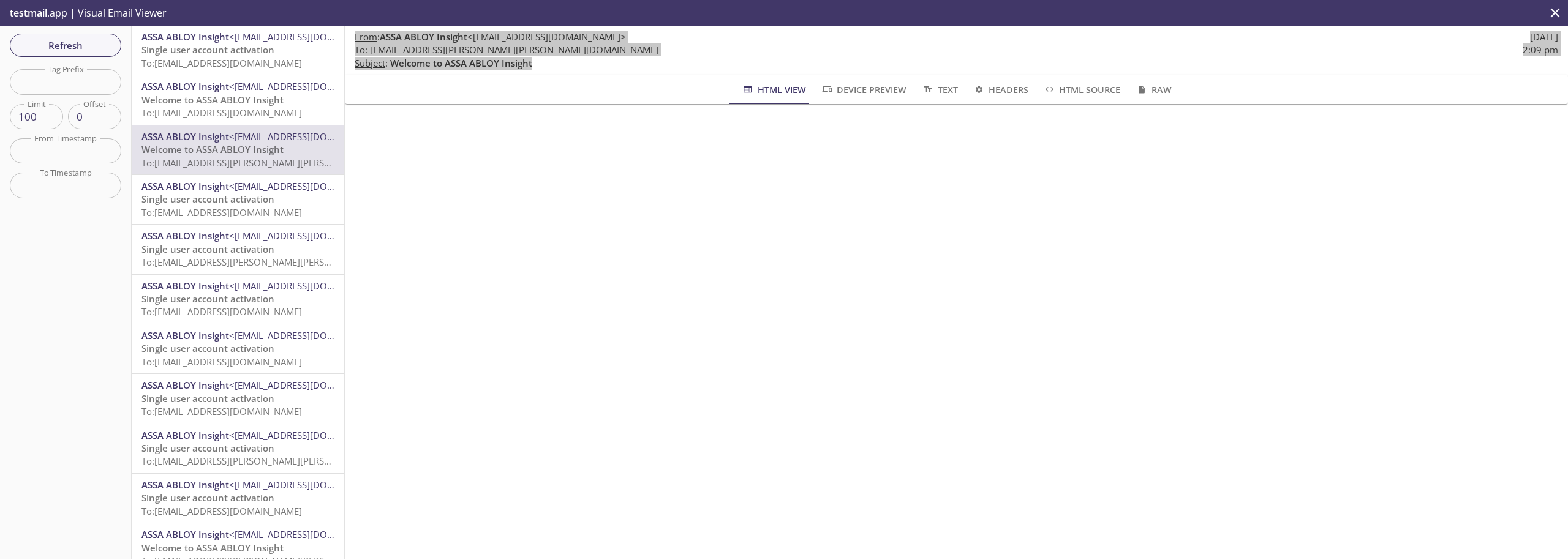
drag, startPoint x: 393, startPoint y: 63, endPoint x: 546, endPoint y: 62, distance: 153.0
click at [573, 62] on p "To : [EMAIL_ADDRESS][PERSON_NAME][PERSON_NAME][DOMAIN_NAME] 2:09 pm Subject : W…" at bounding box center [956, 56] width 1204 height 26
click at [517, 62] on span "Welcome to ASSA ABLOY Insight" at bounding box center [461, 63] width 142 height 12
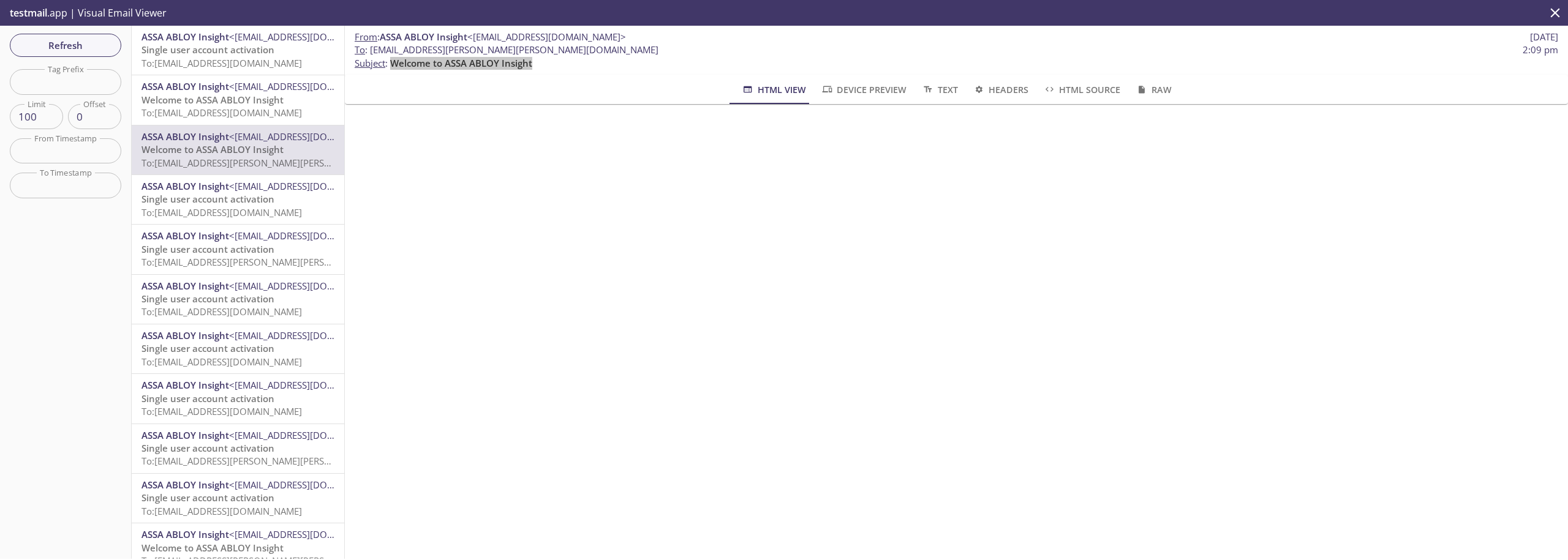
drag, startPoint x: 492, startPoint y: 64, endPoint x: 394, endPoint y: 64, distance: 98.0
click at [394, 64] on p "To : [EMAIL_ADDRESS][PERSON_NAME][PERSON_NAME][DOMAIN_NAME] 2:09 pm Subject : W…" at bounding box center [956, 56] width 1204 height 26
copy span "Welcome to ASSA ABLOY Insight"
click at [240, 103] on span "Welcome to ASSA ABLOY Insight" at bounding box center [212, 100] width 142 height 12
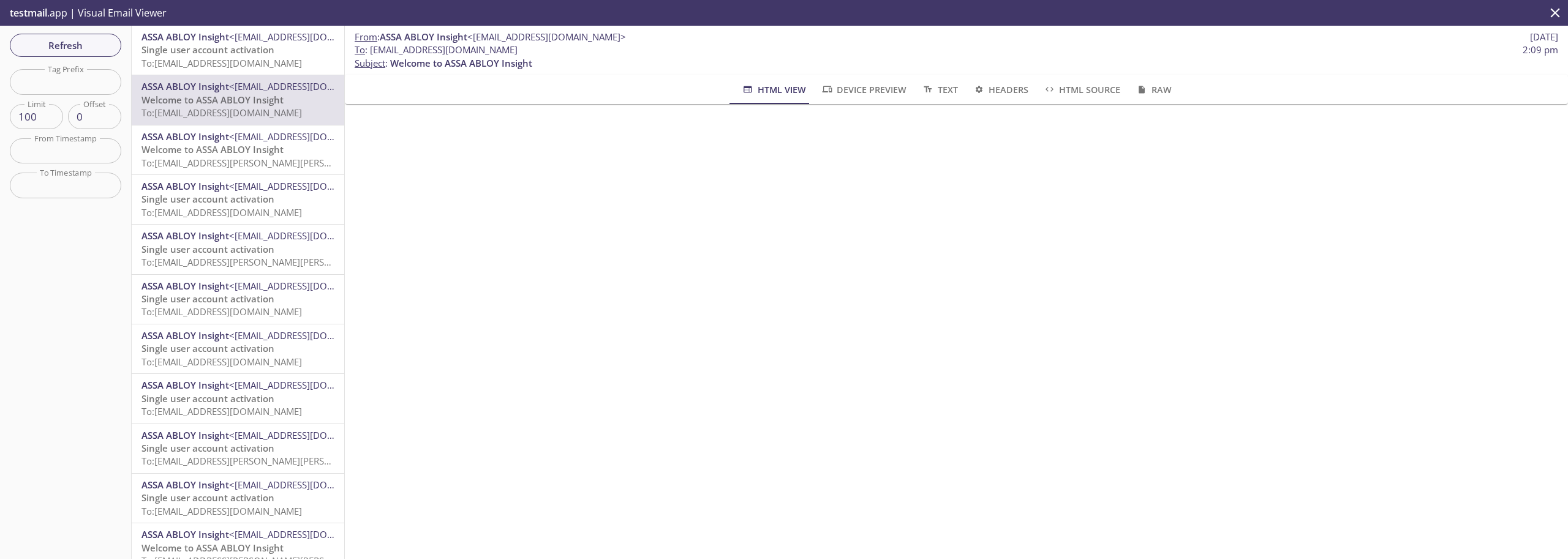
click at [248, 153] on span "Welcome to ASSA ABLOY Insight" at bounding box center [212, 149] width 142 height 12
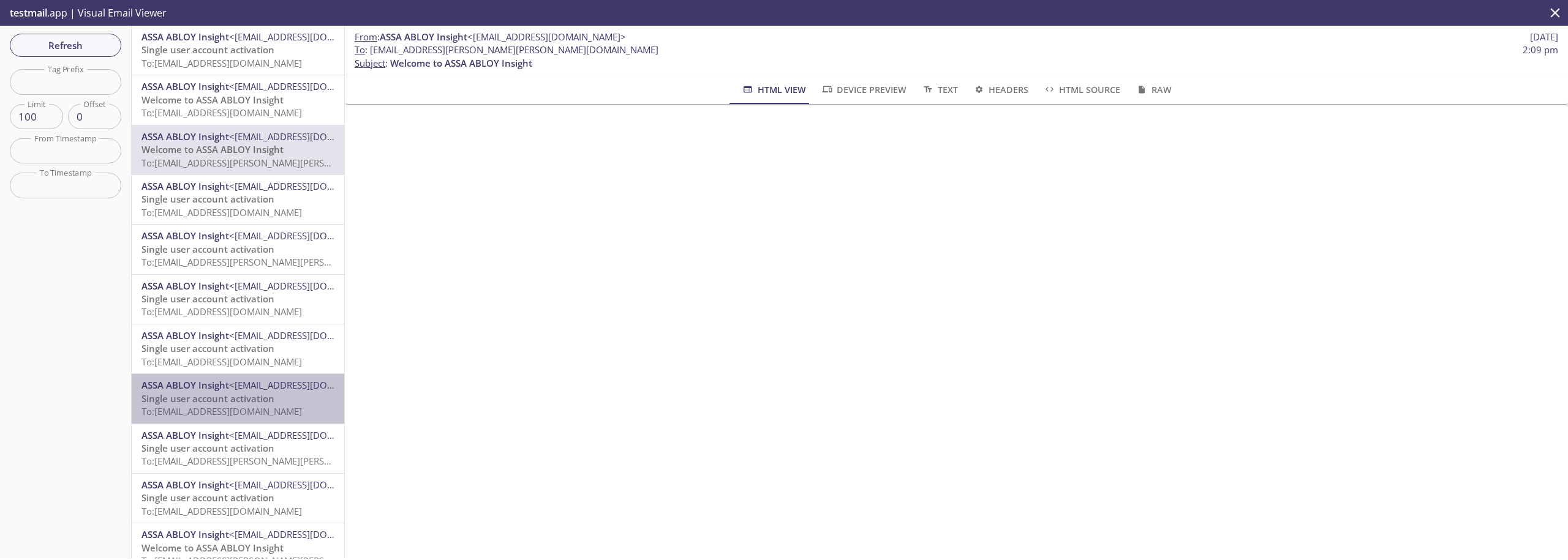
click at [239, 412] on span "To: [EMAIL_ADDRESS][DOMAIN_NAME]" at bounding box center [221, 411] width 160 height 12
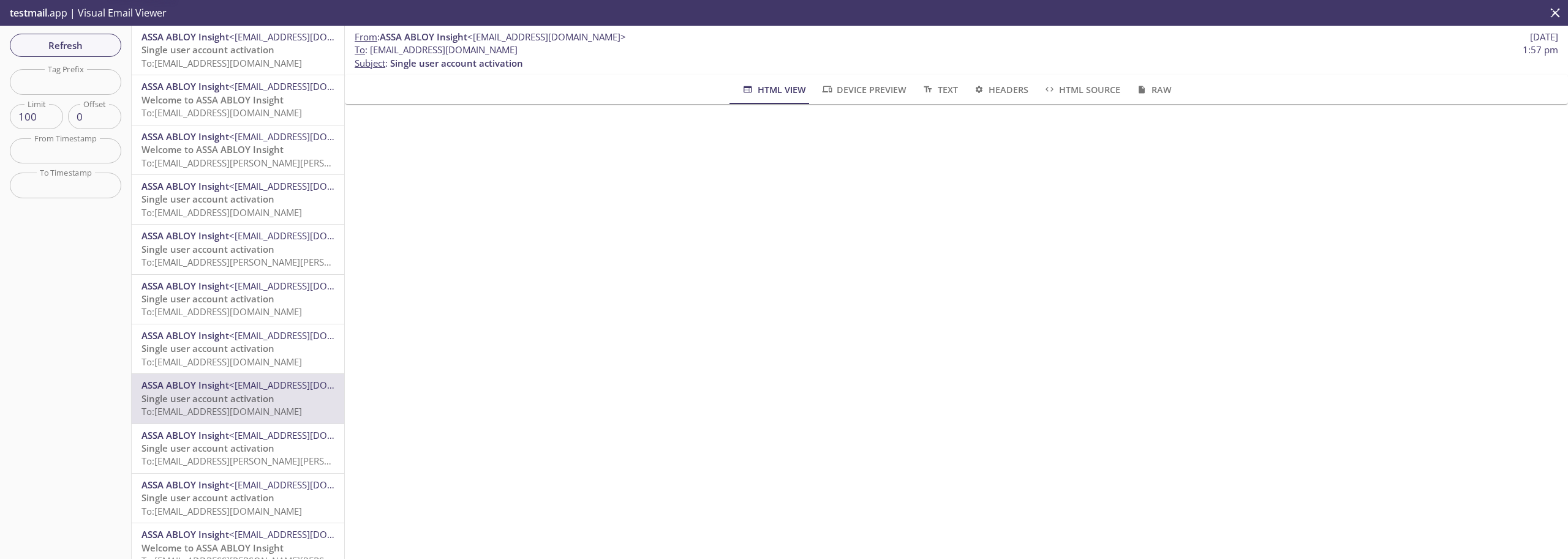
click at [244, 491] on span "<[EMAIL_ADDRESS][DOMAIN_NAME]>" at bounding box center [308, 484] width 159 height 12
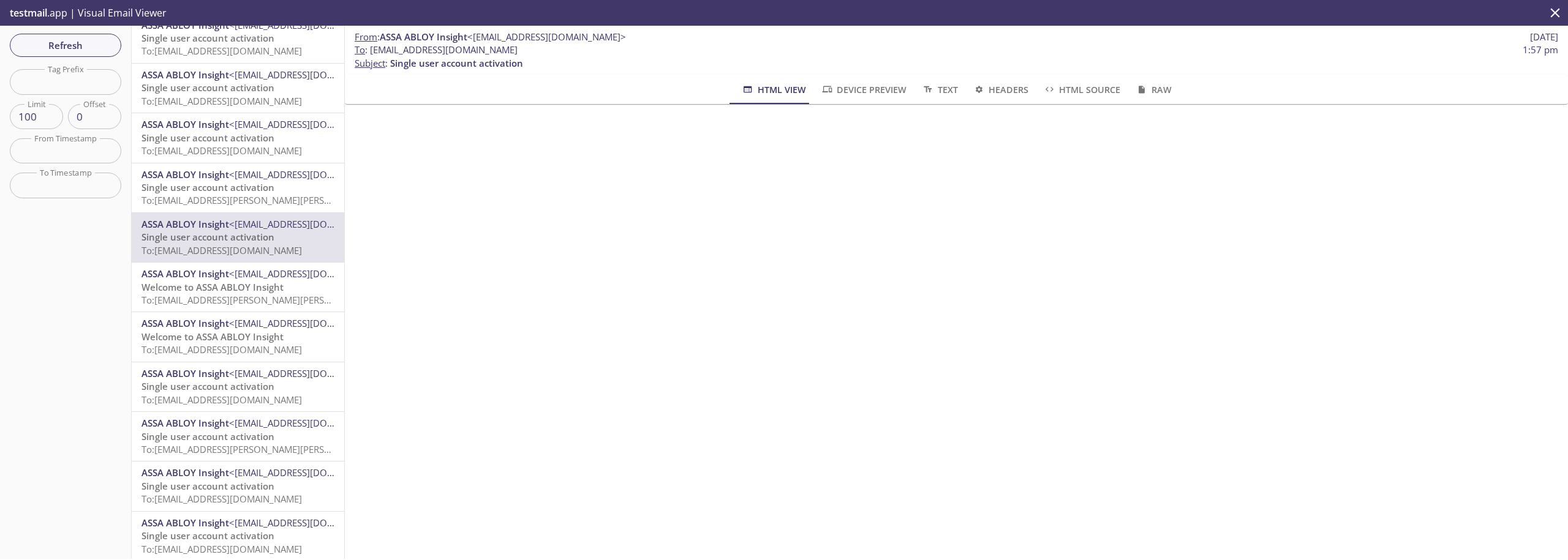
scroll to position [188, 0]
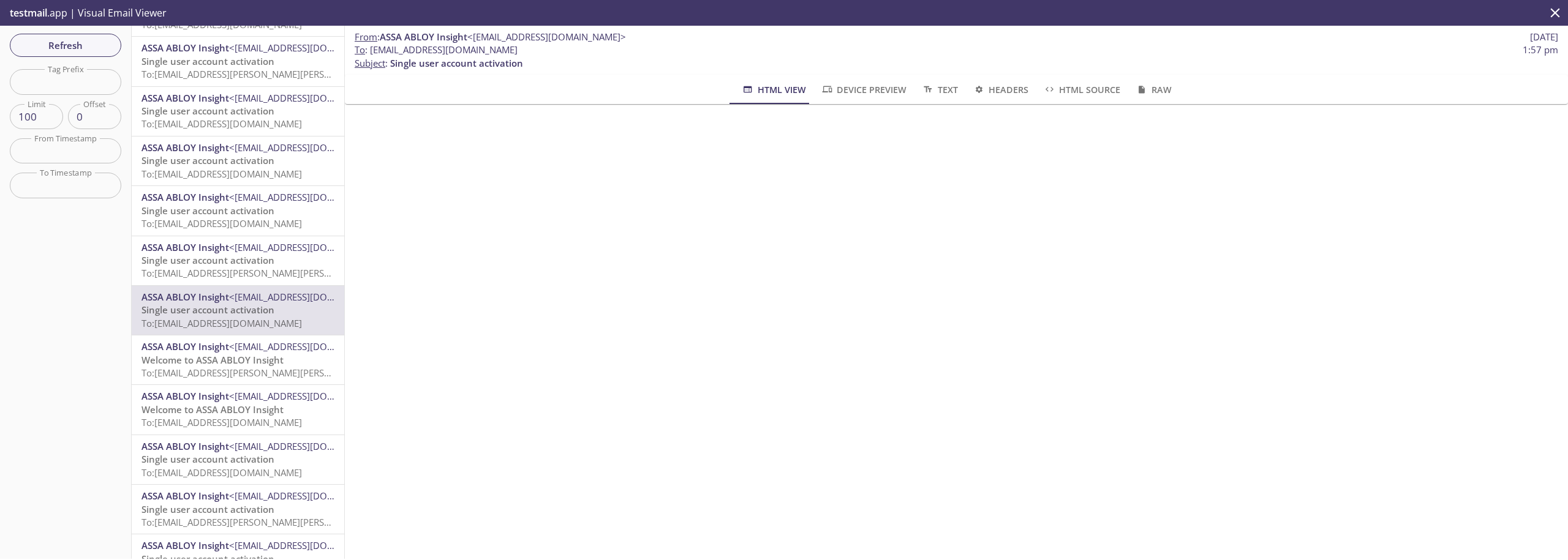
click at [75, 148] on input "text" at bounding box center [66, 151] width 112 height 25
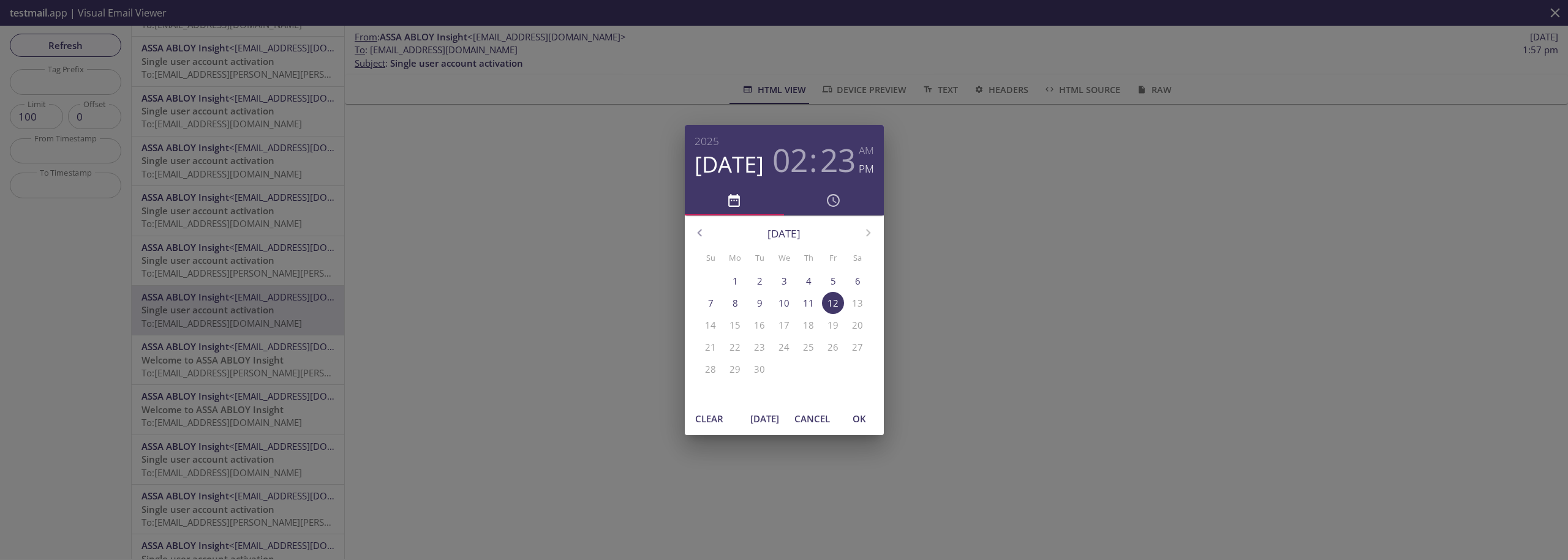
drag, startPoint x: 744, startPoint y: 417, endPoint x: 759, endPoint y: 417, distance: 15.0
click at [744, 417] on div "Clear [DATE] Cancel OK" at bounding box center [784, 419] width 199 height 33
click at [760, 417] on span "[DATE]" at bounding box center [765, 419] width 30 height 16
click at [853, 419] on span "OK" at bounding box center [860, 419] width 30 height 16
type input "[DATE] 2:43 pm"
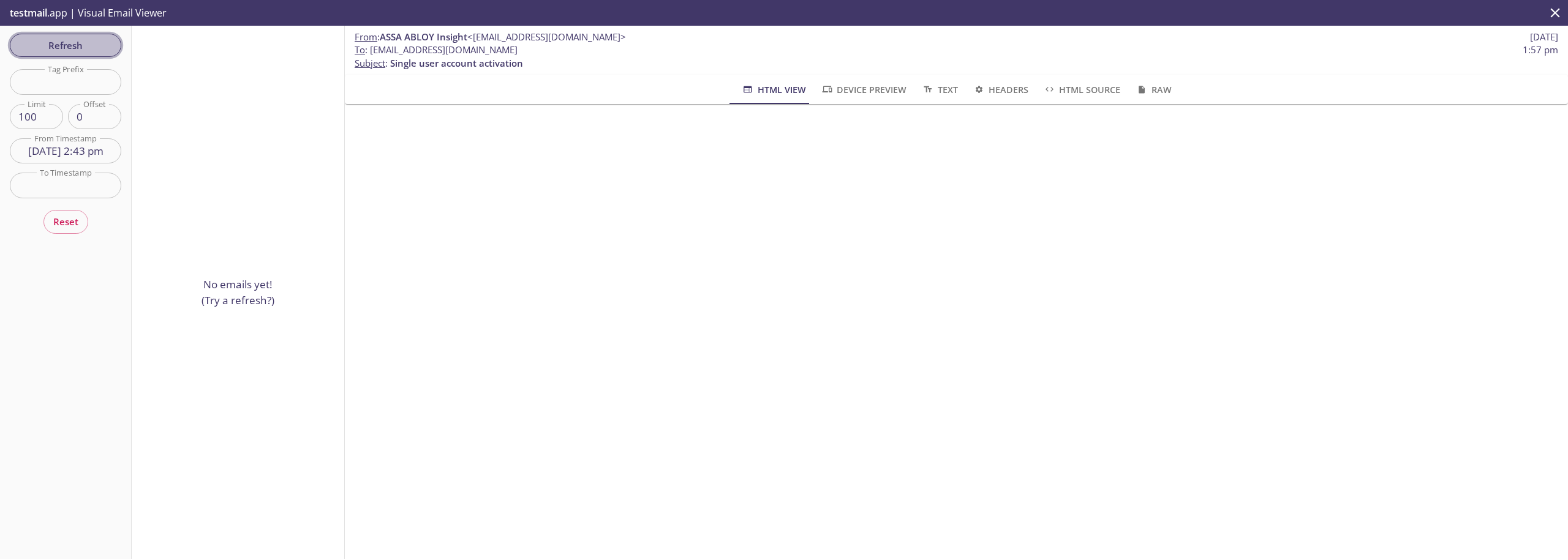
click at [88, 43] on span "Refresh" at bounding box center [66, 45] width 92 height 16
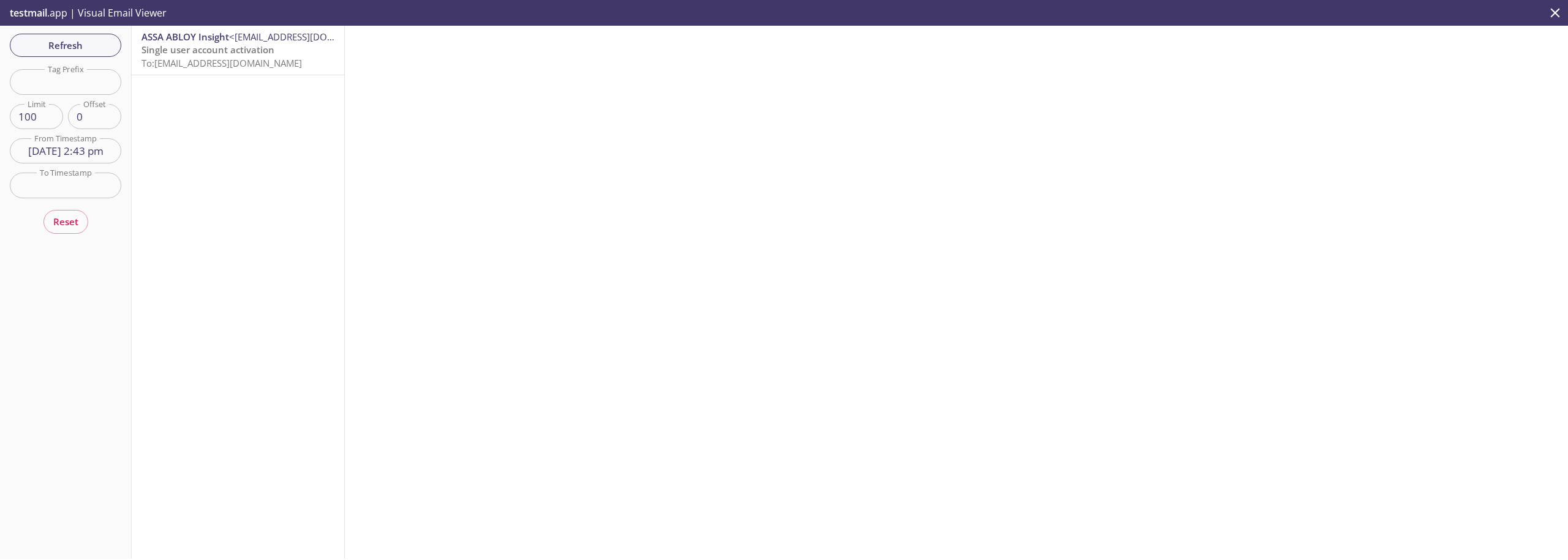
click at [220, 66] on span "To: [EMAIL_ADDRESS][DOMAIN_NAME]" at bounding box center [221, 63] width 160 height 12
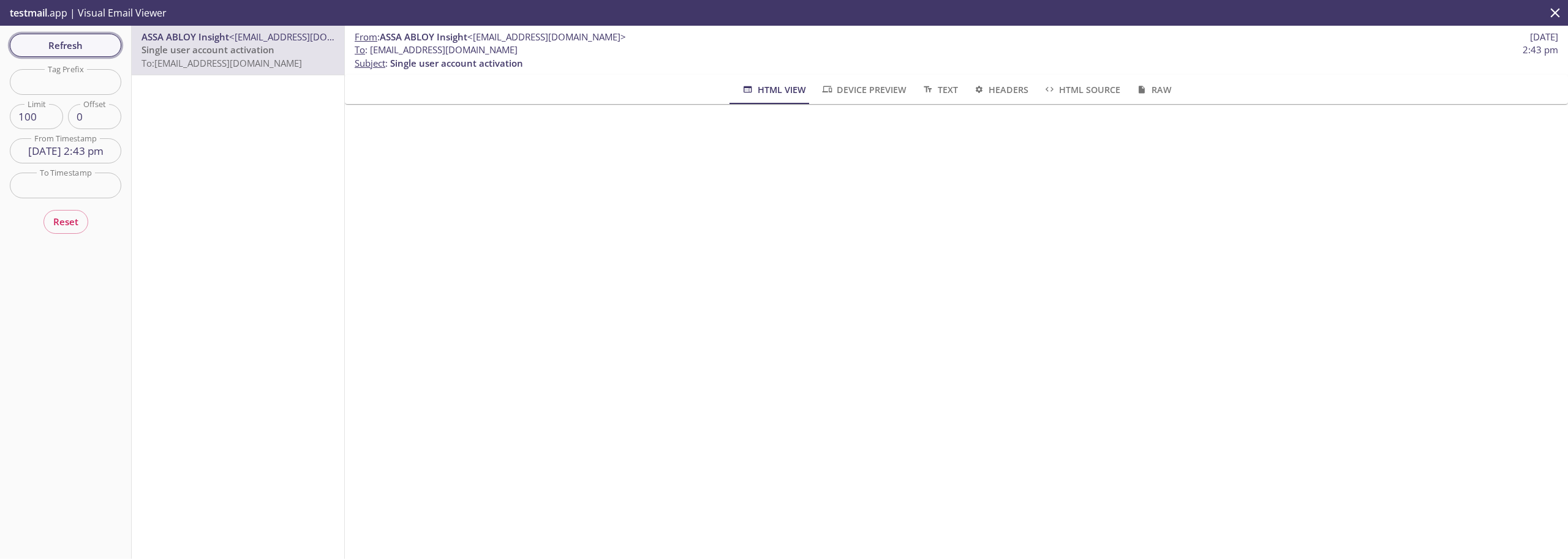
click at [64, 45] on span "Refresh" at bounding box center [66, 45] width 92 height 16
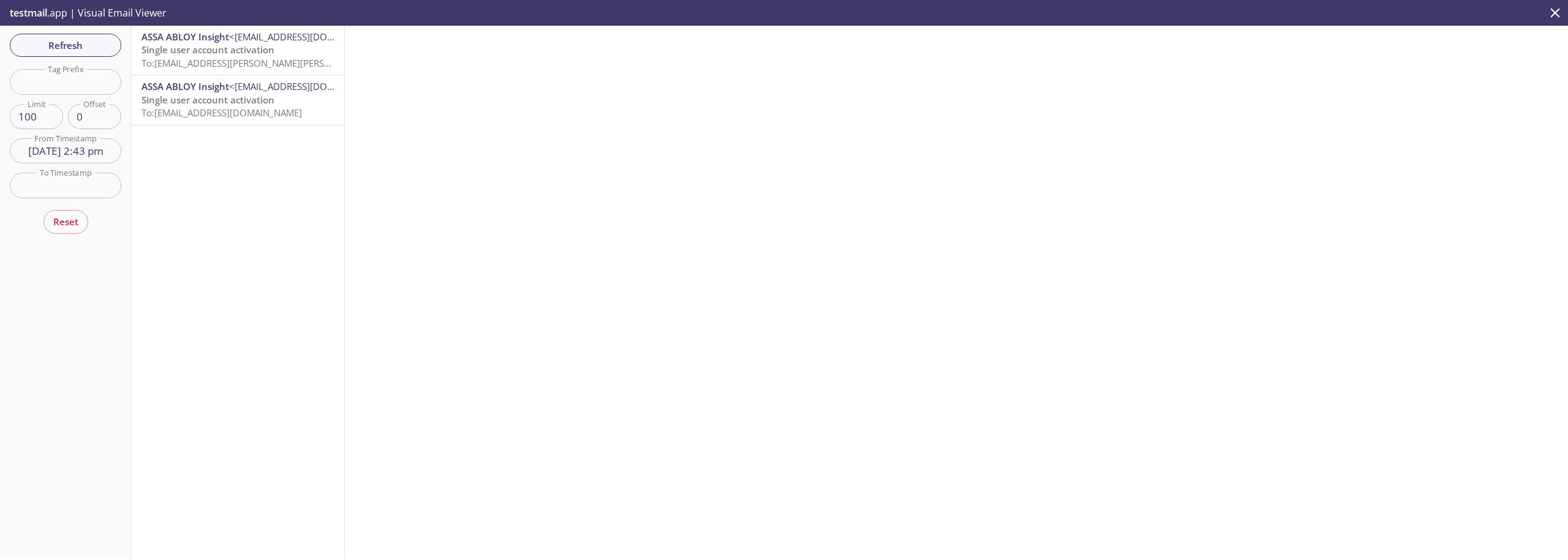
click at [217, 67] on span "To: [EMAIL_ADDRESS][PERSON_NAME][PERSON_NAME][DOMAIN_NAME]" at bounding box center [292, 63] width 302 height 12
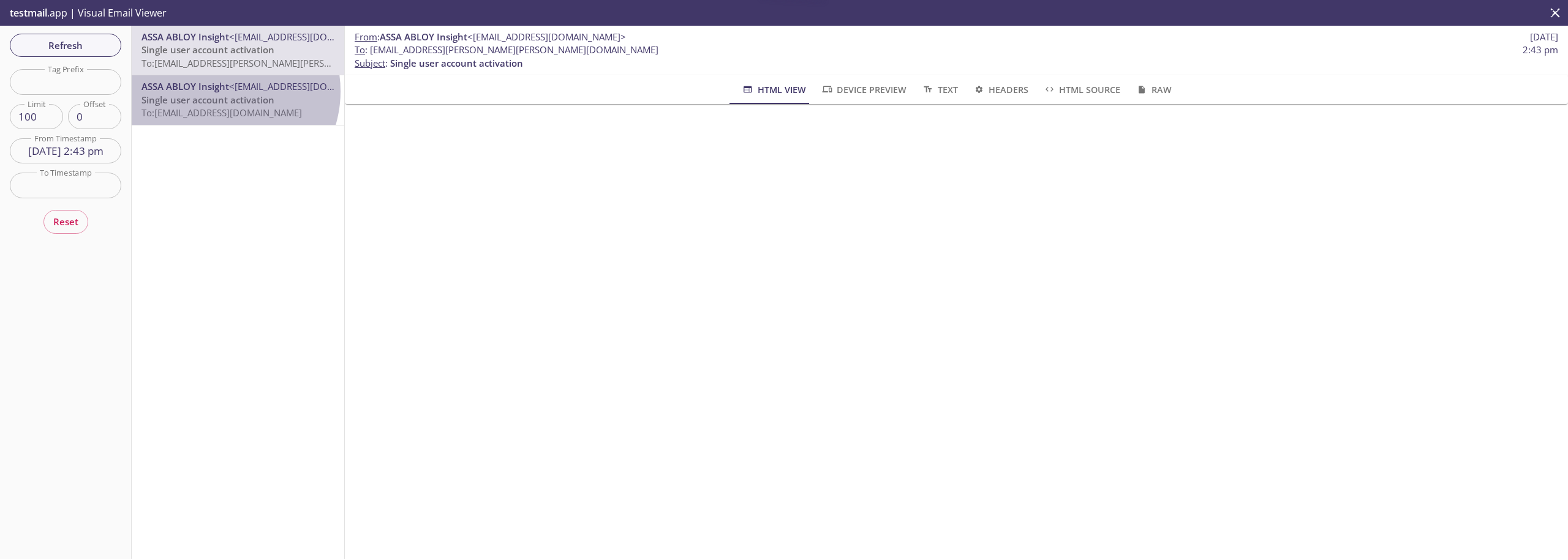
click at [220, 91] on span "ASSA ABLOY Insight" at bounding box center [185, 86] width 88 height 12
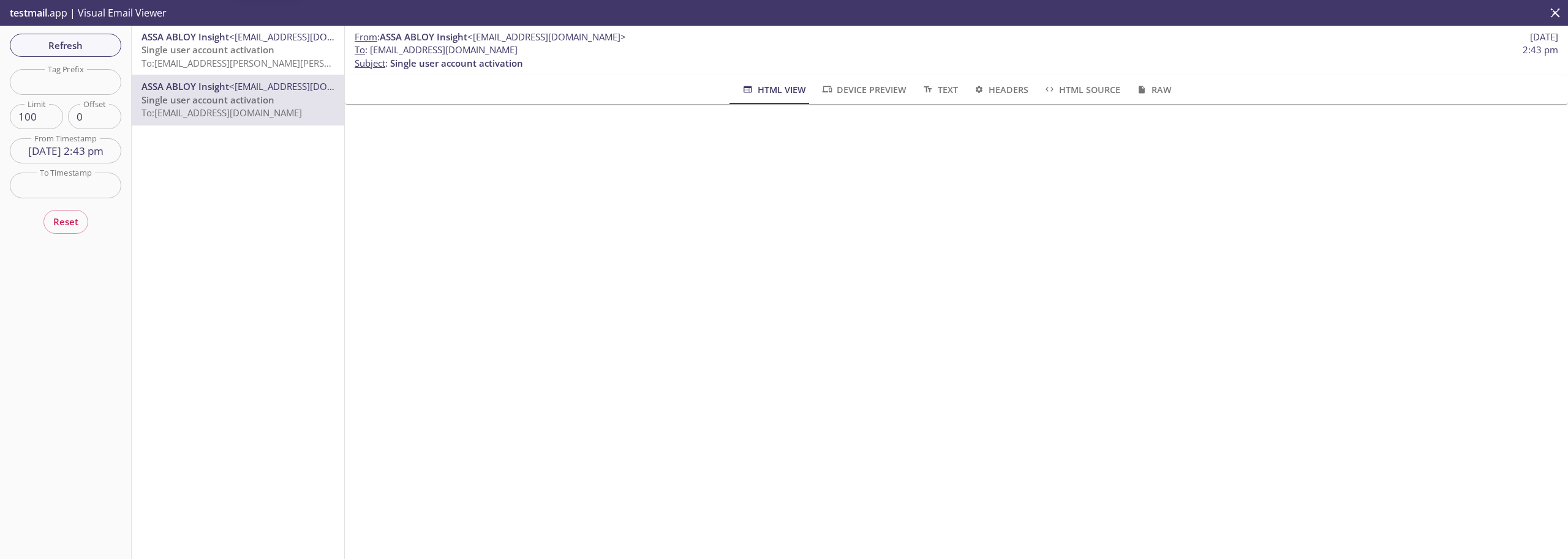
click at [225, 60] on span "To: [EMAIL_ADDRESS][PERSON_NAME][PERSON_NAME][DOMAIN_NAME]" at bounding box center [292, 63] width 302 height 12
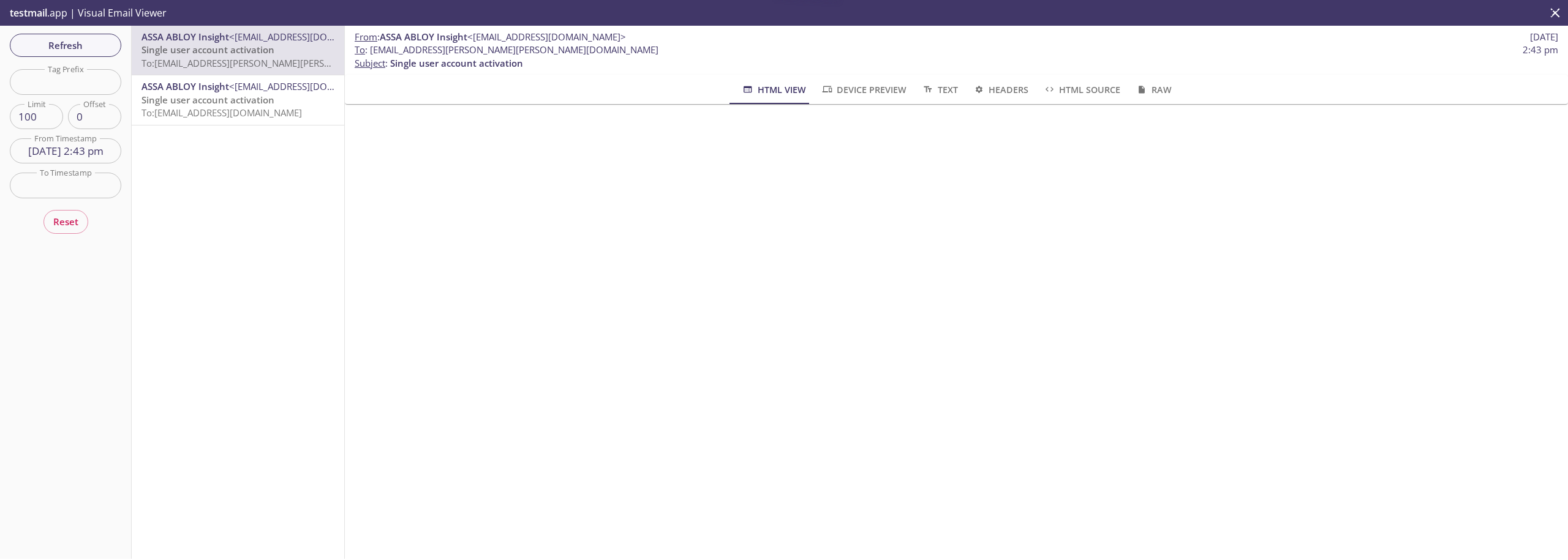
click at [228, 106] on span "Single user account activation" at bounding box center [208, 100] width 133 height 12
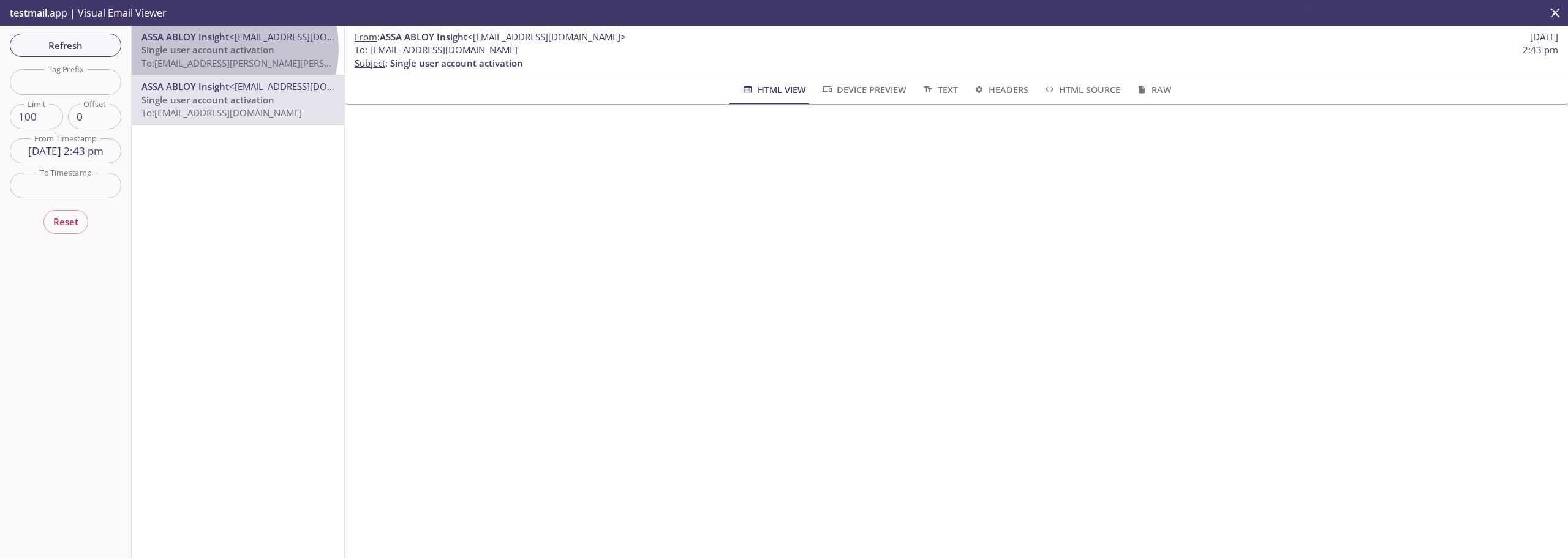
click at [223, 48] on span "Single user account activation" at bounding box center [208, 49] width 133 height 12
